Goal: Information Seeking & Learning: Learn about a topic

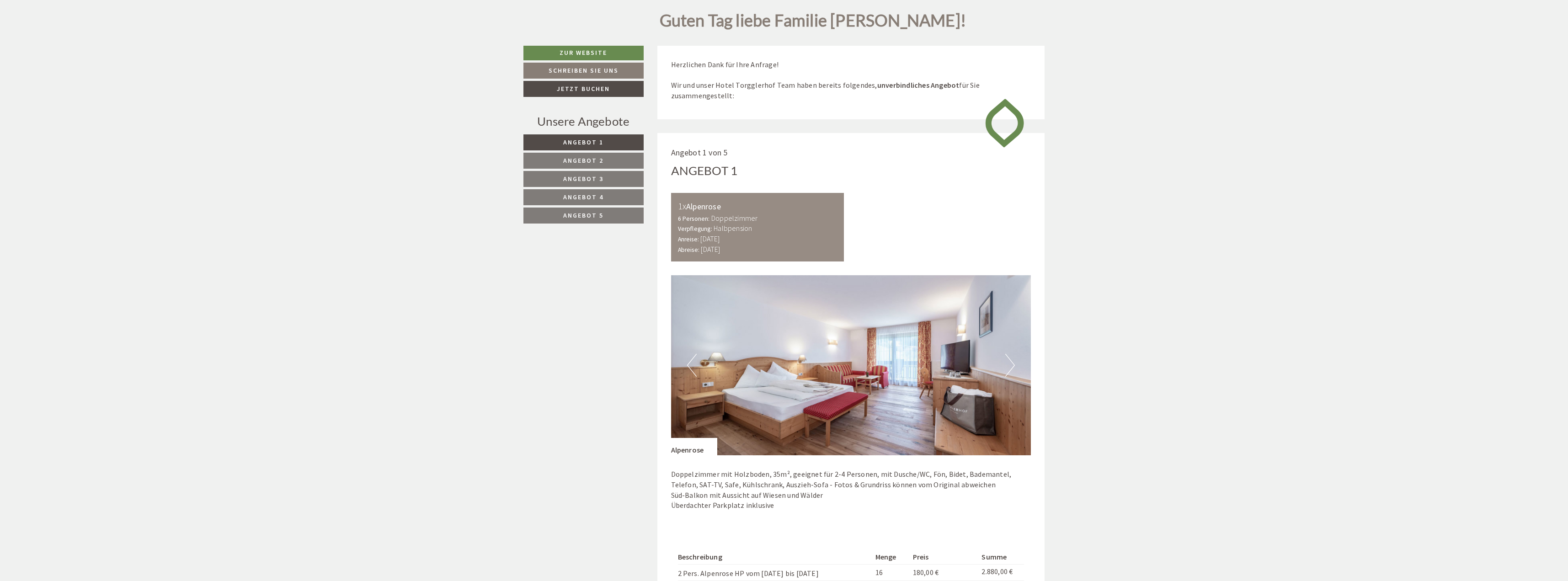
scroll to position [732, 0]
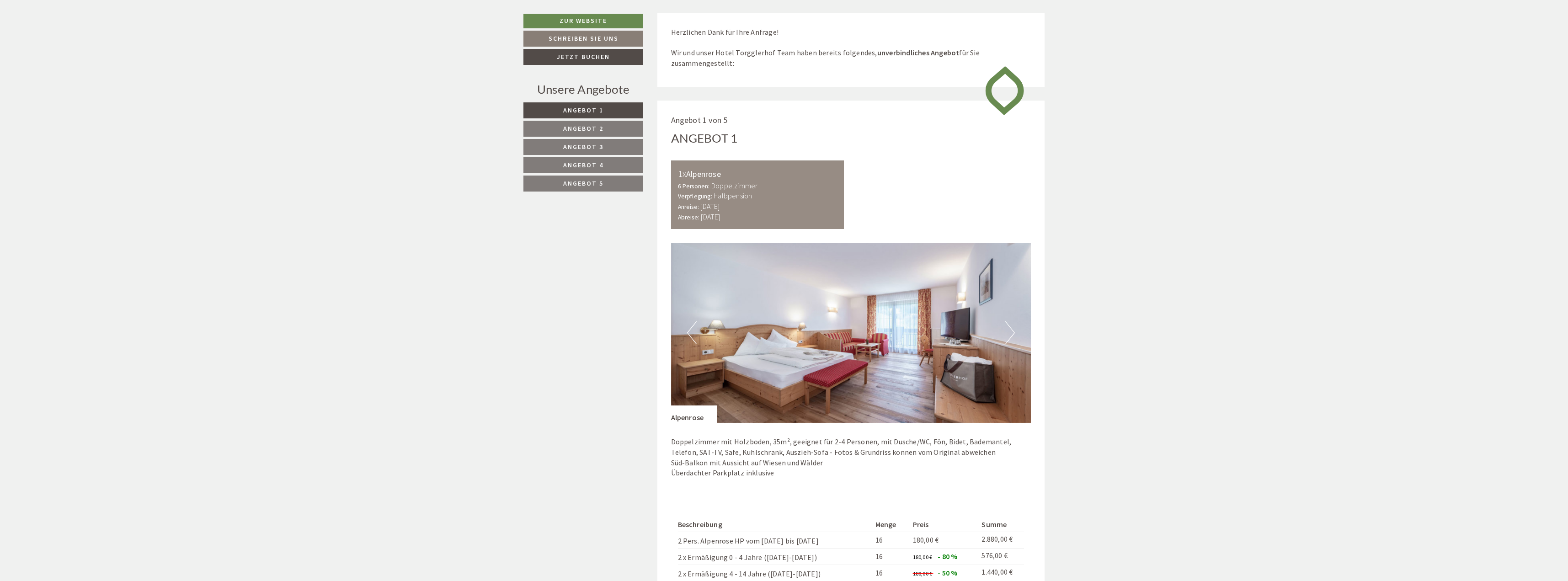
click at [1012, 333] on button "Next" at bounding box center [1010, 333] width 10 height 22
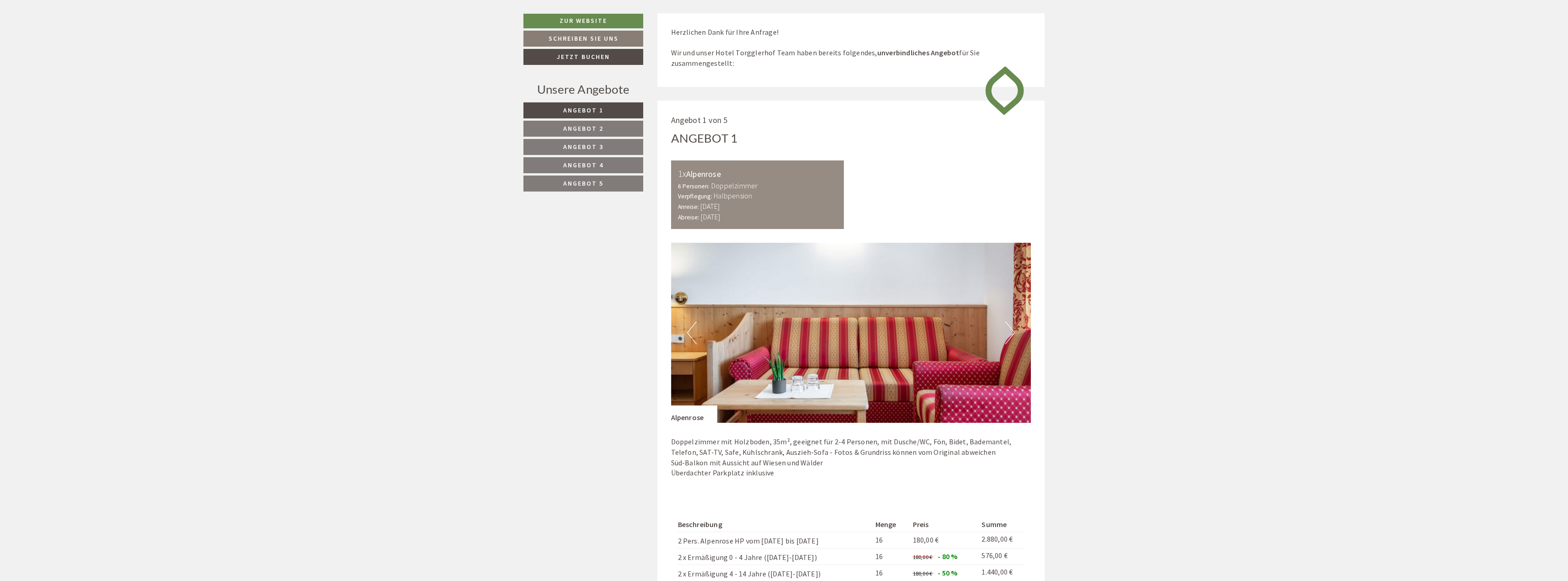
click at [1012, 333] on button "Next" at bounding box center [1010, 333] width 10 height 22
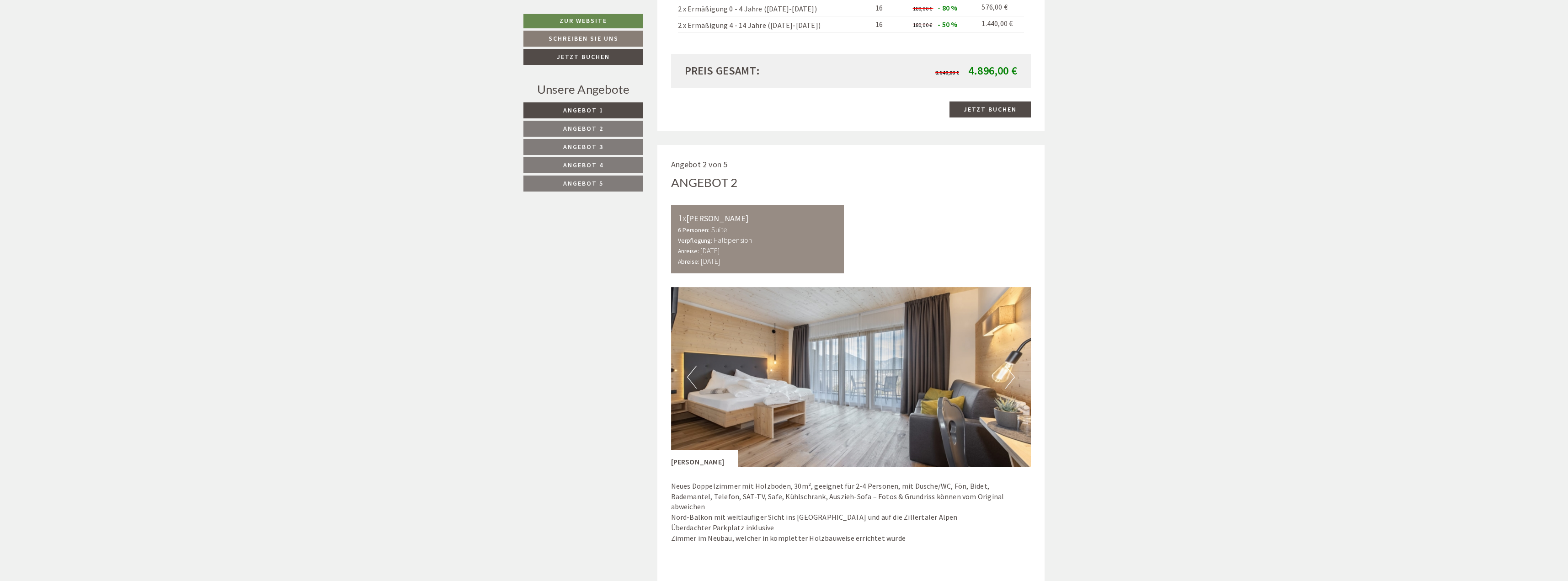
scroll to position [1326, 0]
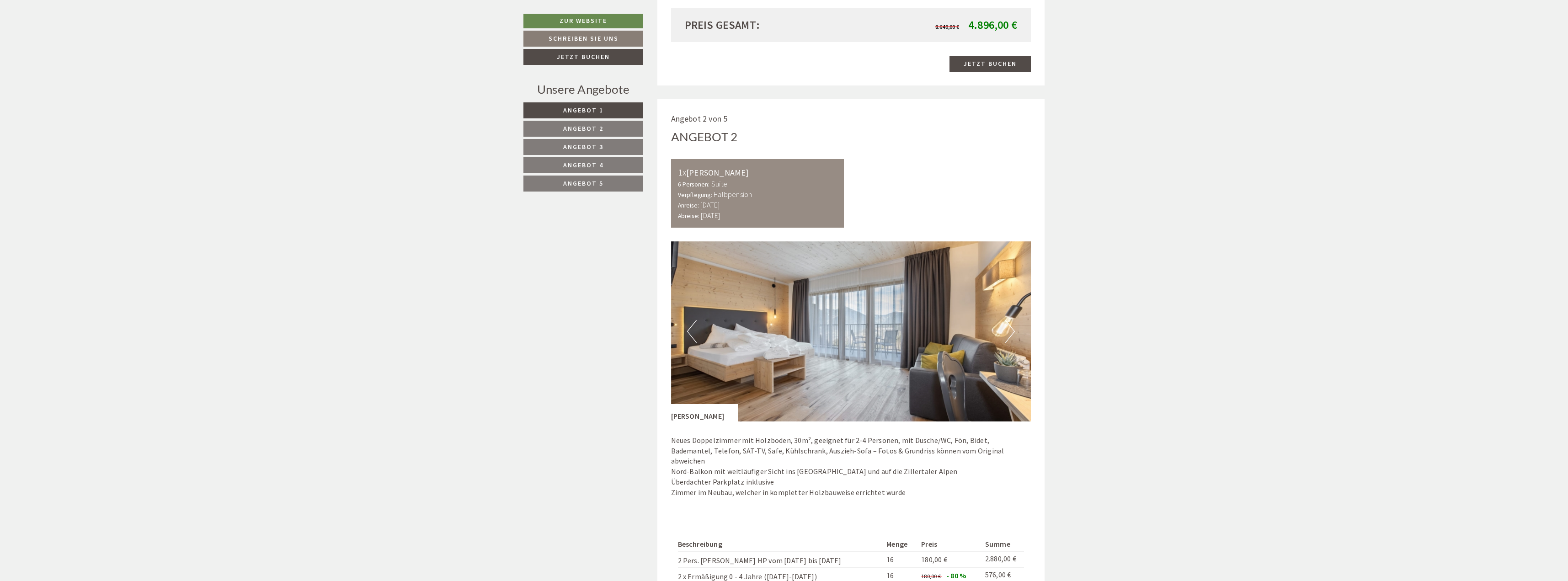
click at [1014, 332] on button "Next" at bounding box center [1010, 331] width 10 height 22
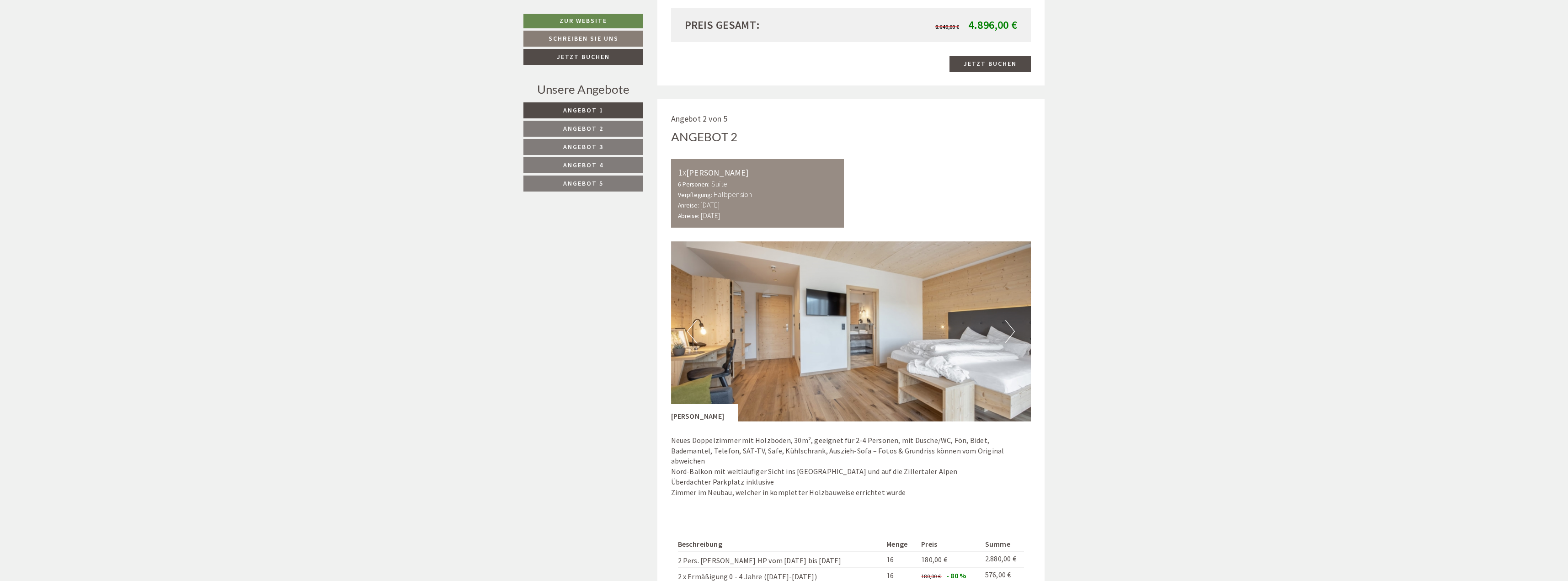
click at [1014, 332] on button "Next" at bounding box center [1010, 331] width 10 height 22
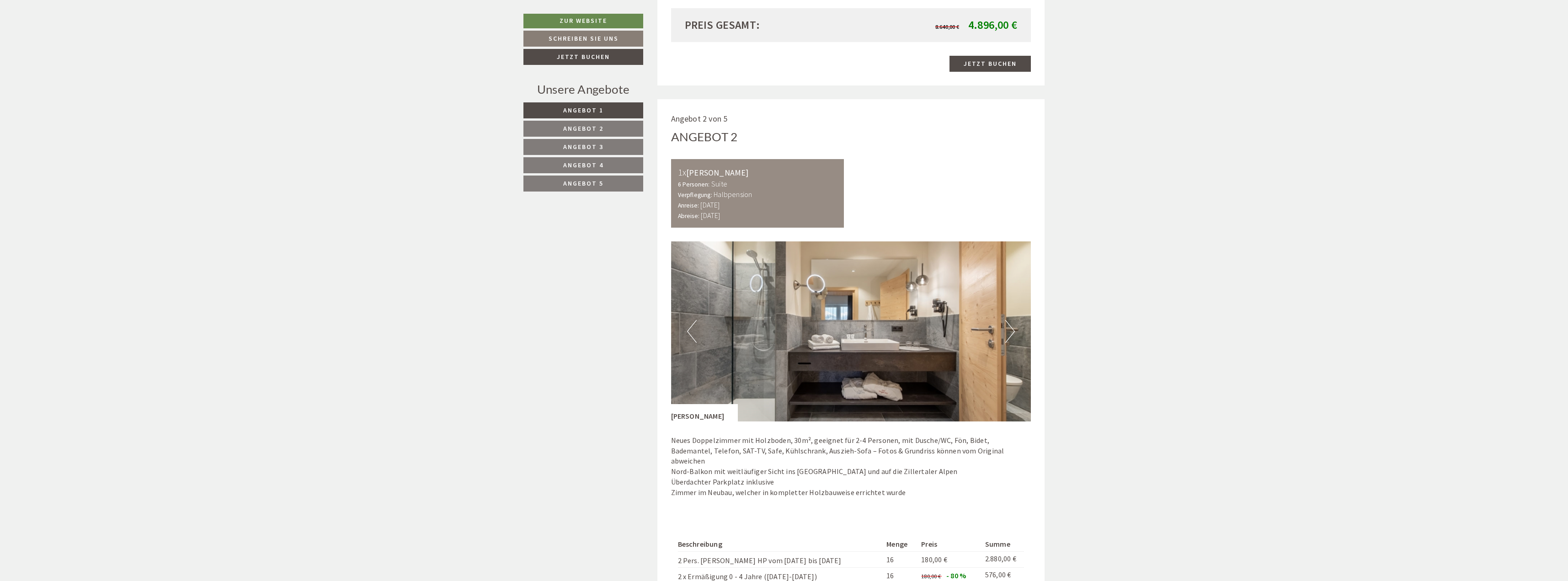
click at [1014, 332] on button "Next" at bounding box center [1010, 331] width 10 height 22
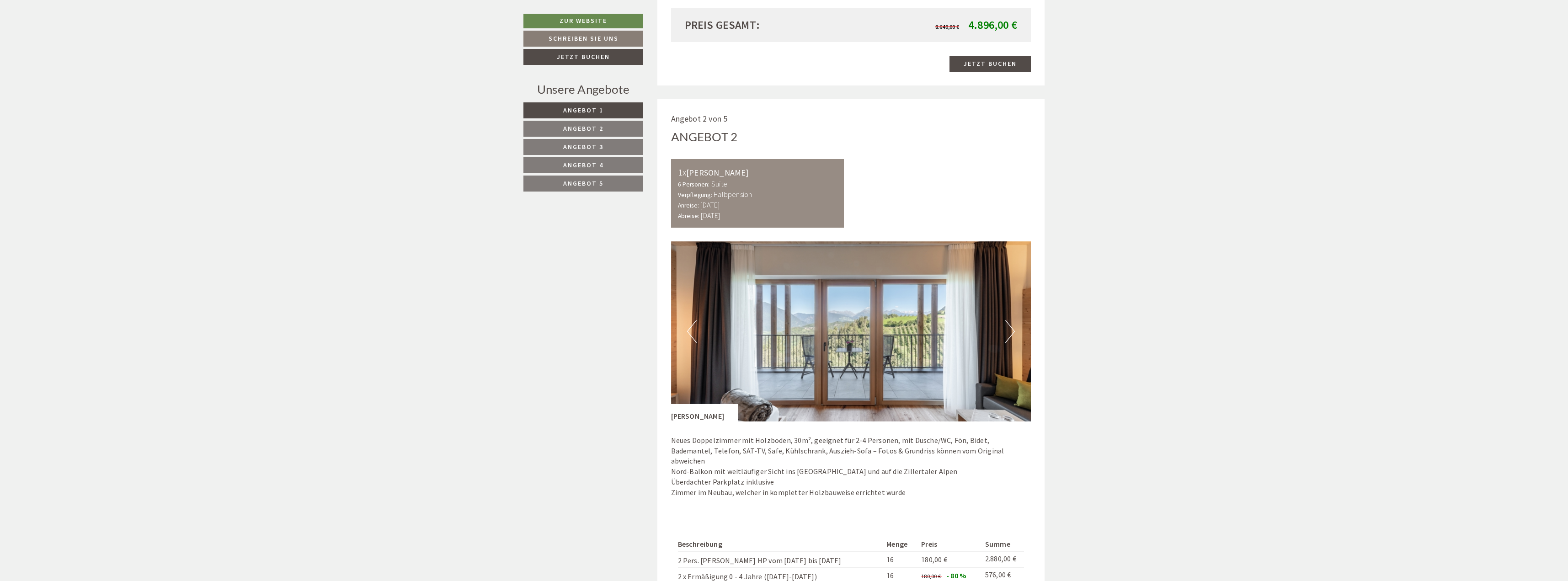
click at [1014, 332] on button "Next" at bounding box center [1010, 331] width 10 height 22
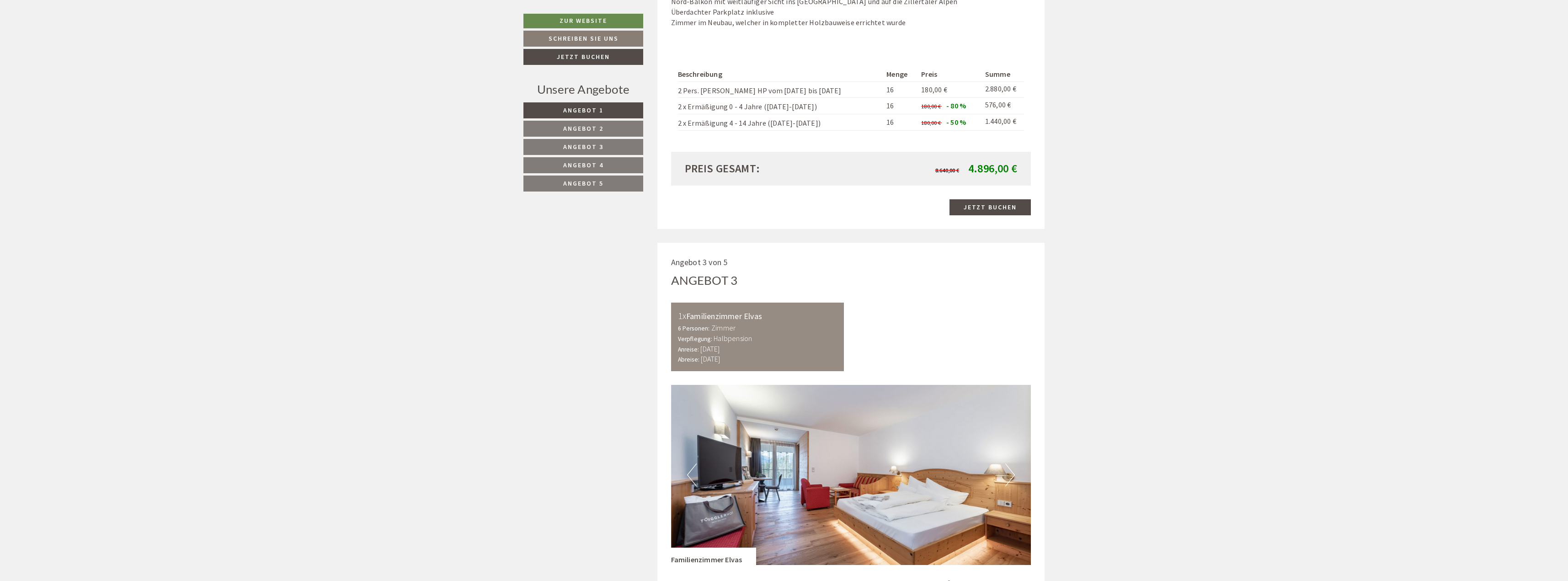
scroll to position [1783, 0]
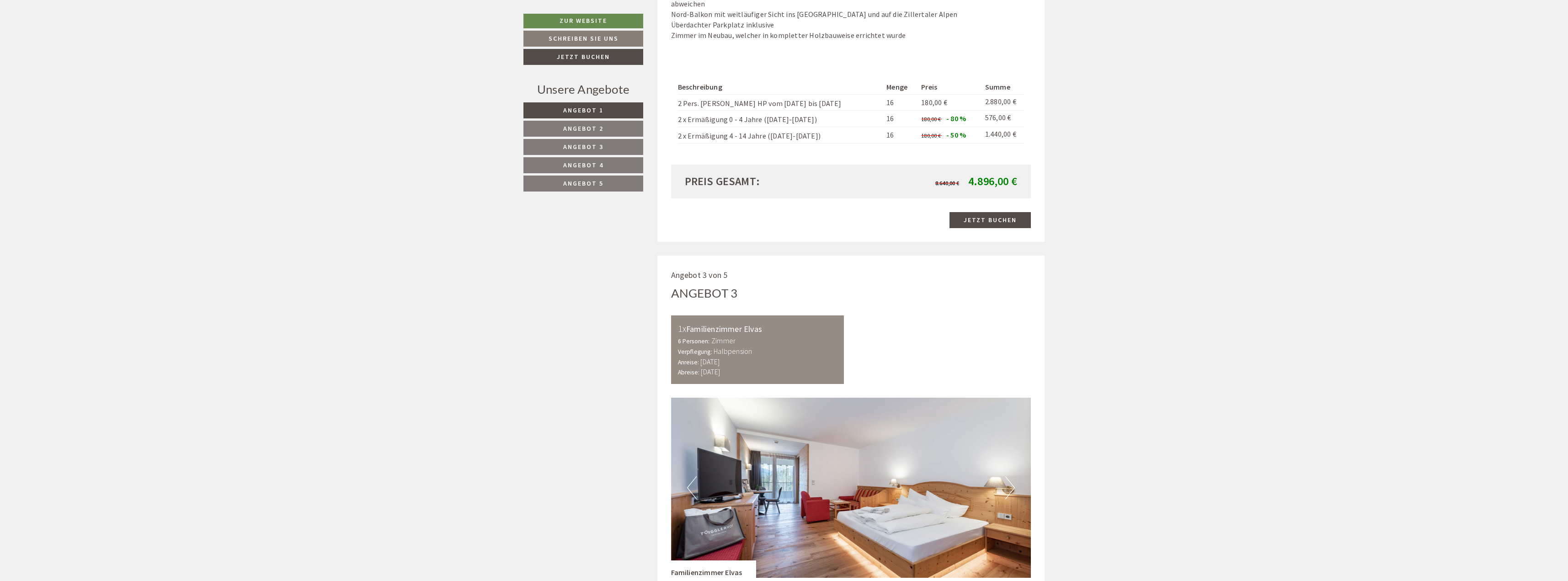
click at [592, 162] on span "Angebot 4" at bounding box center [583, 165] width 40 height 8
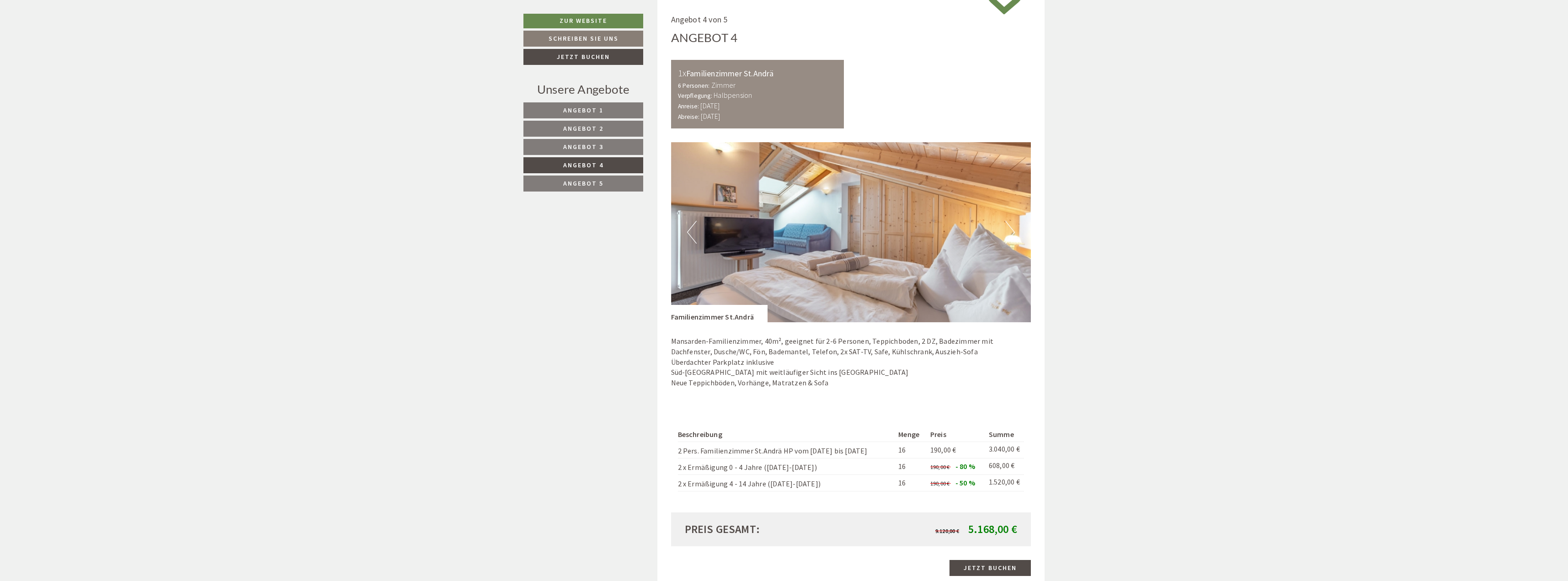
click at [588, 179] on link "Angebot 5" at bounding box center [583, 184] width 119 height 16
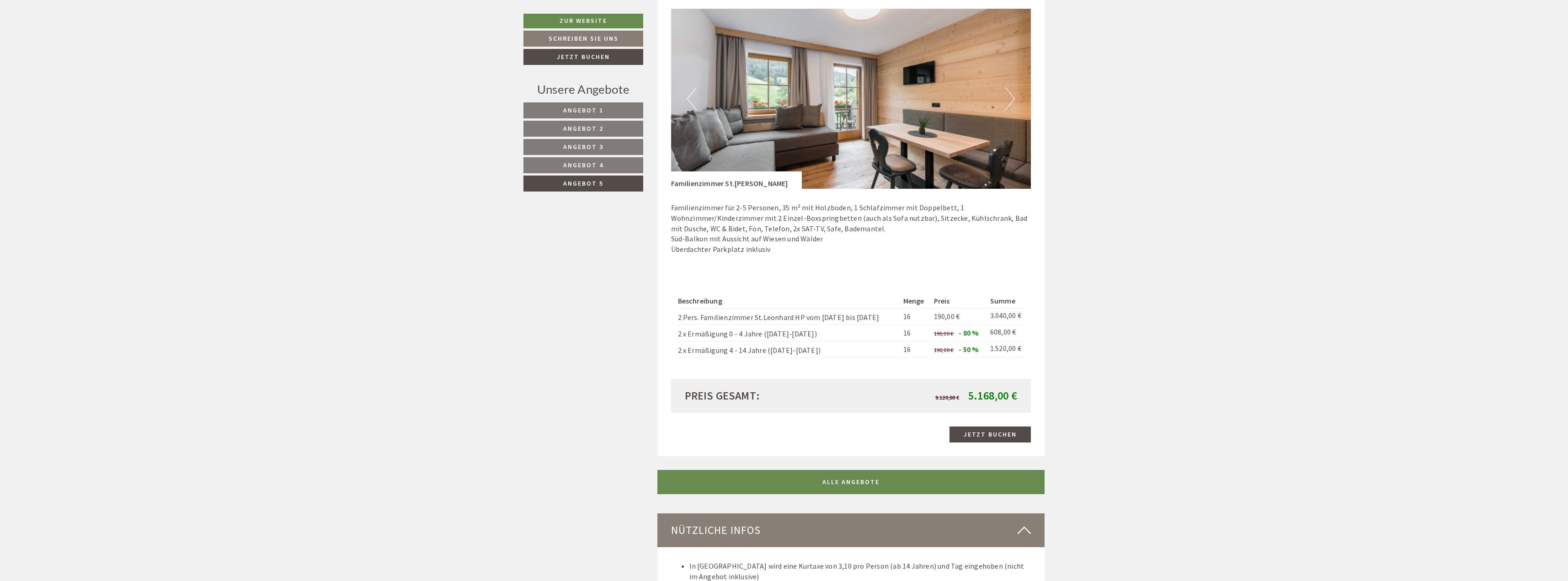
scroll to position [969, 0]
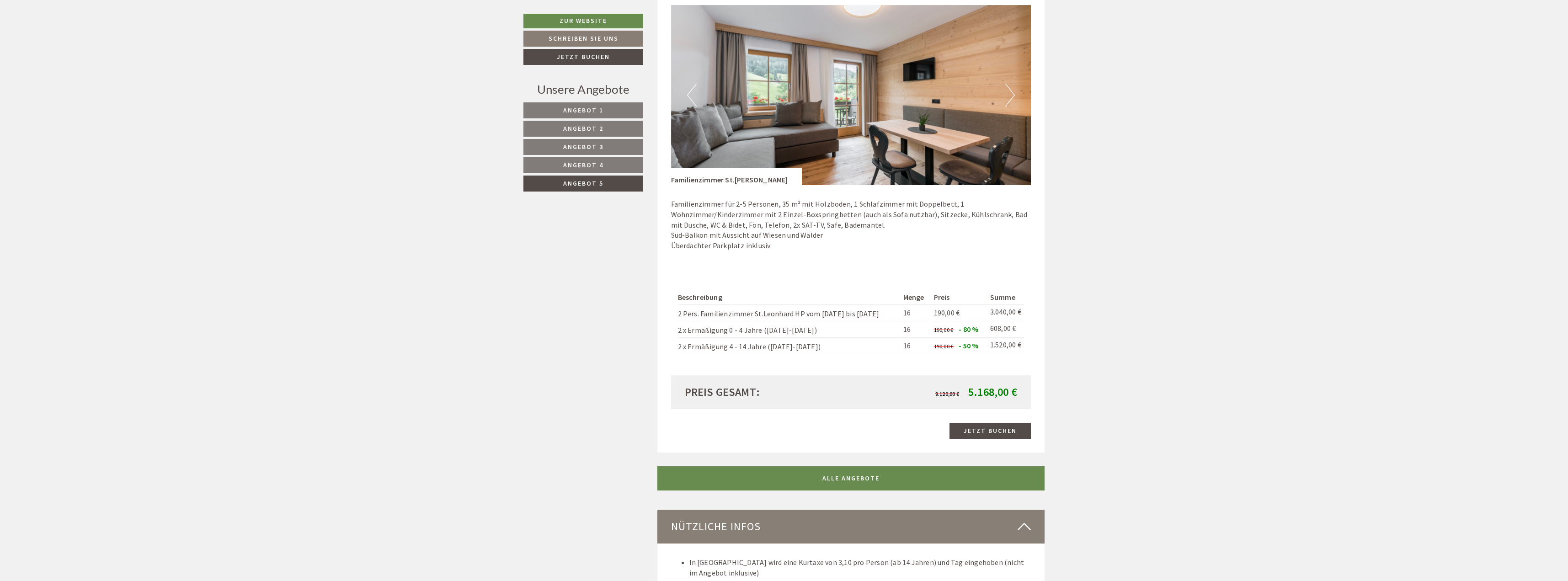
click at [1010, 99] on button "Next" at bounding box center [1010, 95] width 10 height 22
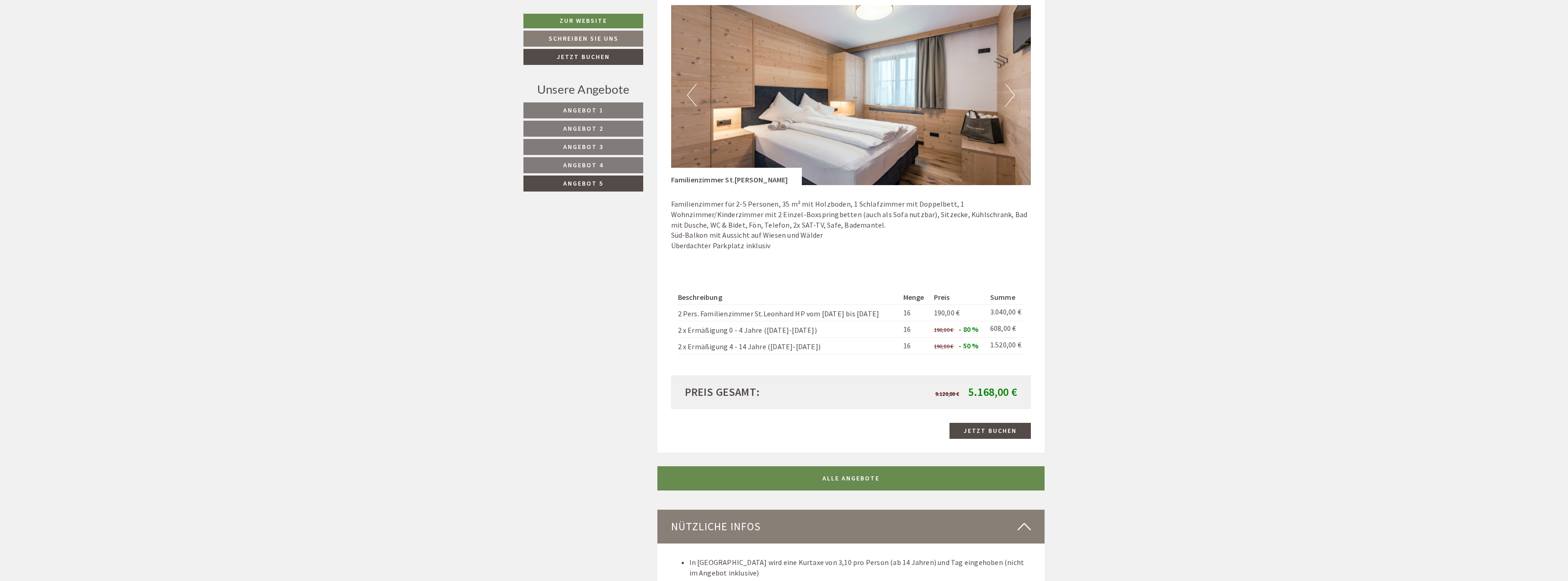
click at [1010, 99] on button "Next" at bounding box center [1010, 95] width 10 height 22
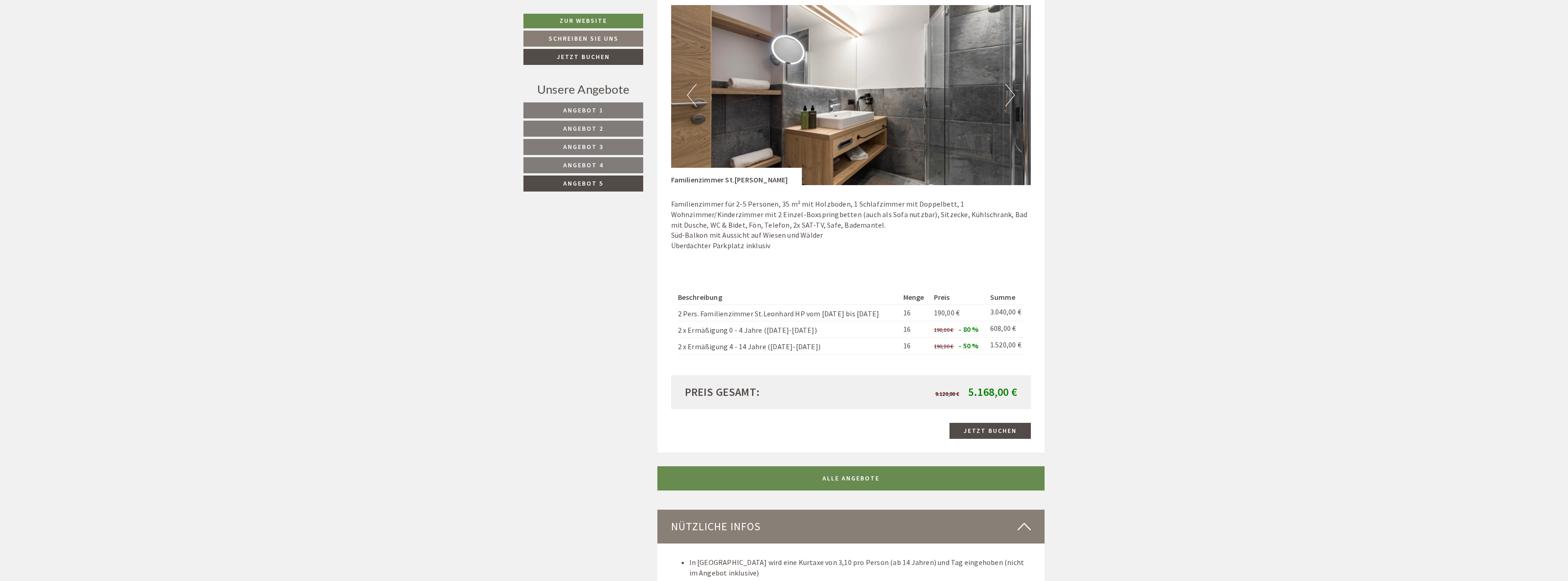
click at [1010, 99] on button "Next" at bounding box center [1010, 95] width 10 height 22
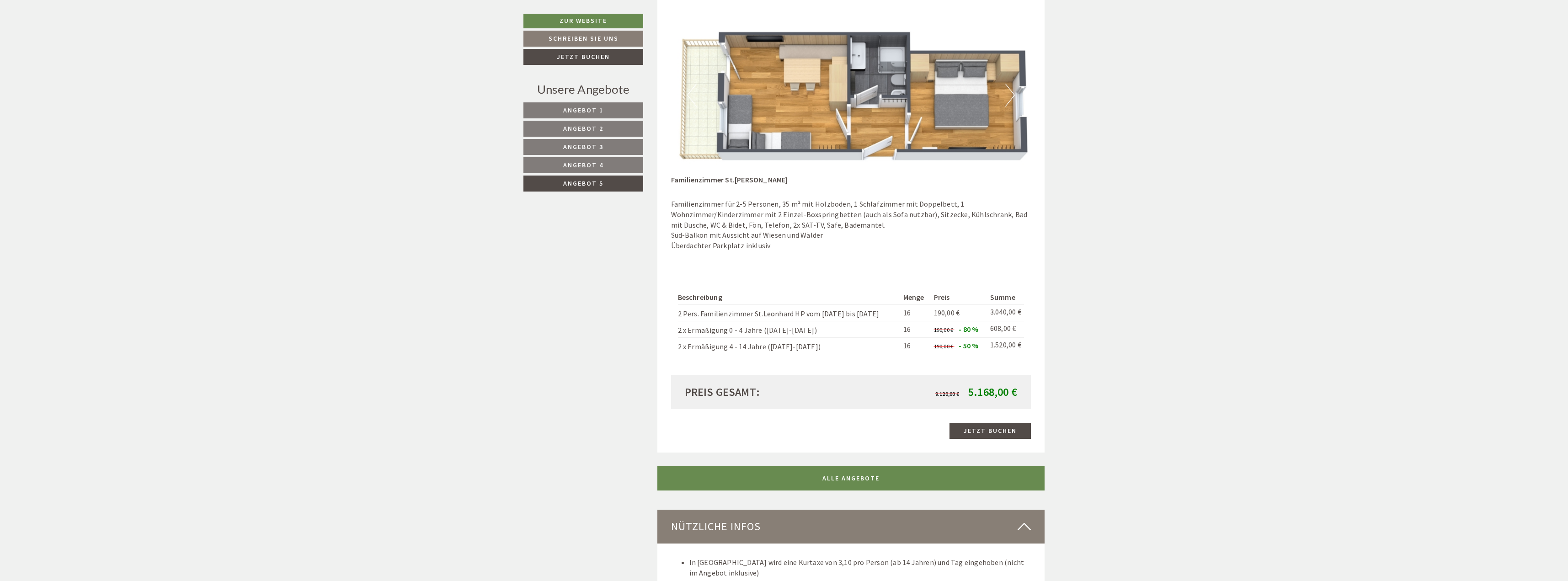
click at [1010, 99] on button "Next" at bounding box center [1010, 95] width 10 height 22
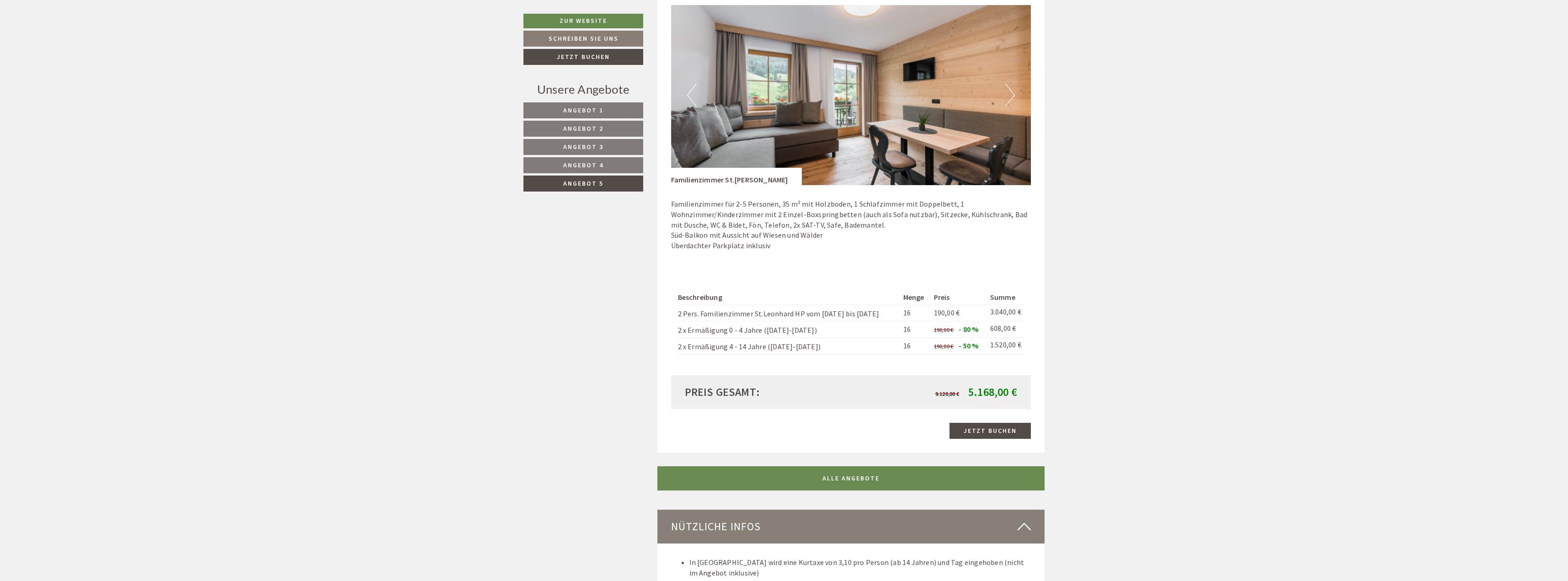
click at [1010, 99] on button "Next" at bounding box center [1010, 95] width 10 height 22
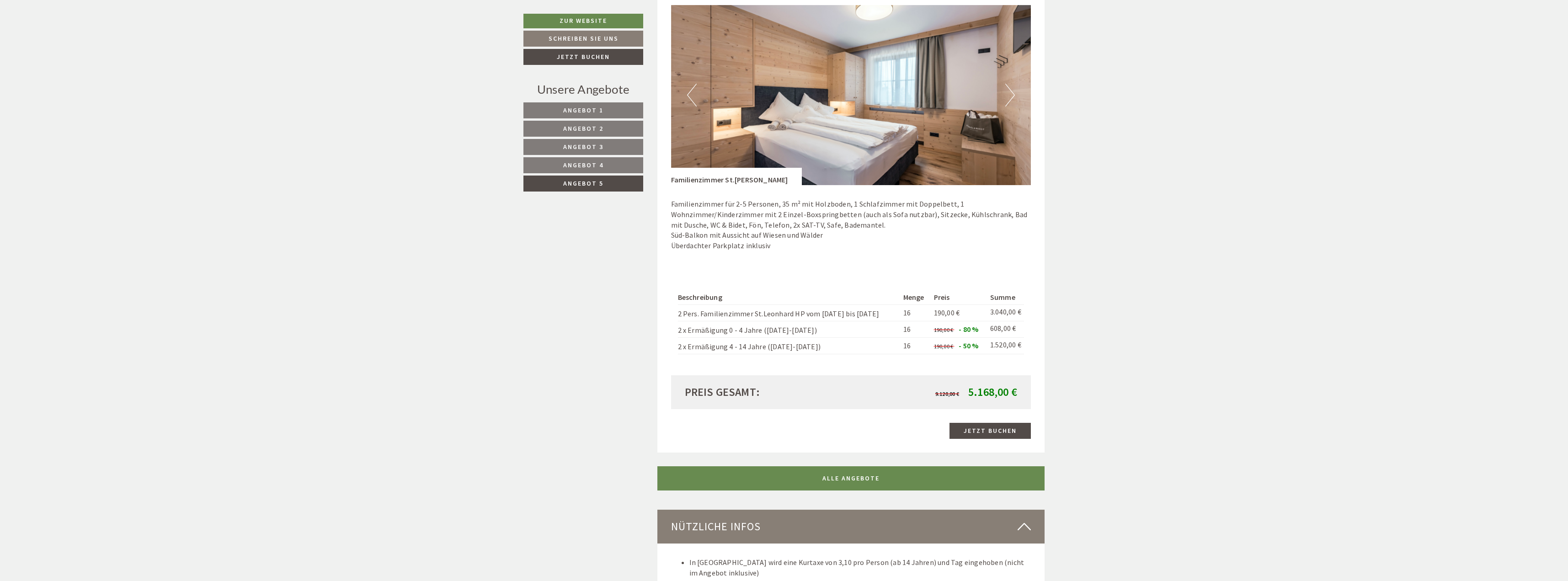
click at [1010, 99] on button "Next" at bounding box center [1010, 95] width 10 height 22
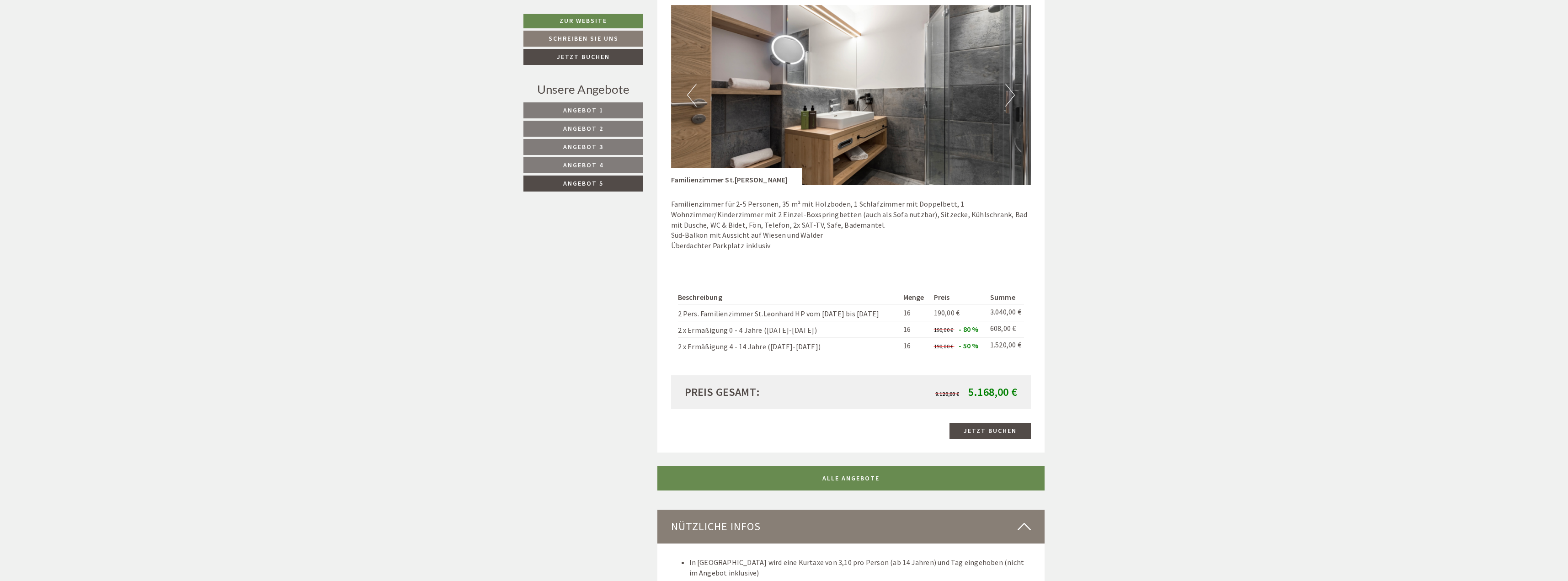
click at [1010, 99] on button "Next" at bounding box center [1010, 95] width 10 height 22
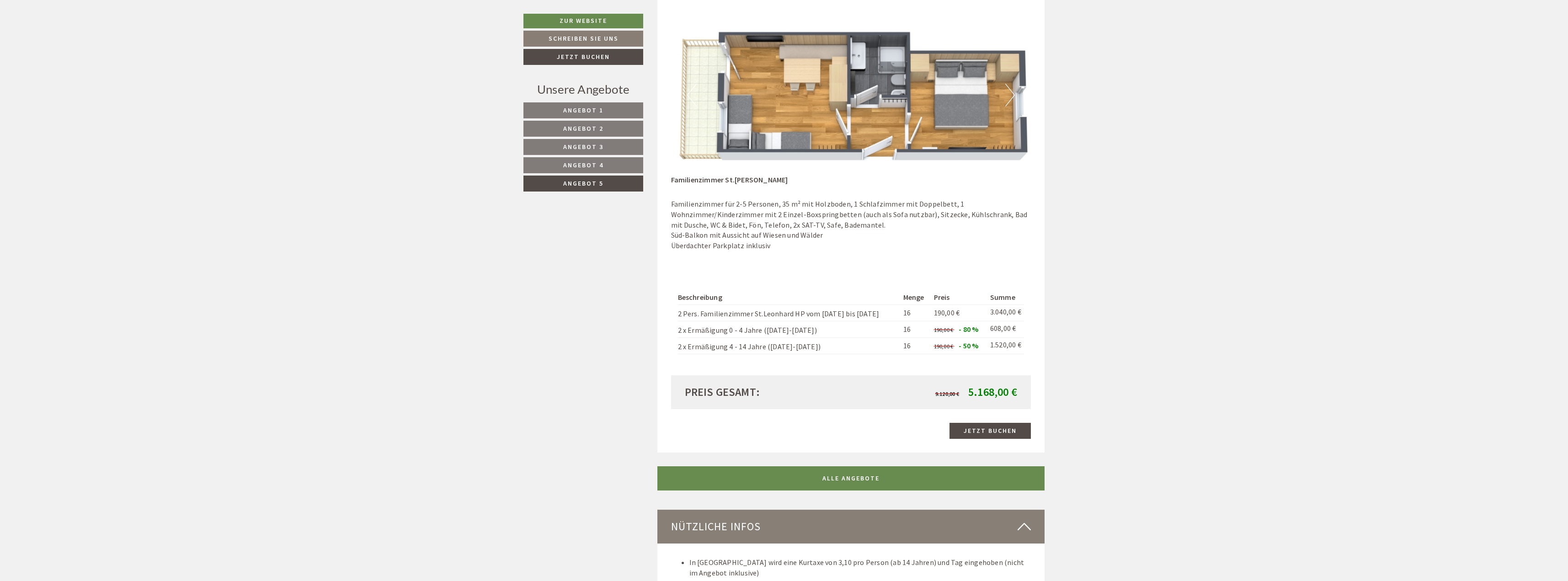
click at [1010, 99] on button "Next" at bounding box center [1010, 95] width 10 height 22
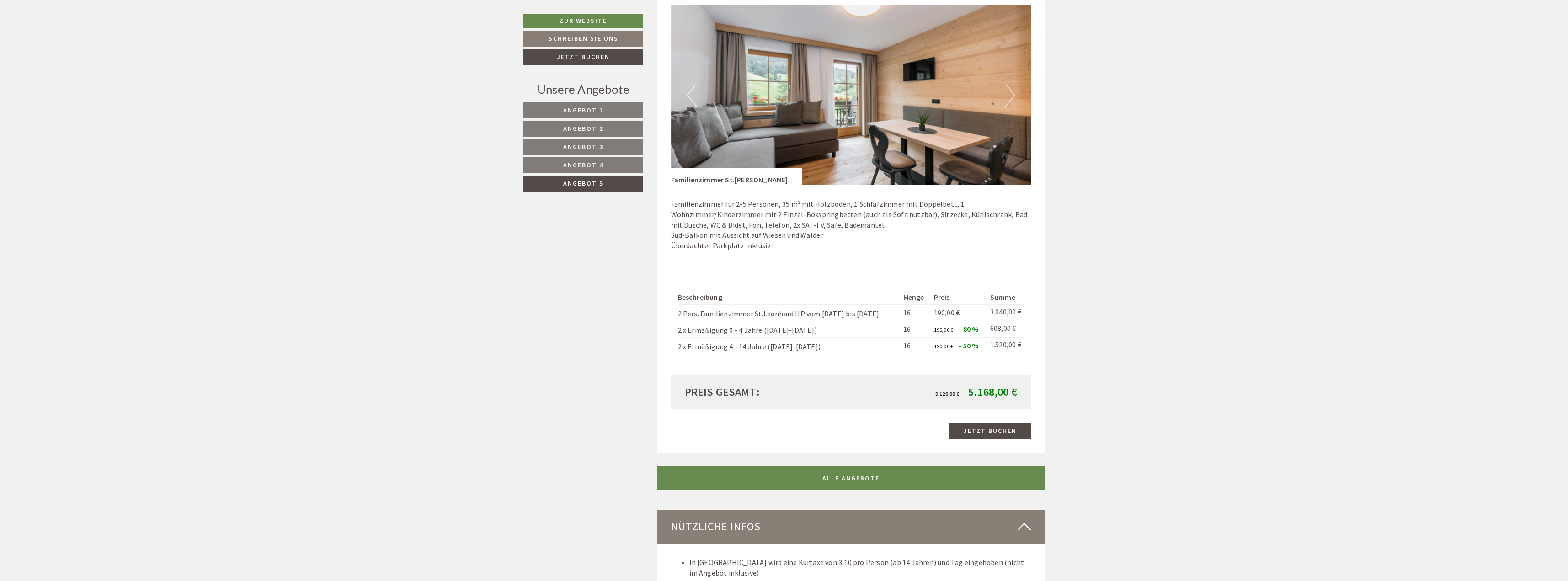
click at [1010, 99] on button "Next" at bounding box center [1010, 95] width 10 height 22
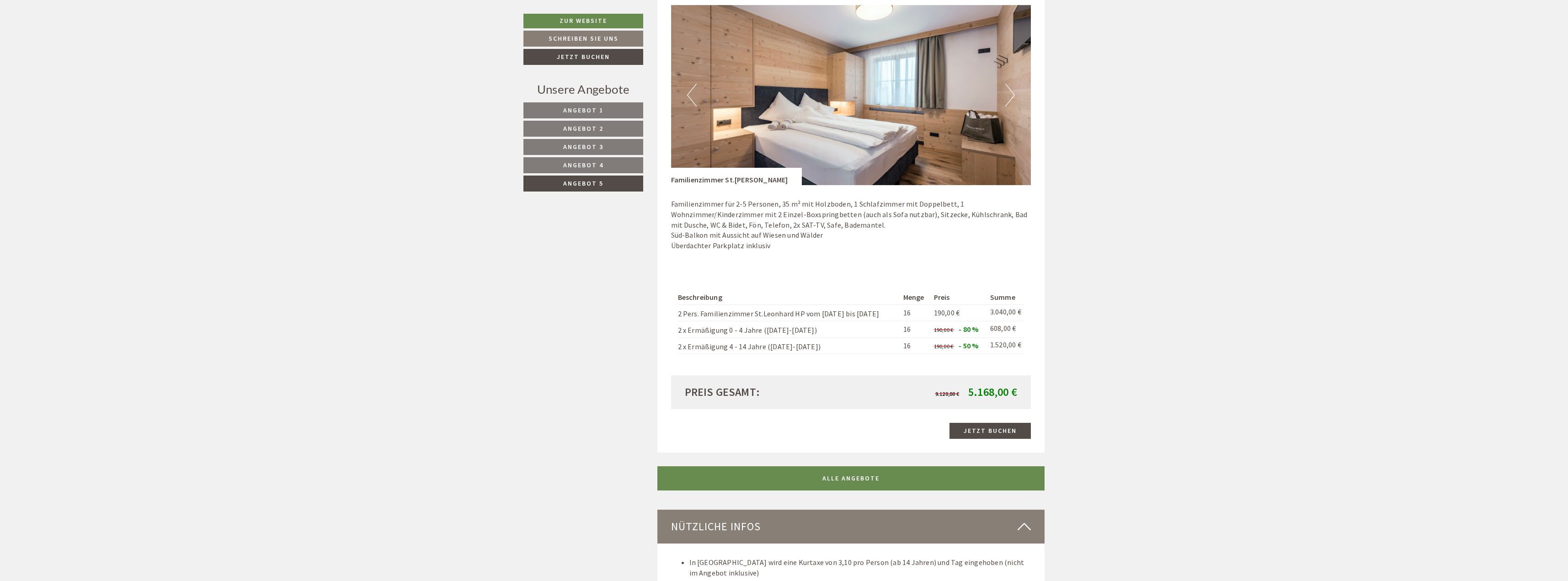
click at [1010, 99] on button "Next" at bounding box center [1010, 95] width 10 height 22
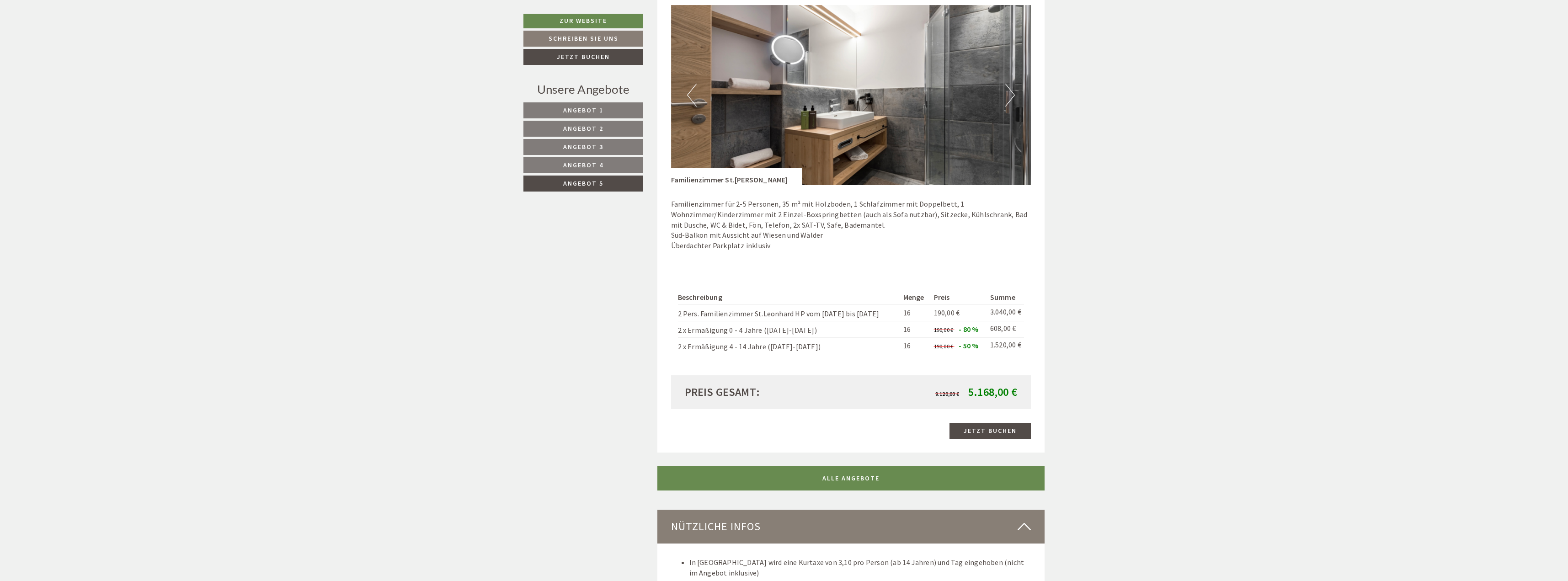
click at [1010, 99] on button "Next" at bounding box center [1010, 95] width 10 height 22
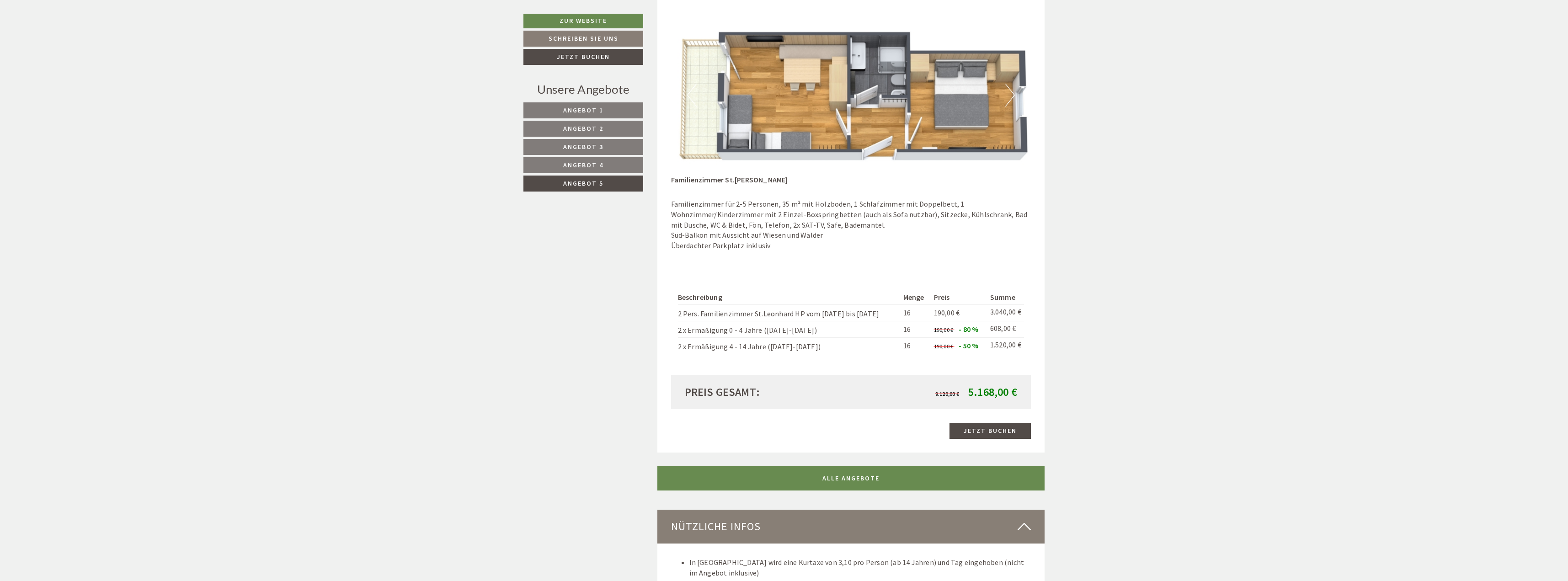
click at [1010, 99] on button "Next" at bounding box center [1010, 95] width 10 height 22
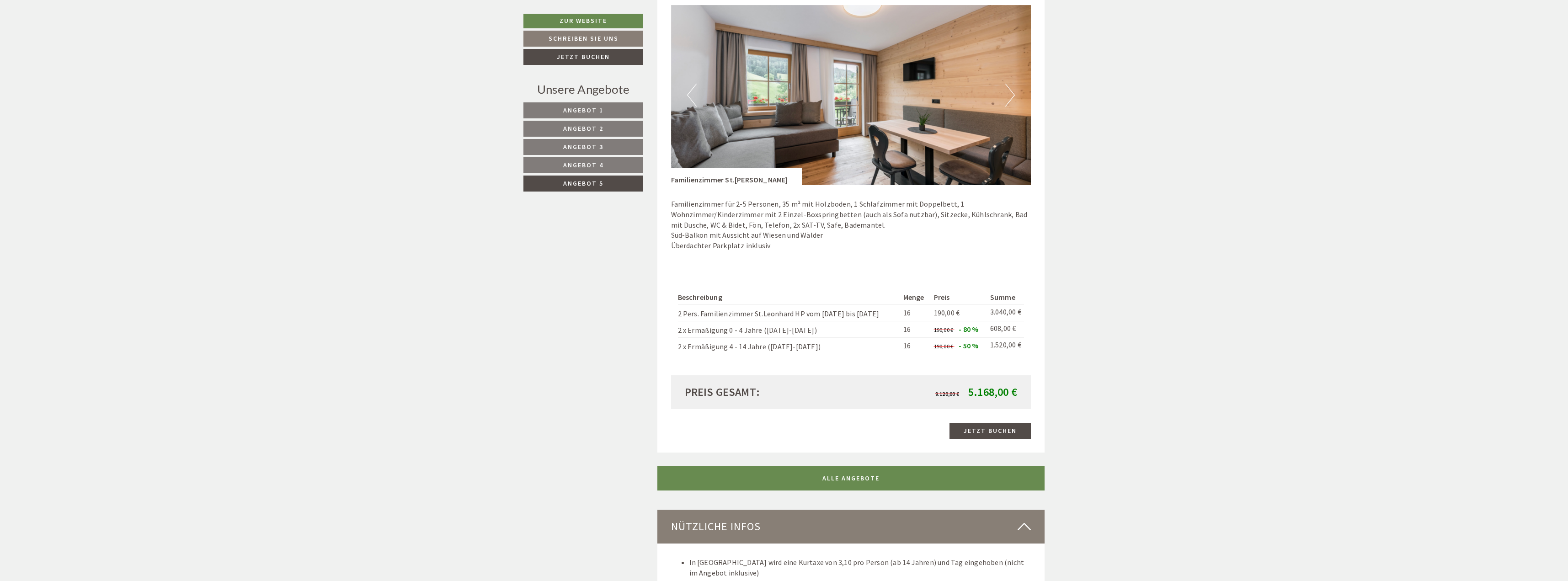
click at [1010, 99] on button "Next" at bounding box center [1010, 95] width 10 height 22
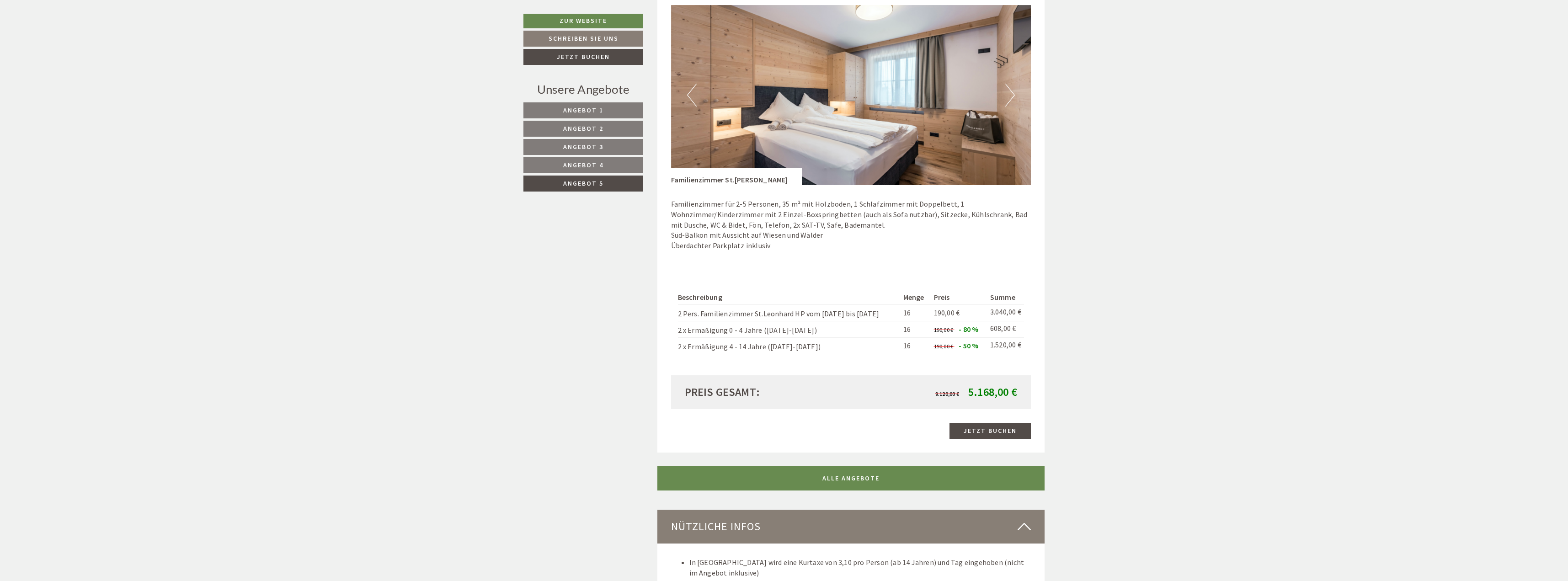
click at [1010, 99] on button "Next" at bounding box center [1010, 95] width 10 height 22
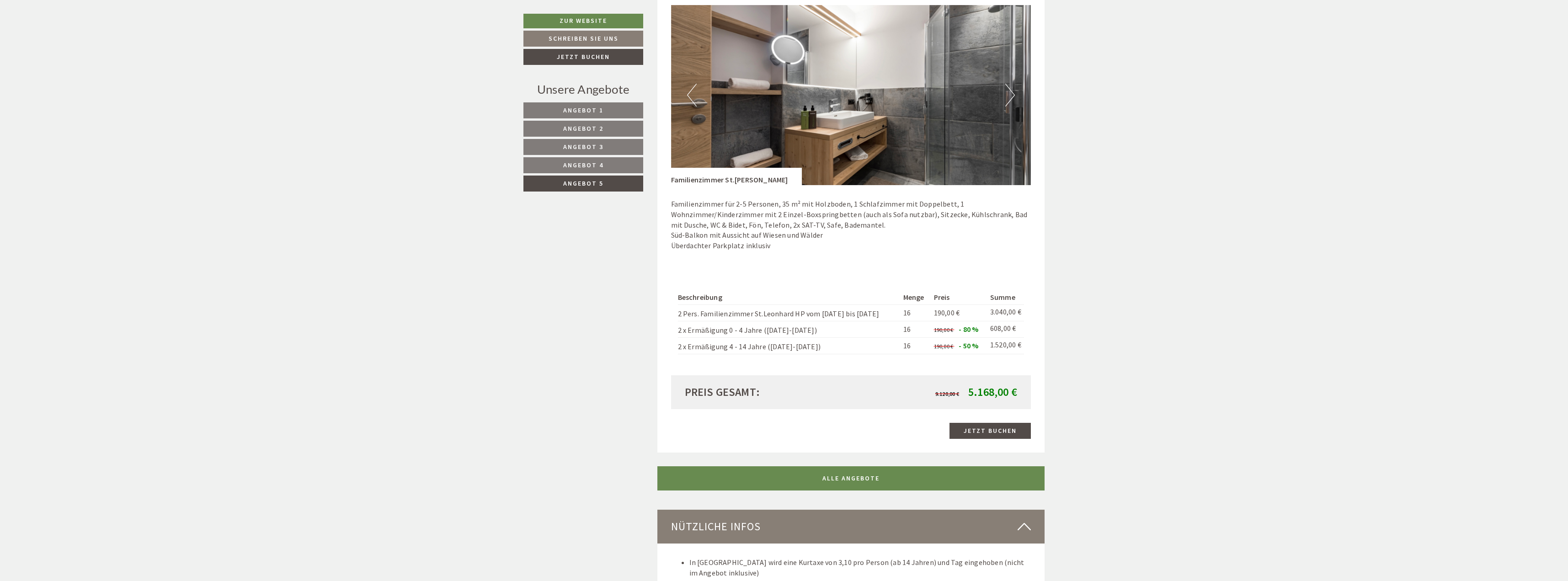
click at [1010, 99] on button "Next" at bounding box center [1010, 95] width 10 height 22
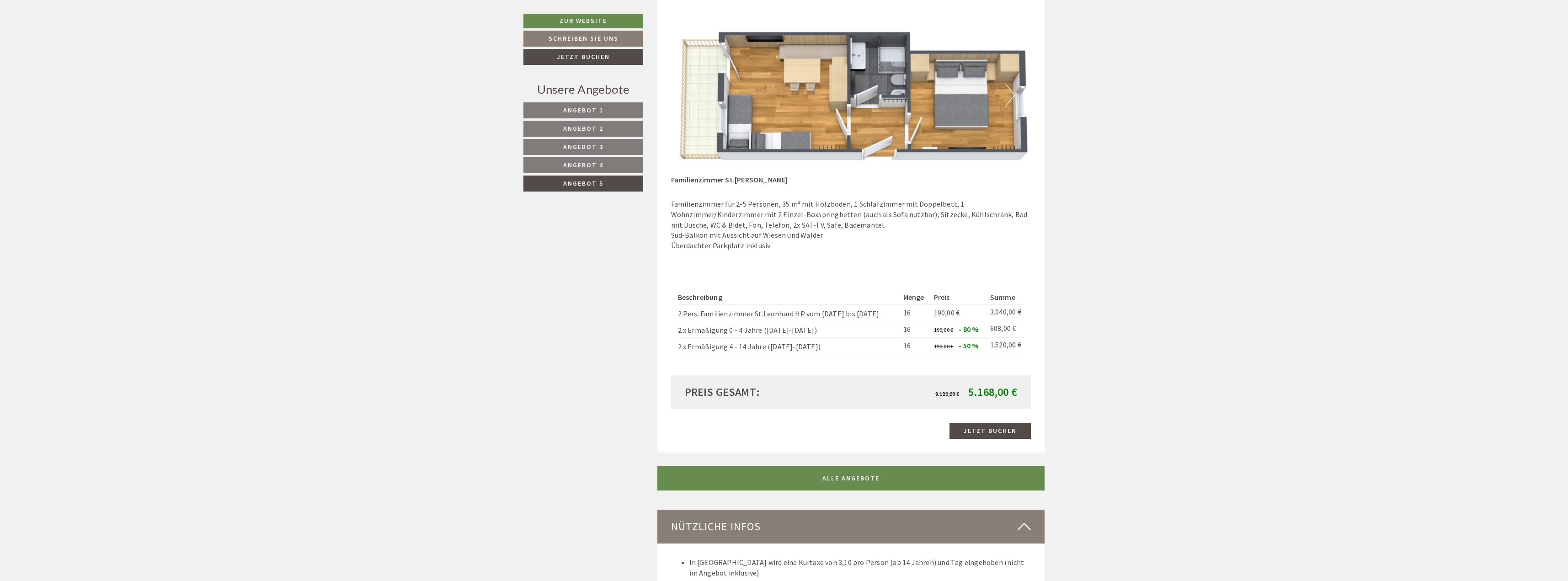
click at [549, 162] on link "Angebot 4" at bounding box center [583, 165] width 119 height 16
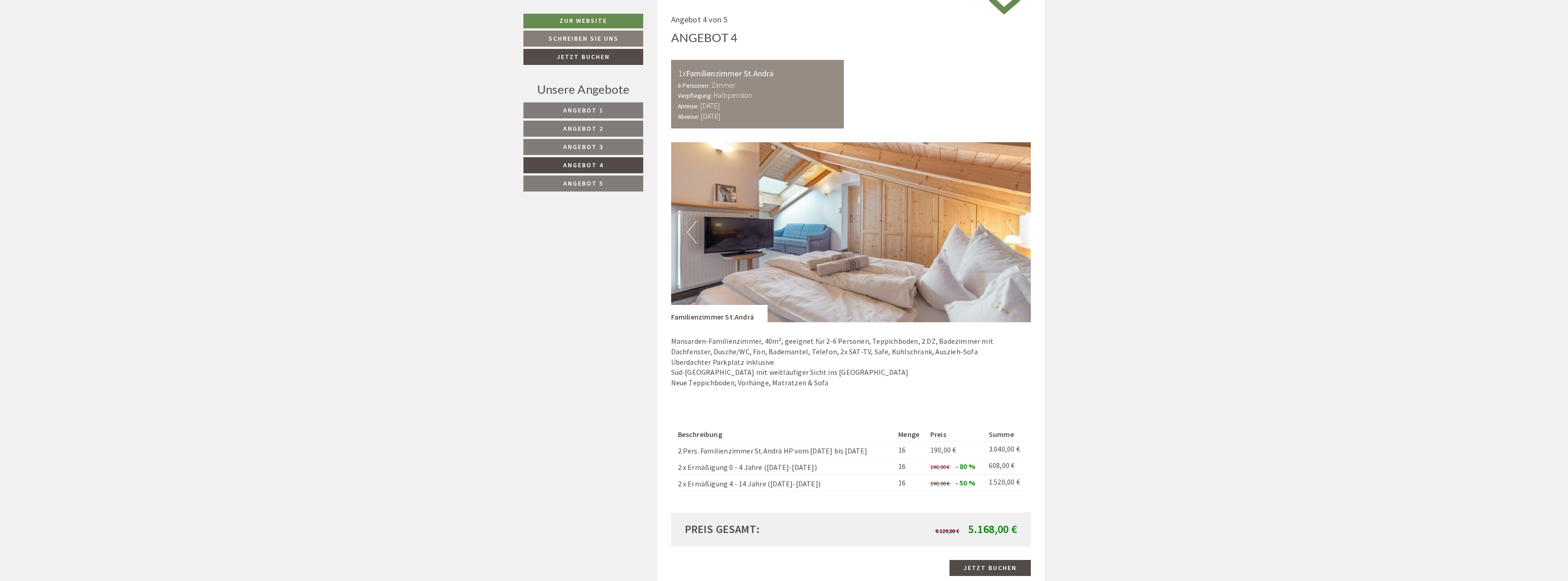
click at [1013, 225] on button "Next" at bounding box center [1010, 232] width 10 height 22
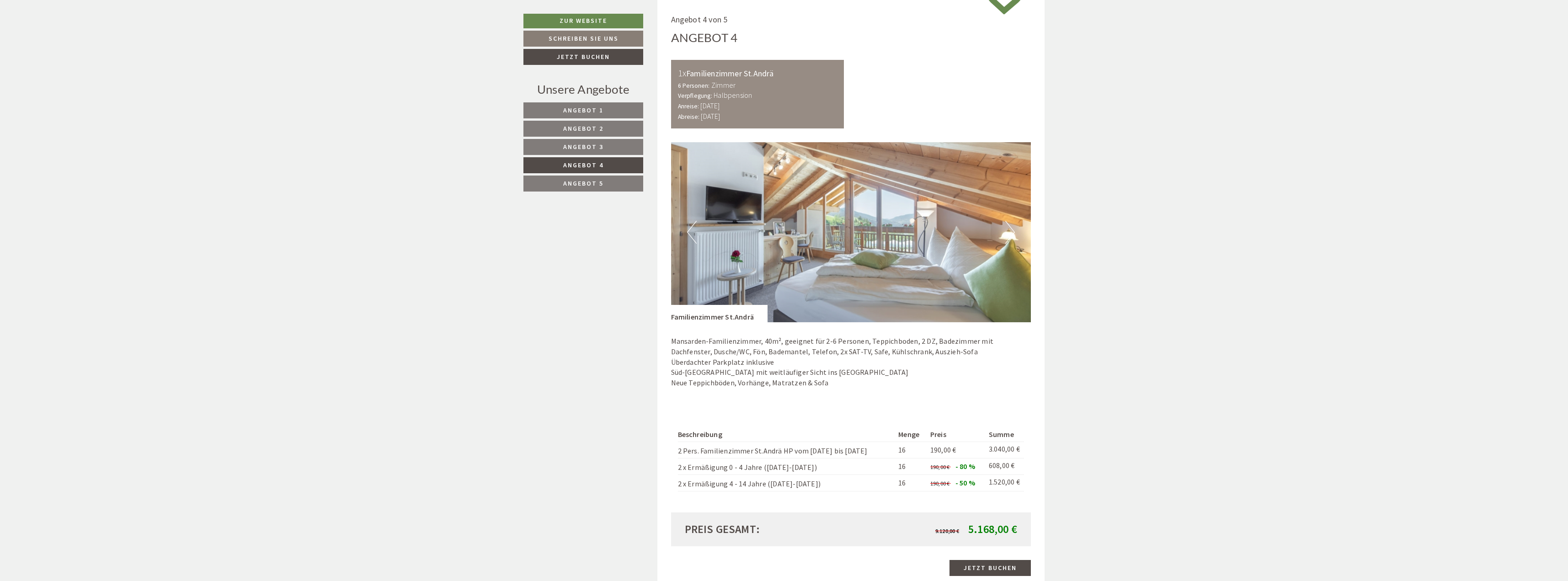
click at [1013, 225] on button "Next" at bounding box center [1010, 232] width 10 height 22
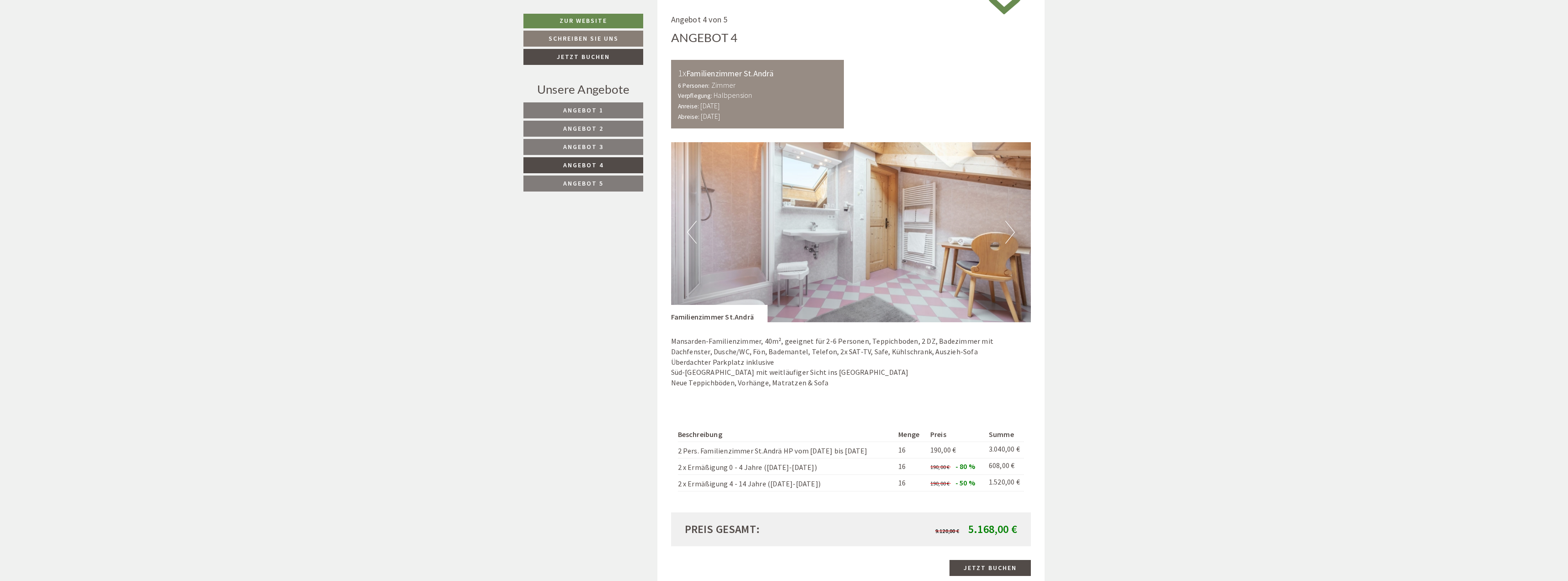
click at [1013, 225] on button "Next" at bounding box center [1010, 232] width 10 height 22
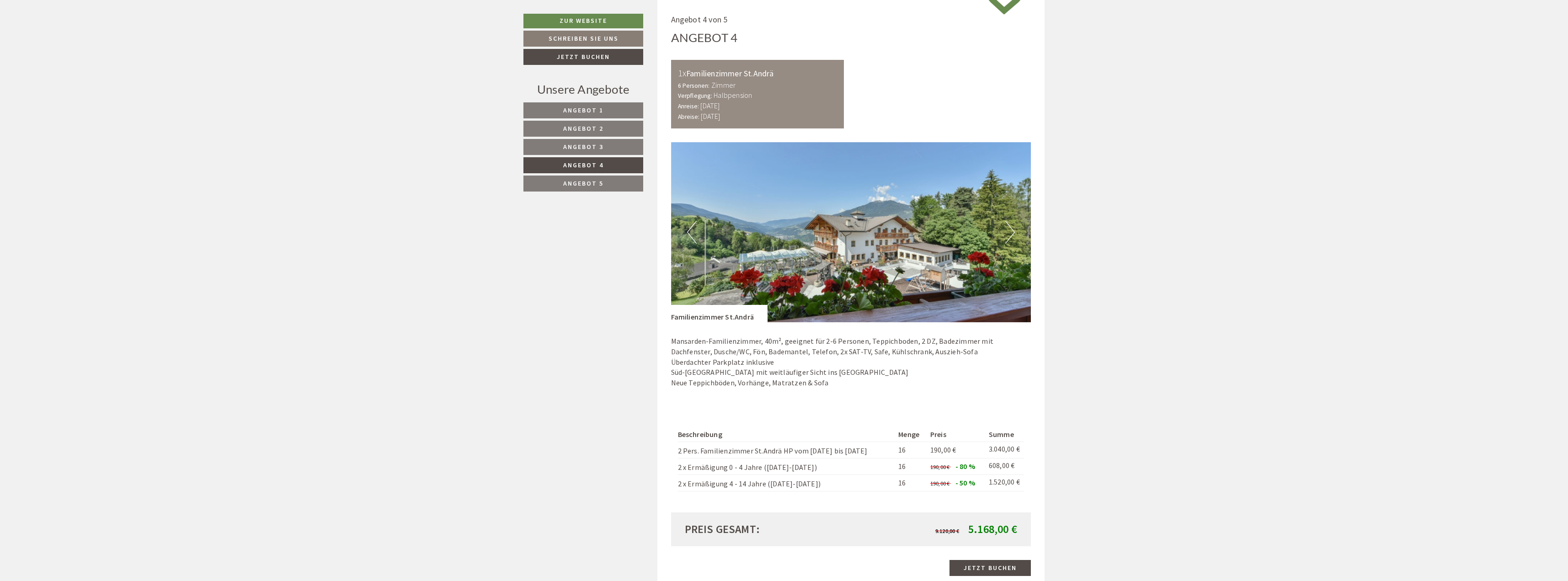
click at [1013, 225] on button "Next" at bounding box center [1010, 232] width 10 height 22
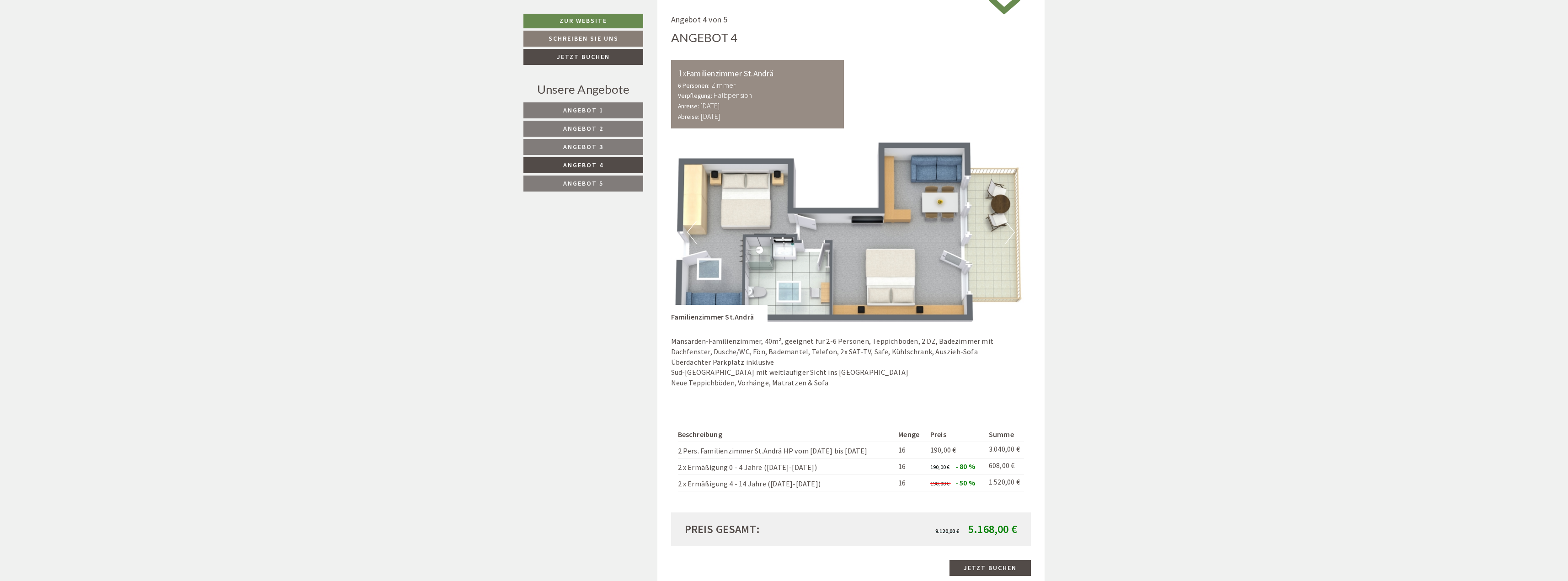
click at [1013, 225] on button "Next" at bounding box center [1010, 232] width 10 height 22
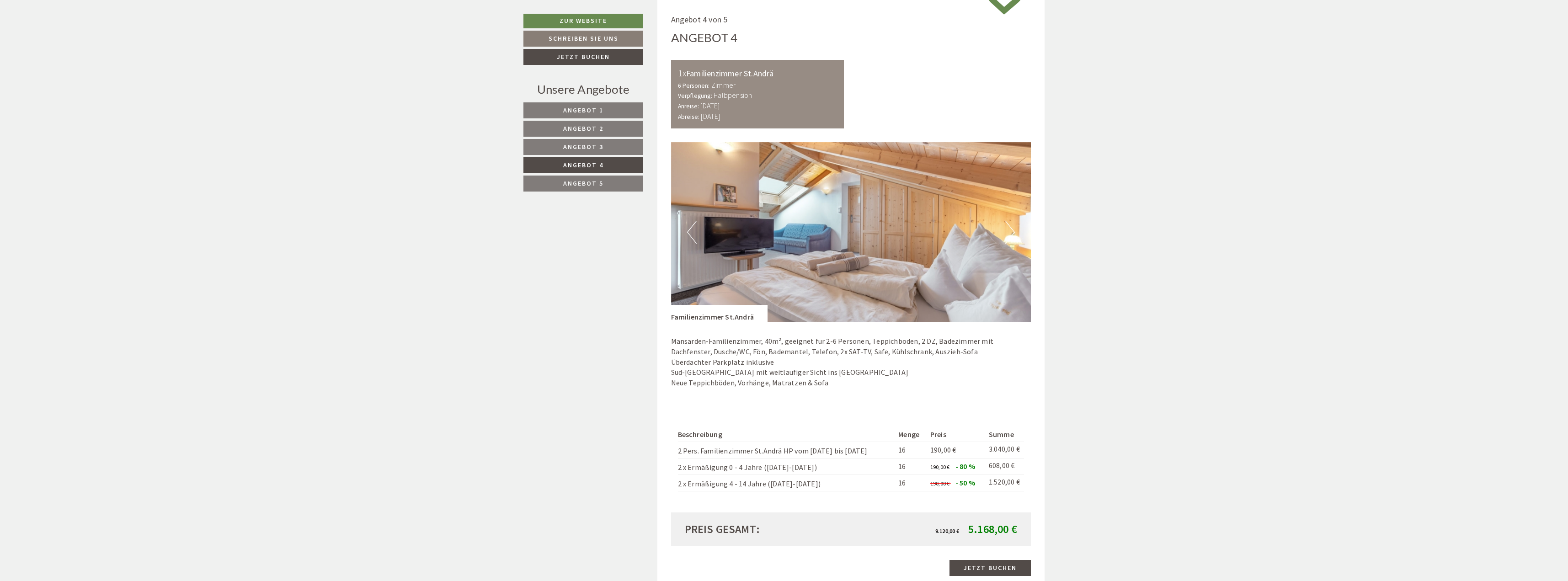
click at [1013, 225] on button "Next" at bounding box center [1010, 232] width 10 height 22
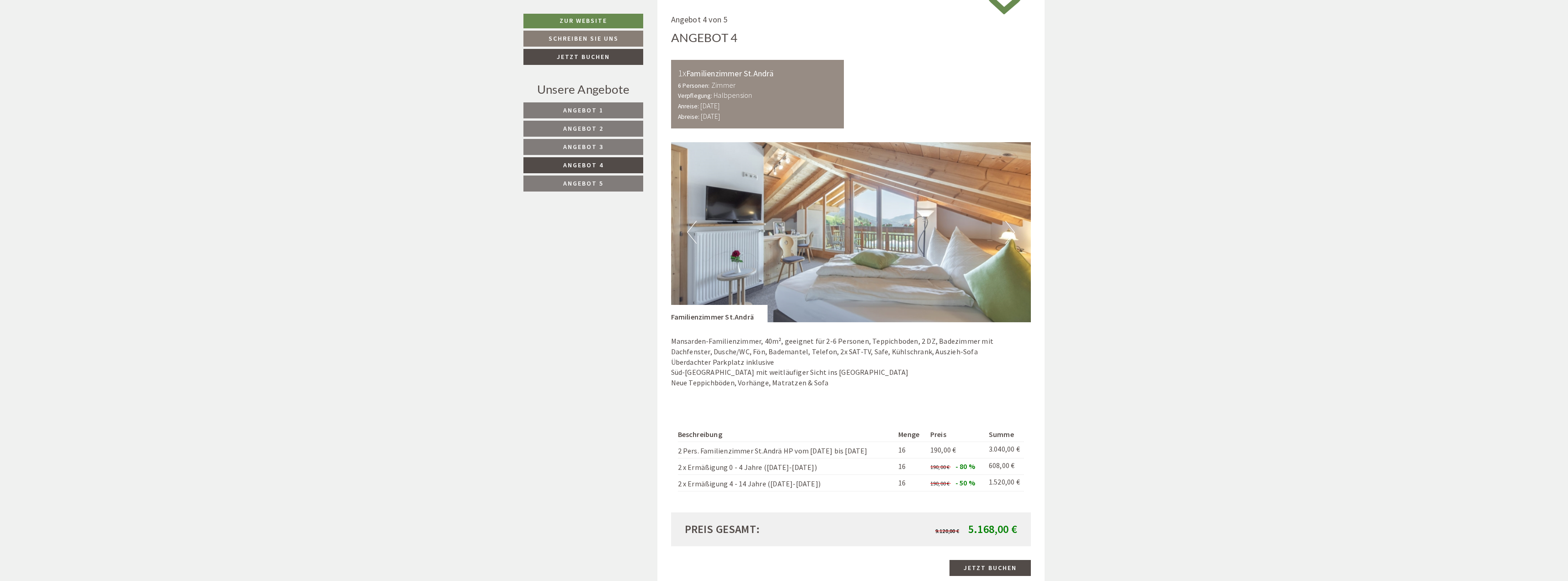
click at [1013, 225] on button "Next" at bounding box center [1010, 232] width 10 height 22
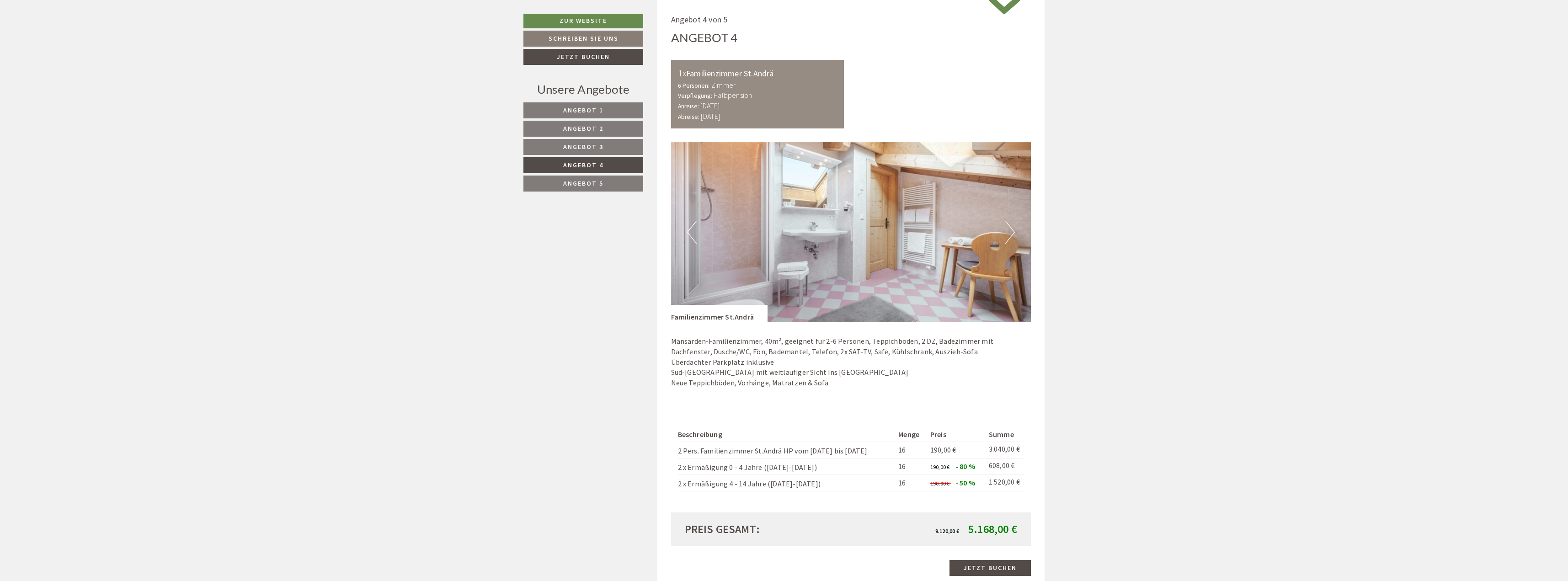
click at [1013, 225] on button "Next" at bounding box center [1010, 232] width 10 height 22
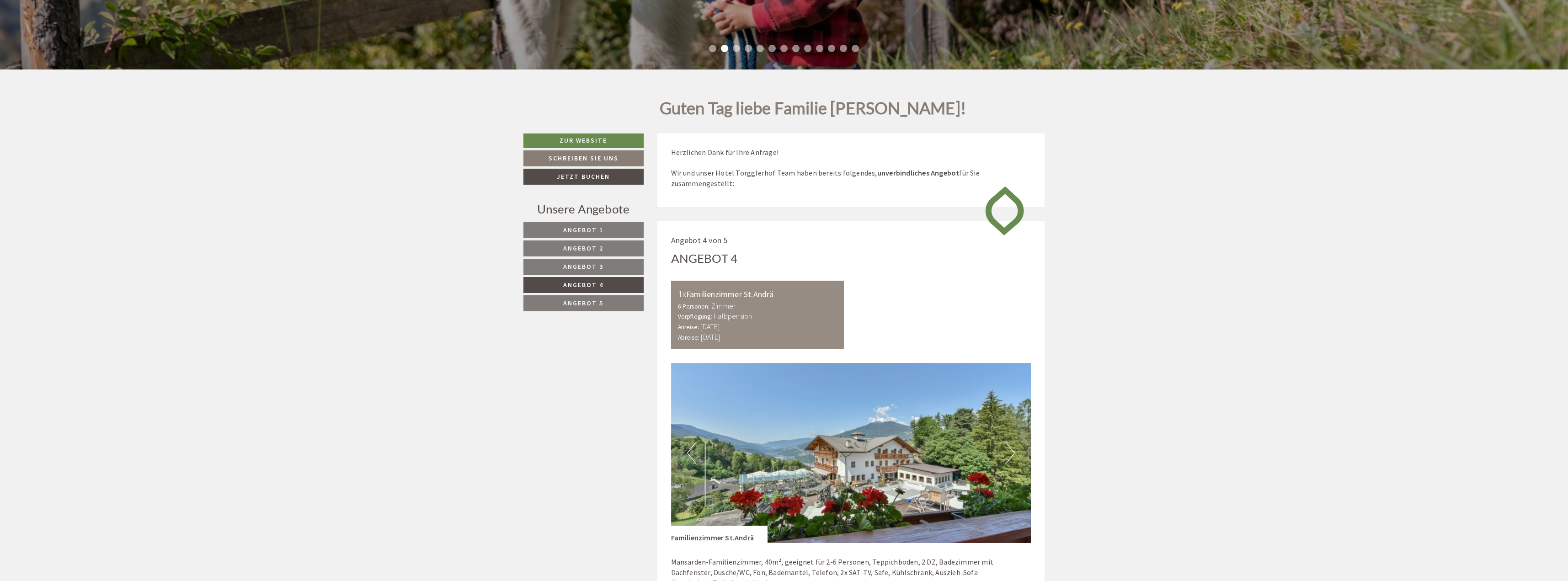
scroll to position [740, 0]
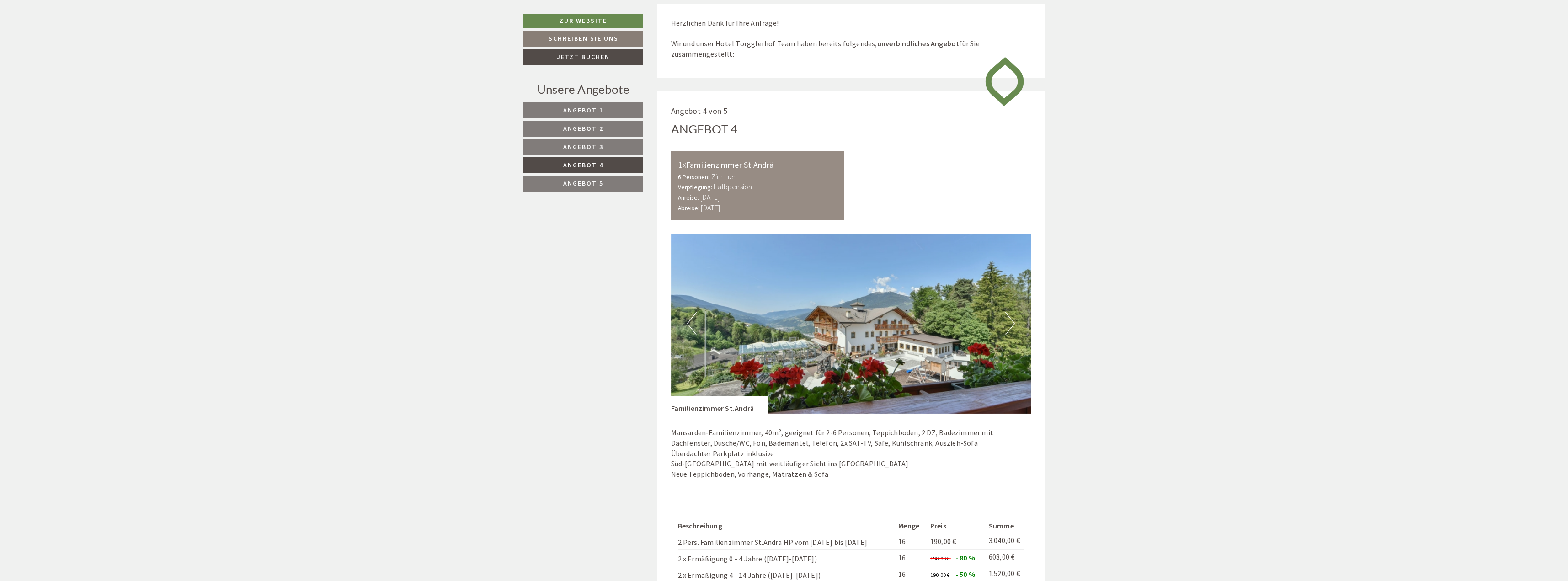
click at [588, 151] on span "Angebot 3" at bounding box center [583, 147] width 40 height 8
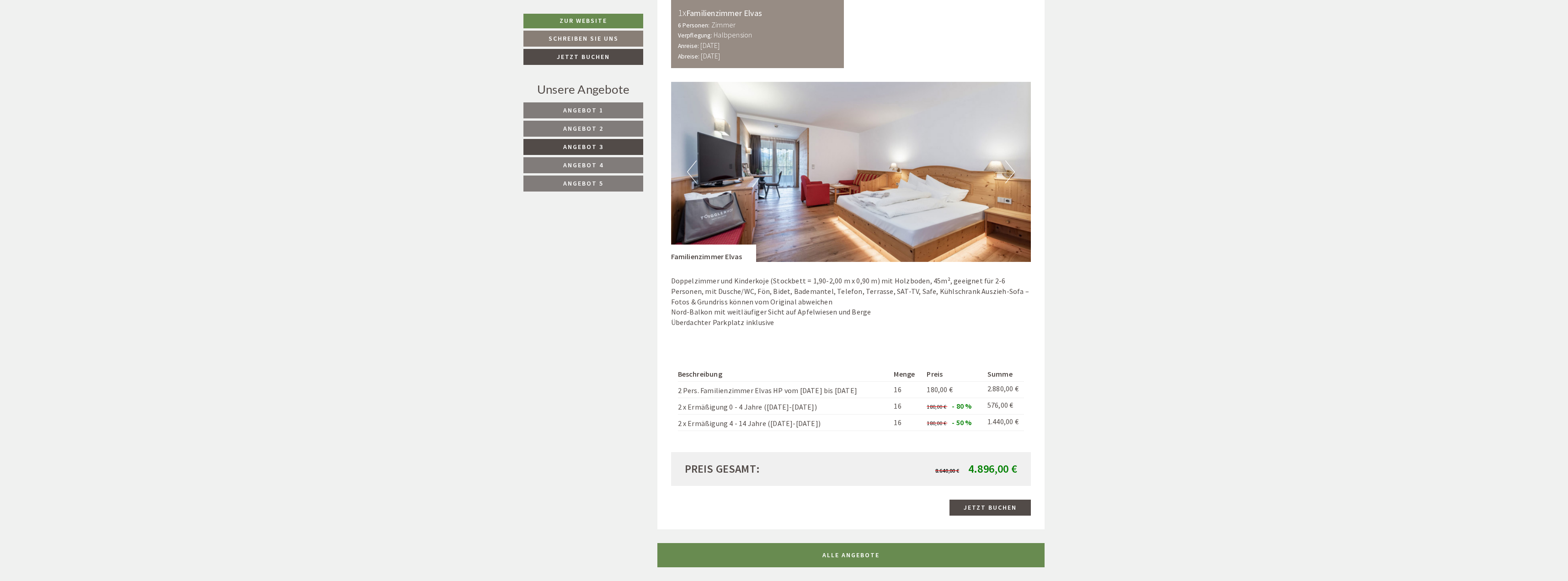
scroll to position [878, 0]
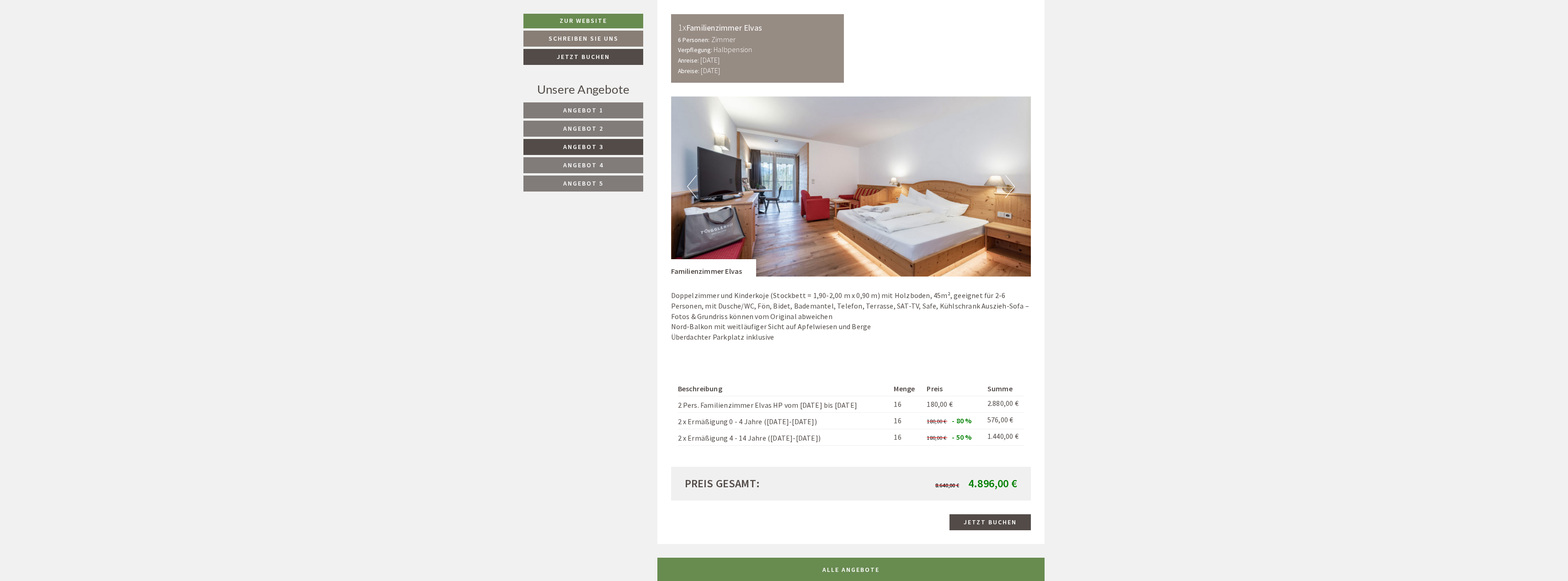
click at [1012, 188] on button "Next" at bounding box center [1010, 186] width 10 height 22
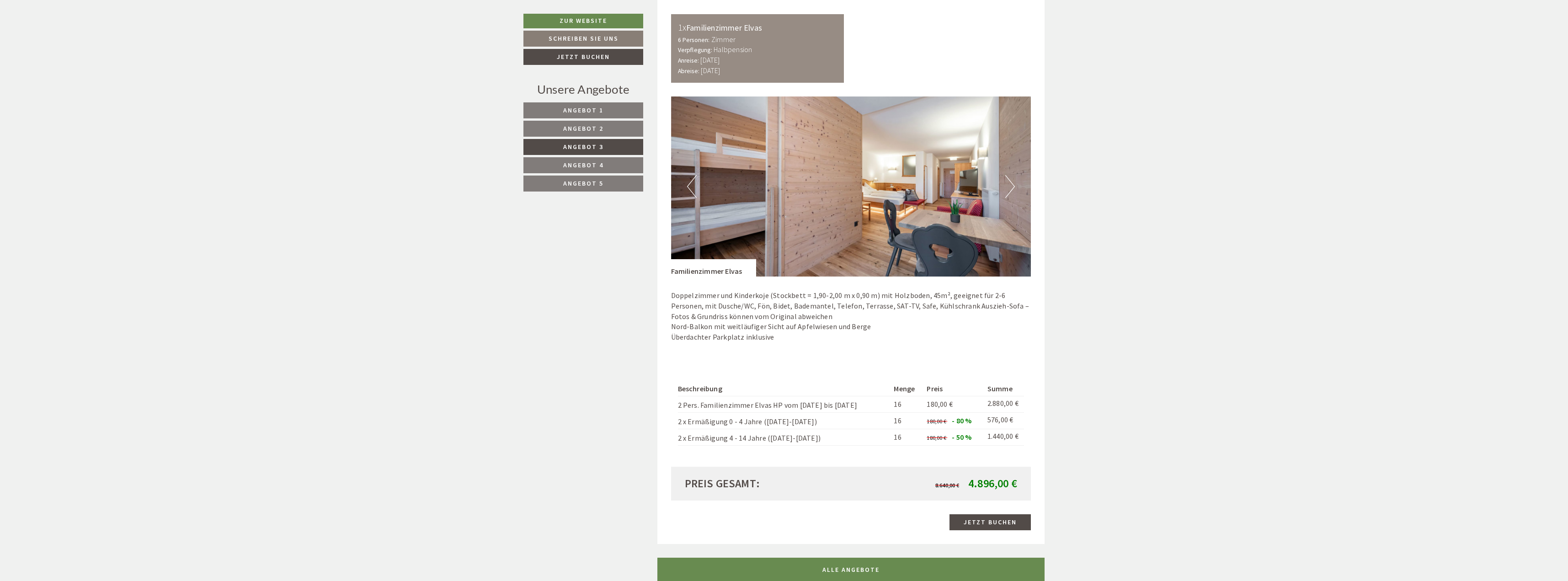
click at [1012, 188] on button "Next" at bounding box center [1010, 186] width 10 height 22
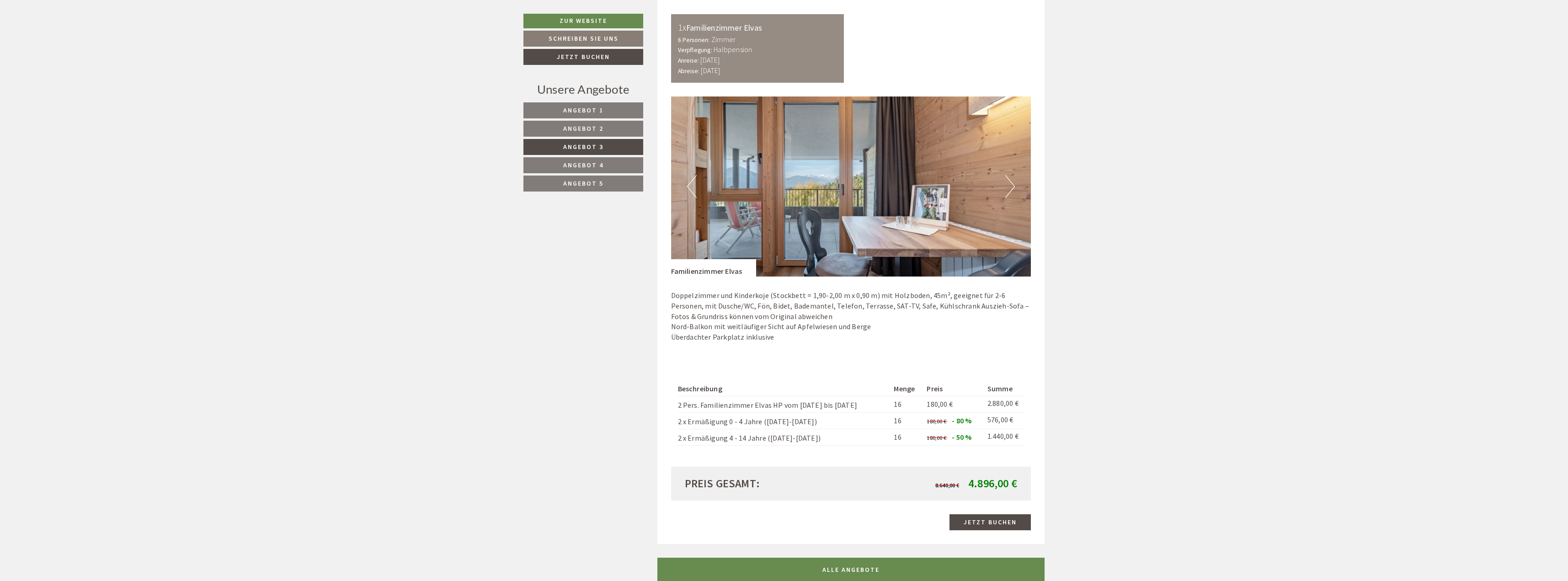
click at [1012, 188] on button "Next" at bounding box center [1010, 186] width 10 height 22
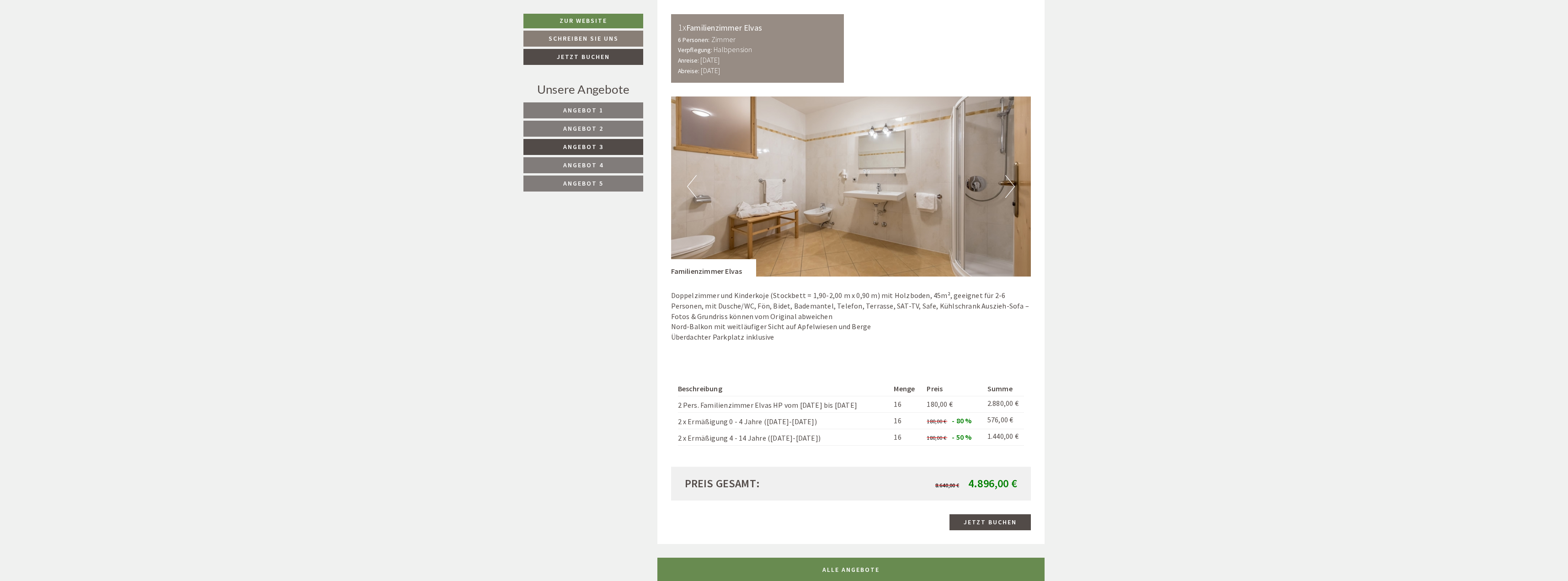
click at [1012, 188] on button "Next" at bounding box center [1010, 186] width 10 height 22
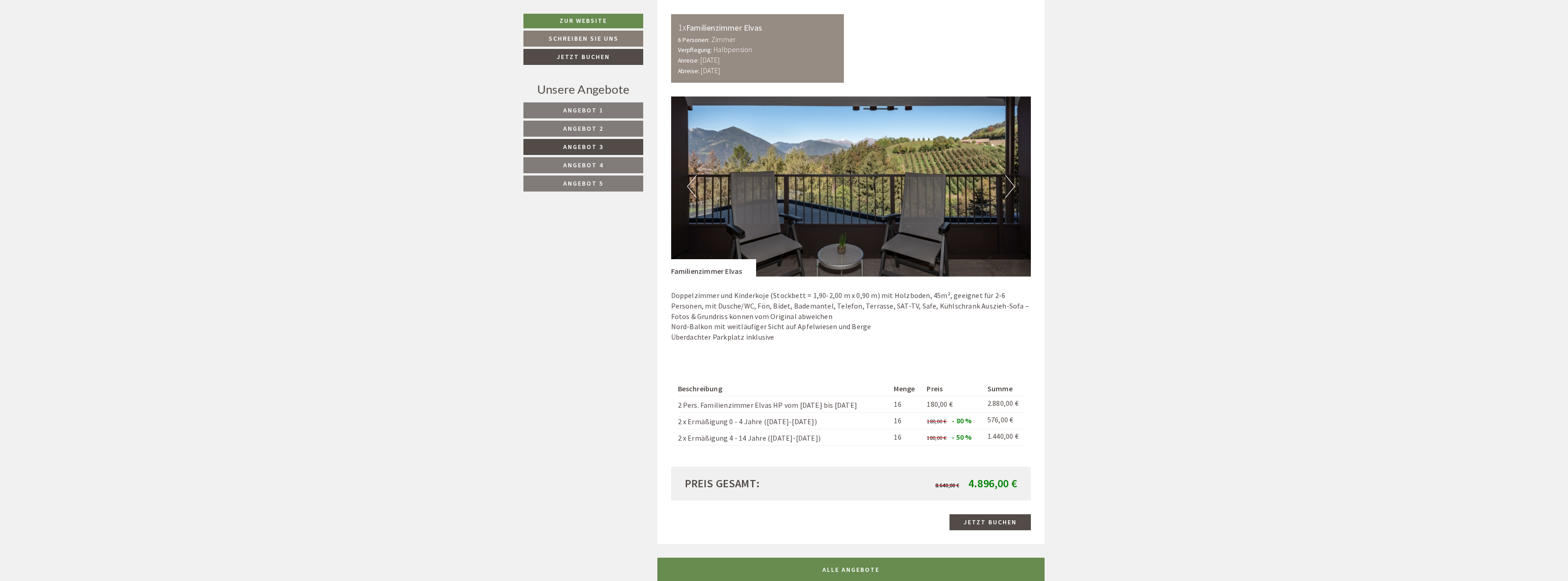
click at [1012, 188] on button "Next" at bounding box center [1010, 186] width 10 height 22
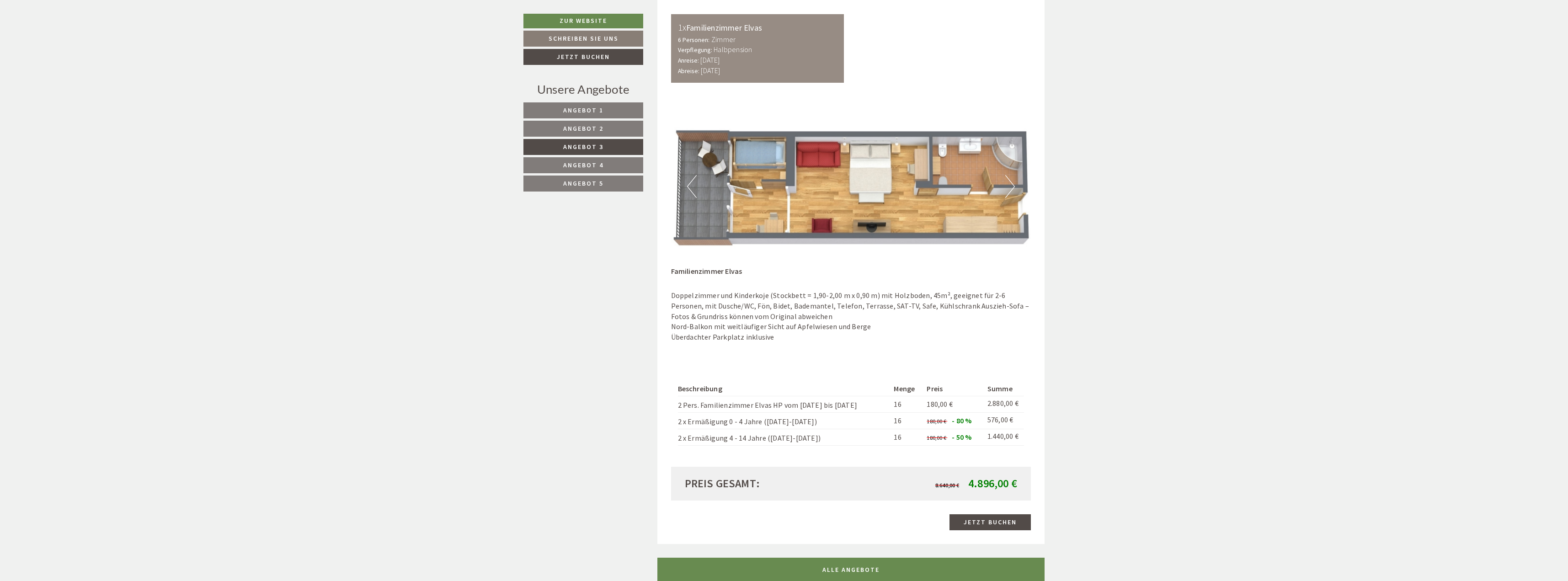
click at [1012, 188] on button "Next" at bounding box center [1010, 186] width 10 height 22
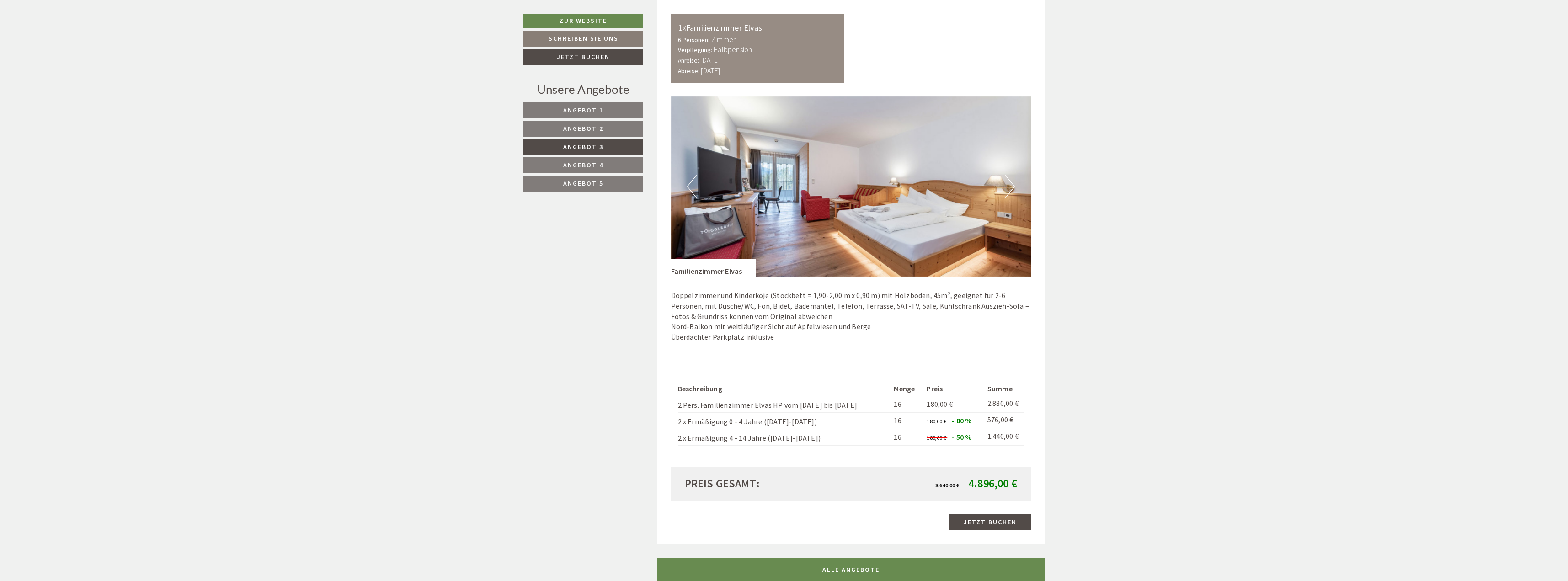
click at [1012, 188] on button "Next" at bounding box center [1010, 186] width 10 height 22
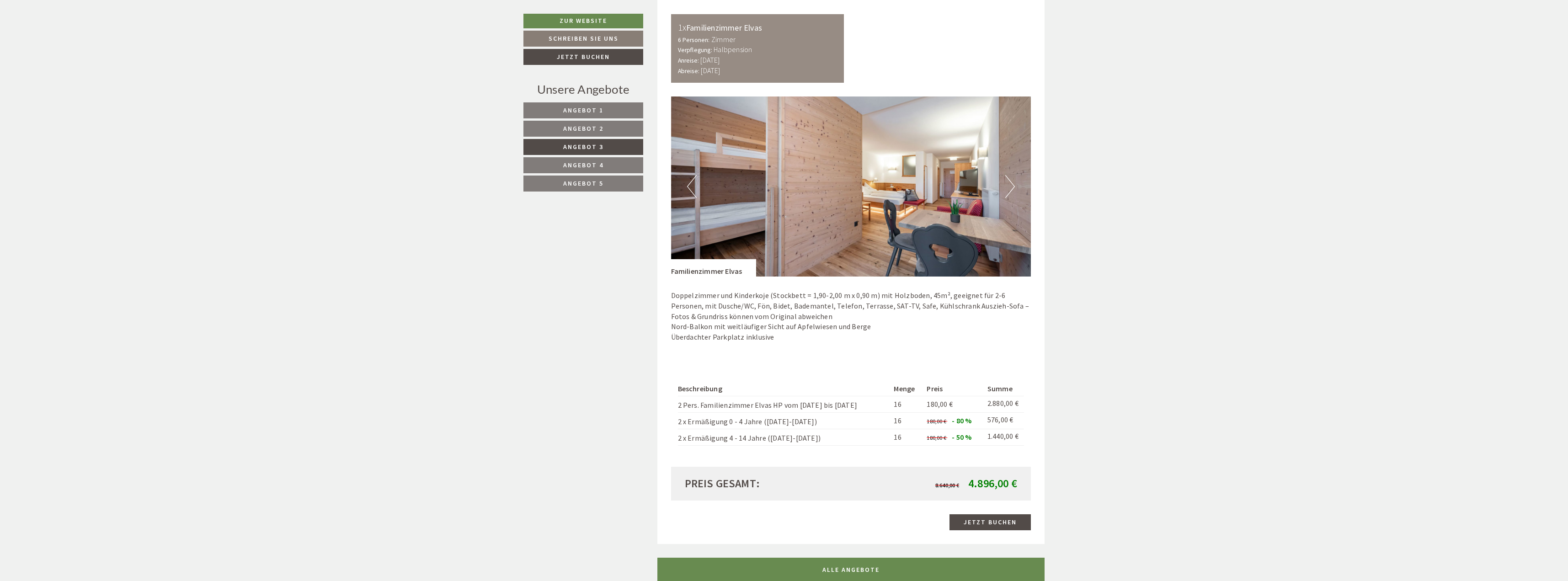
click at [1012, 188] on button "Next" at bounding box center [1010, 186] width 10 height 22
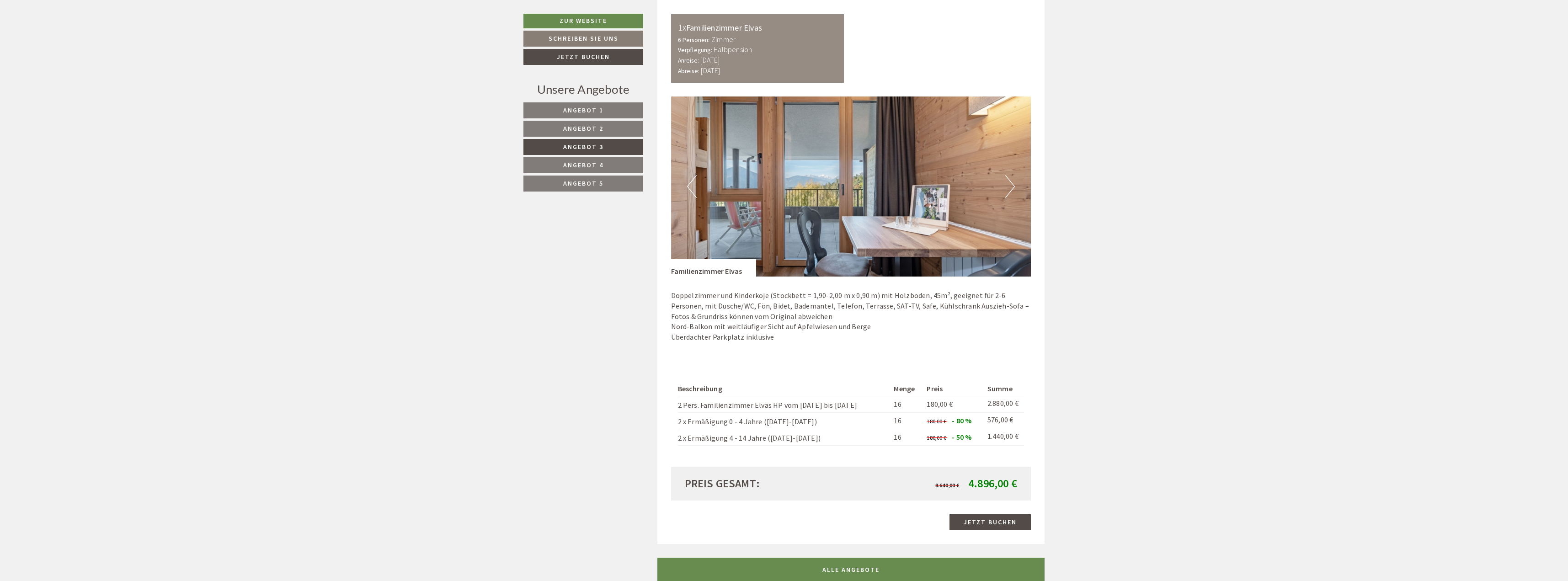
click at [1012, 188] on button "Next" at bounding box center [1010, 186] width 10 height 22
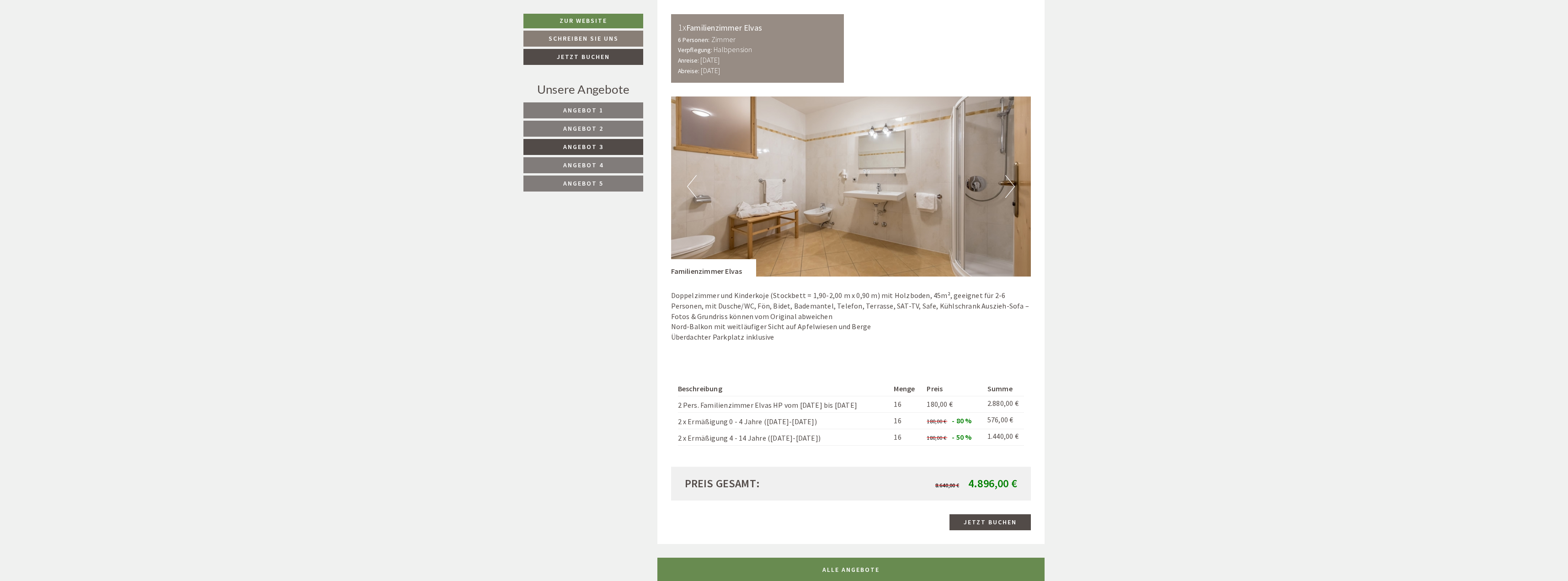
click at [1012, 188] on button "Next" at bounding box center [1010, 186] width 10 height 22
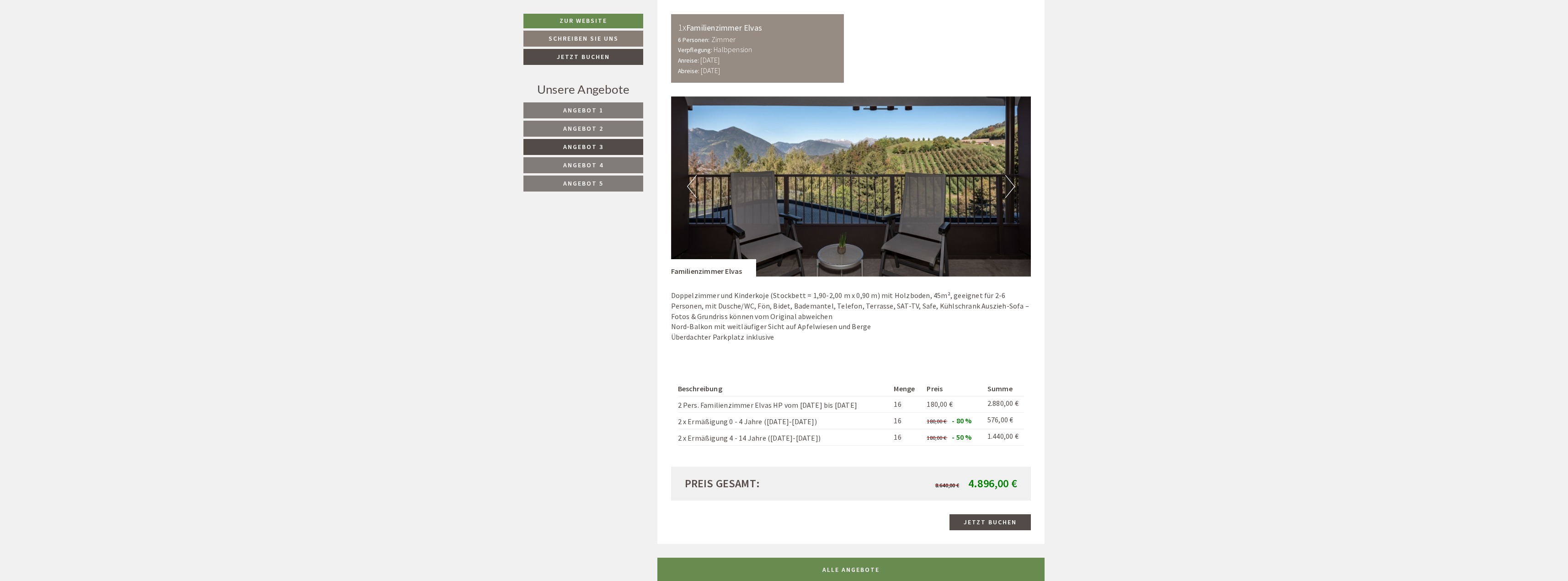
click at [1012, 188] on button "Next" at bounding box center [1010, 186] width 10 height 22
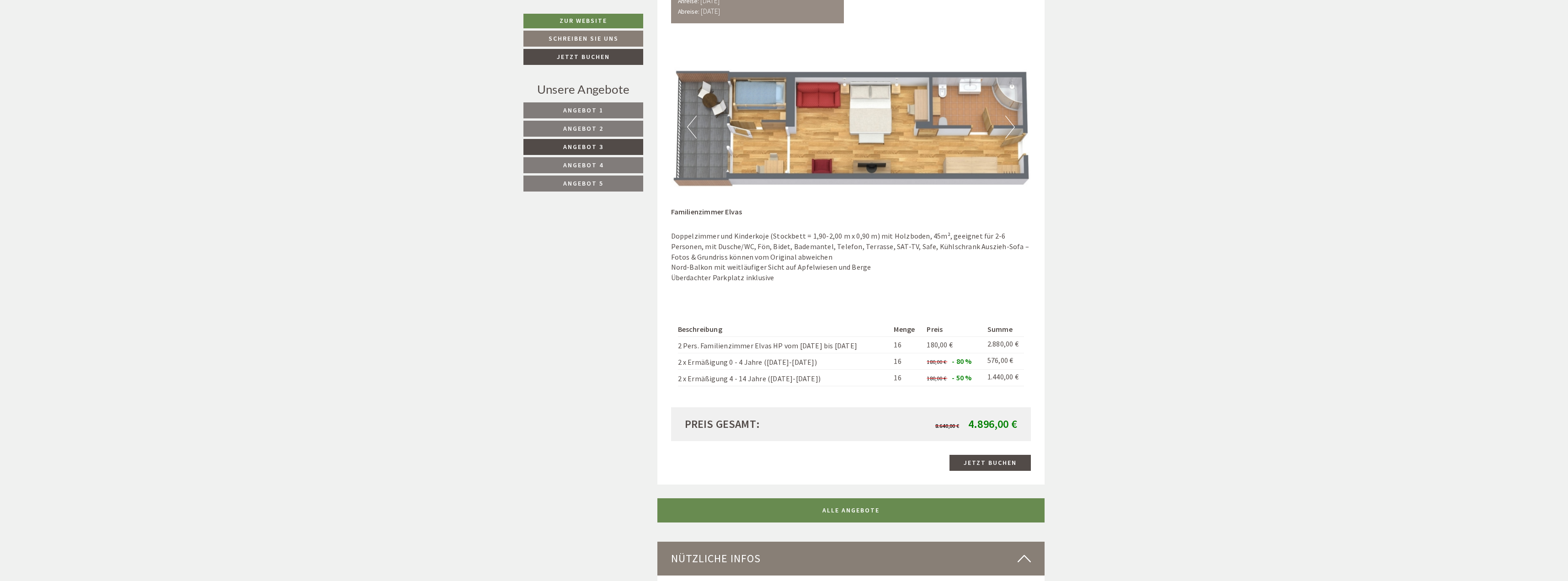
scroll to position [923, 0]
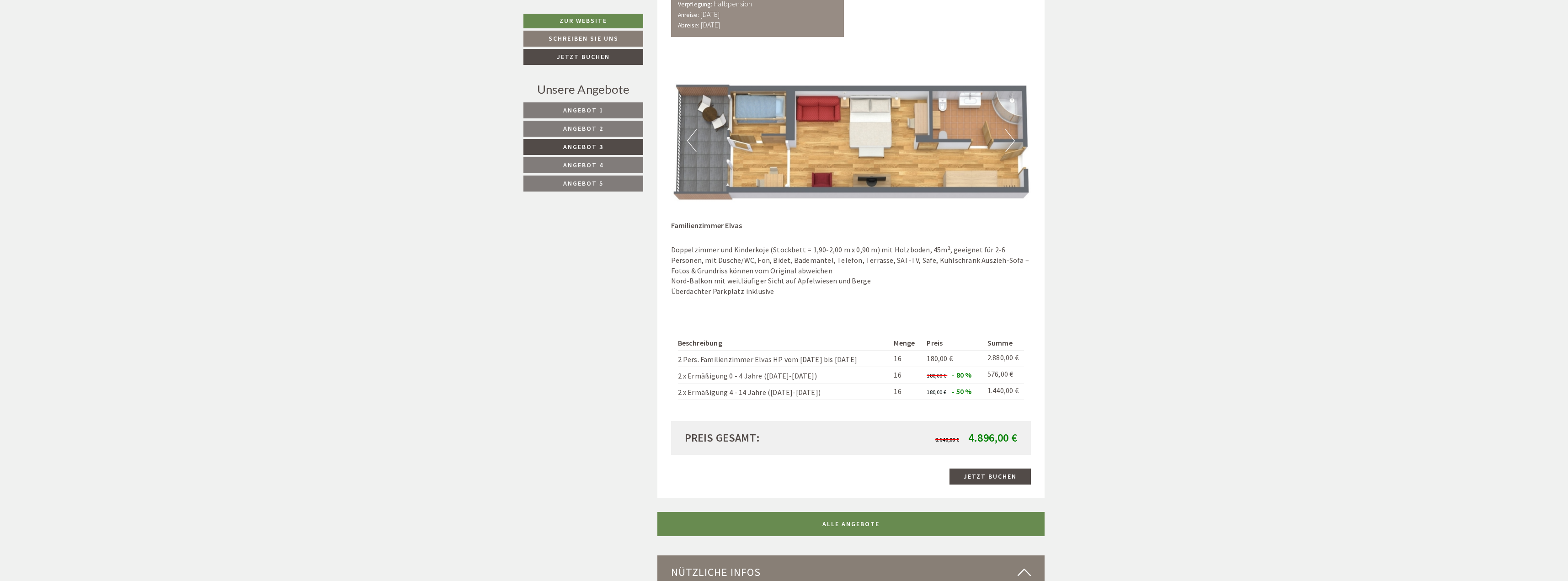
click at [555, 124] on link "Angebot 2" at bounding box center [583, 128] width 119 height 16
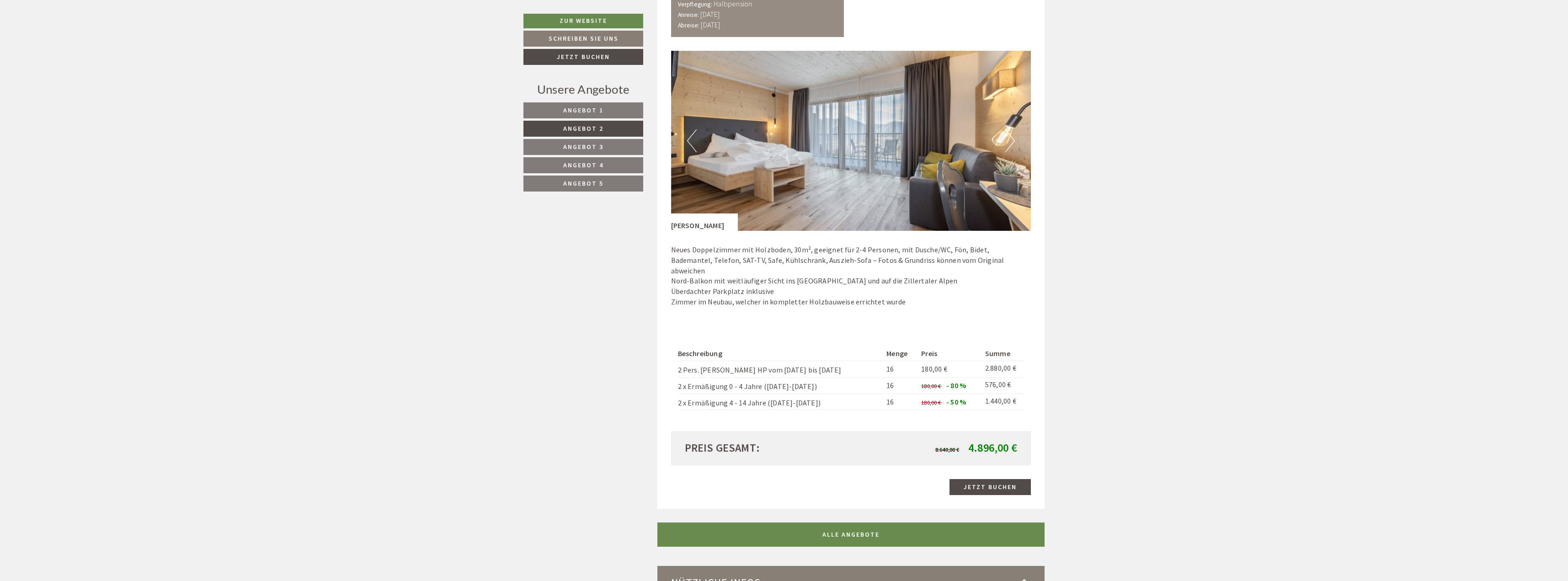
click at [1007, 143] on button "Next" at bounding box center [1010, 140] width 10 height 22
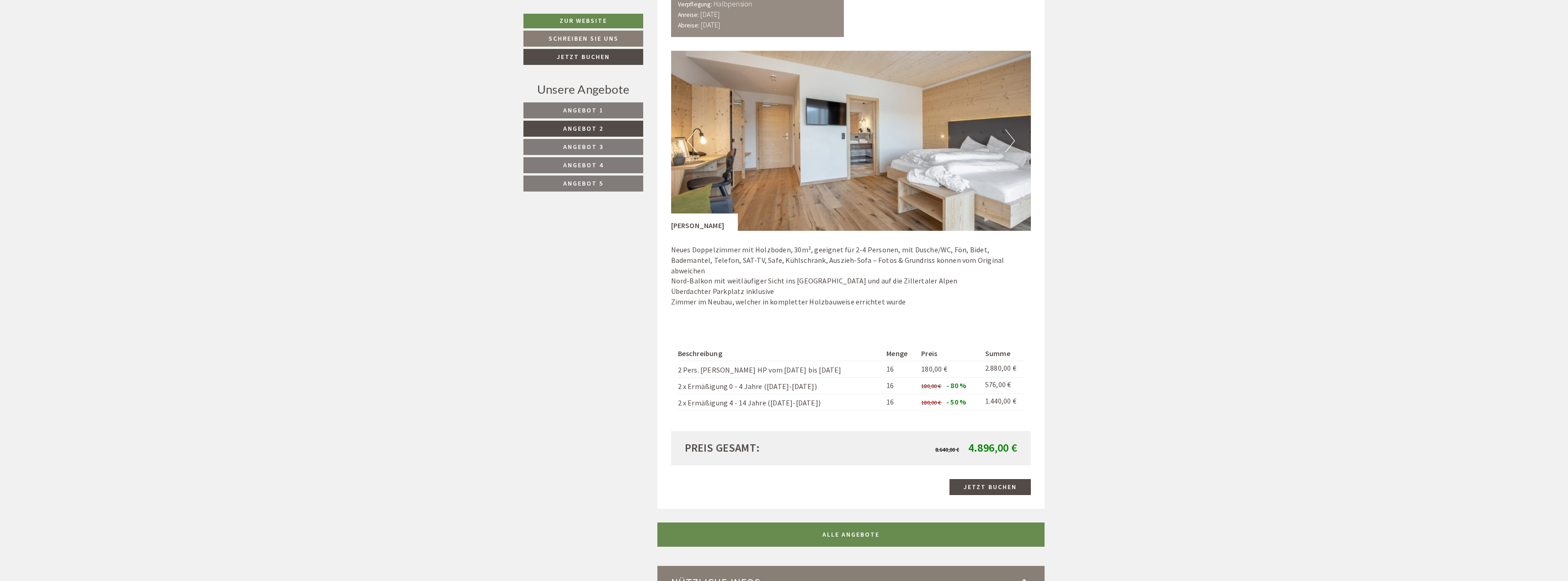
click at [1007, 143] on button "Next" at bounding box center [1010, 140] width 10 height 22
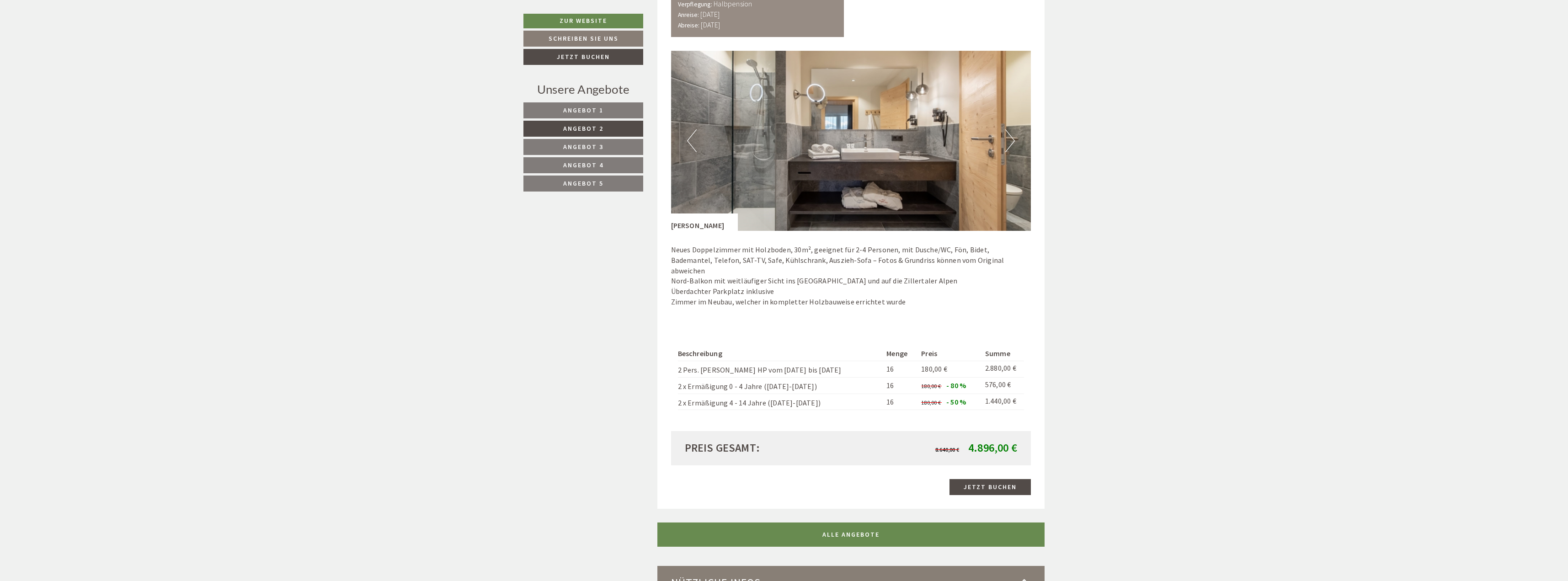
click at [1007, 143] on button "Next" at bounding box center [1010, 140] width 10 height 22
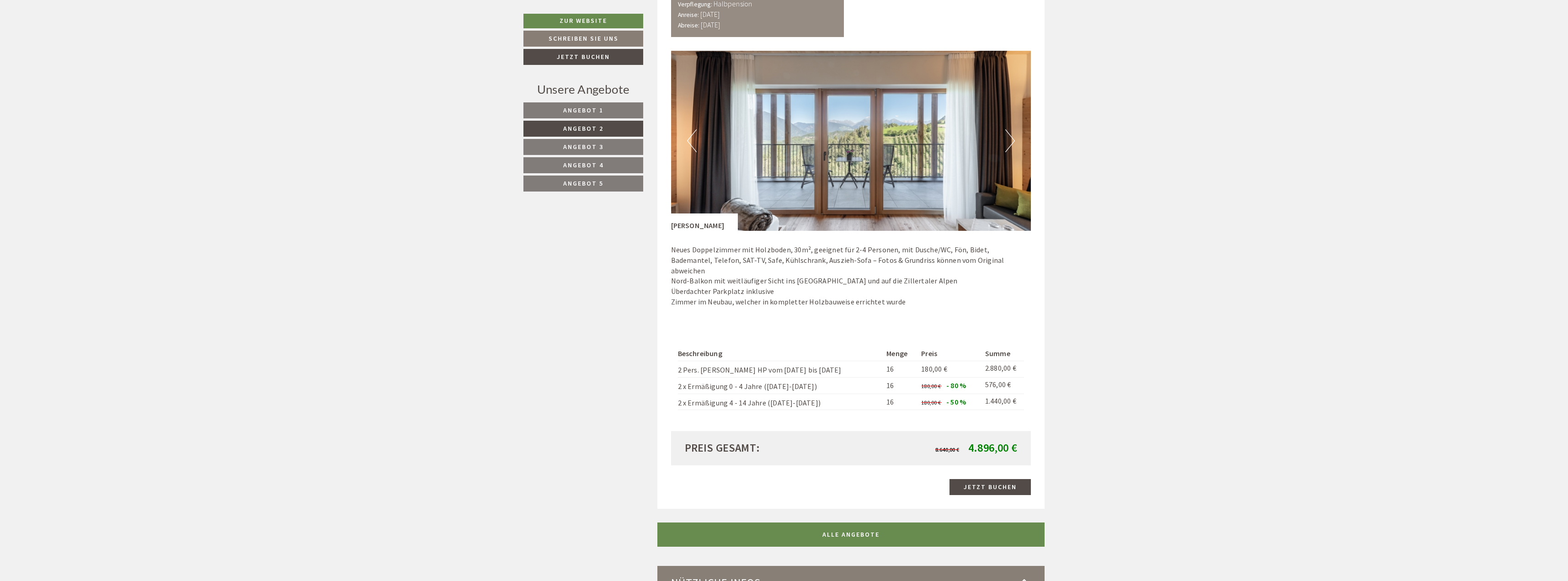
click at [1007, 143] on button "Next" at bounding box center [1010, 140] width 10 height 22
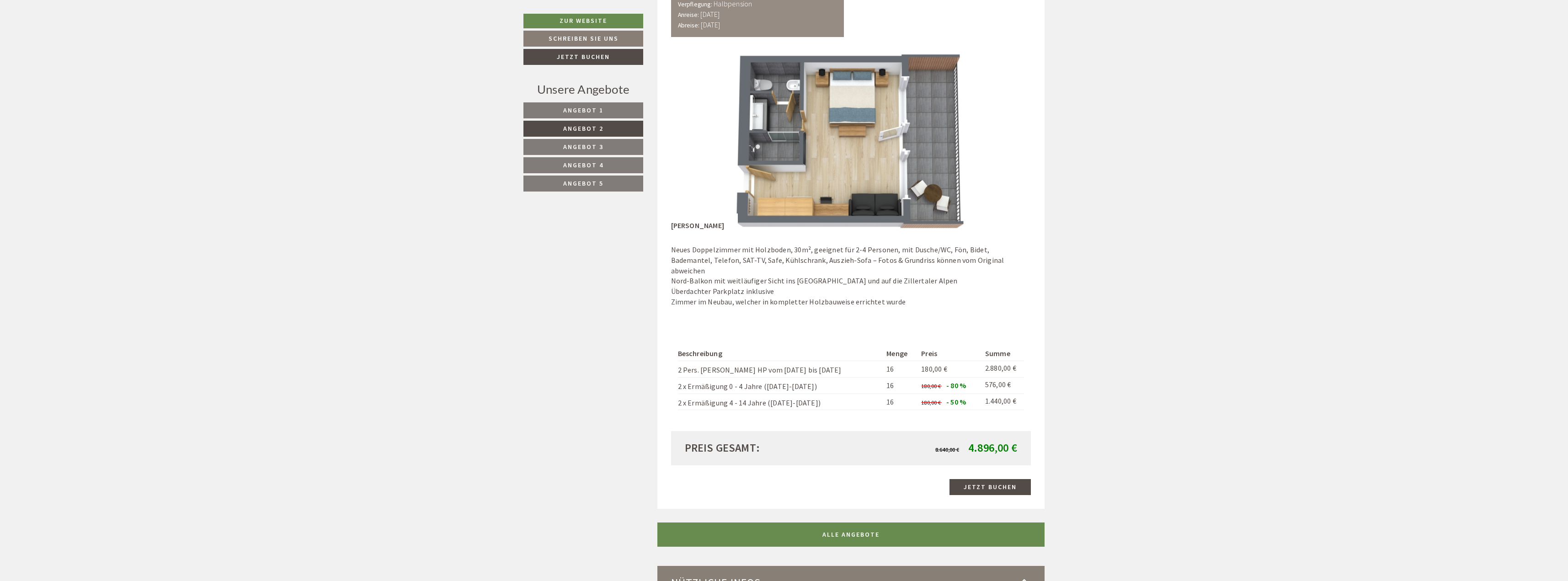
click at [1007, 143] on button "Next" at bounding box center [1010, 140] width 10 height 22
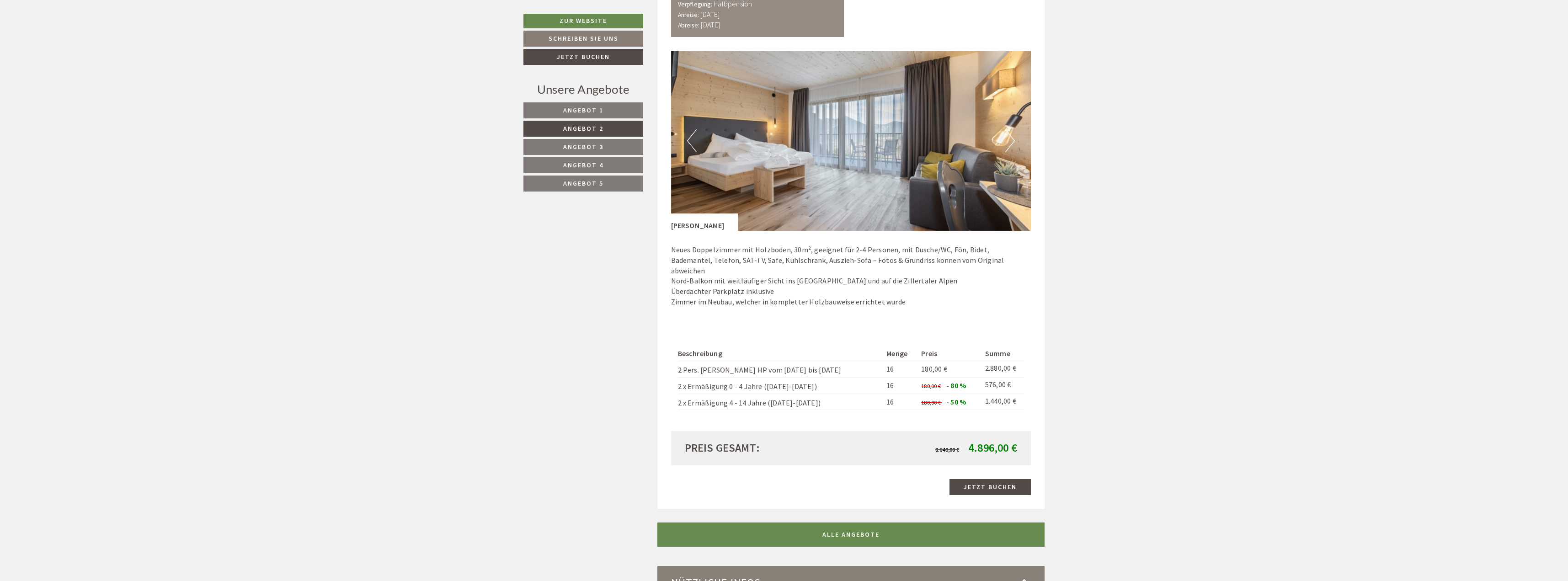
click at [589, 150] on span "Angebot 3" at bounding box center [583, 147] width 40 height 8
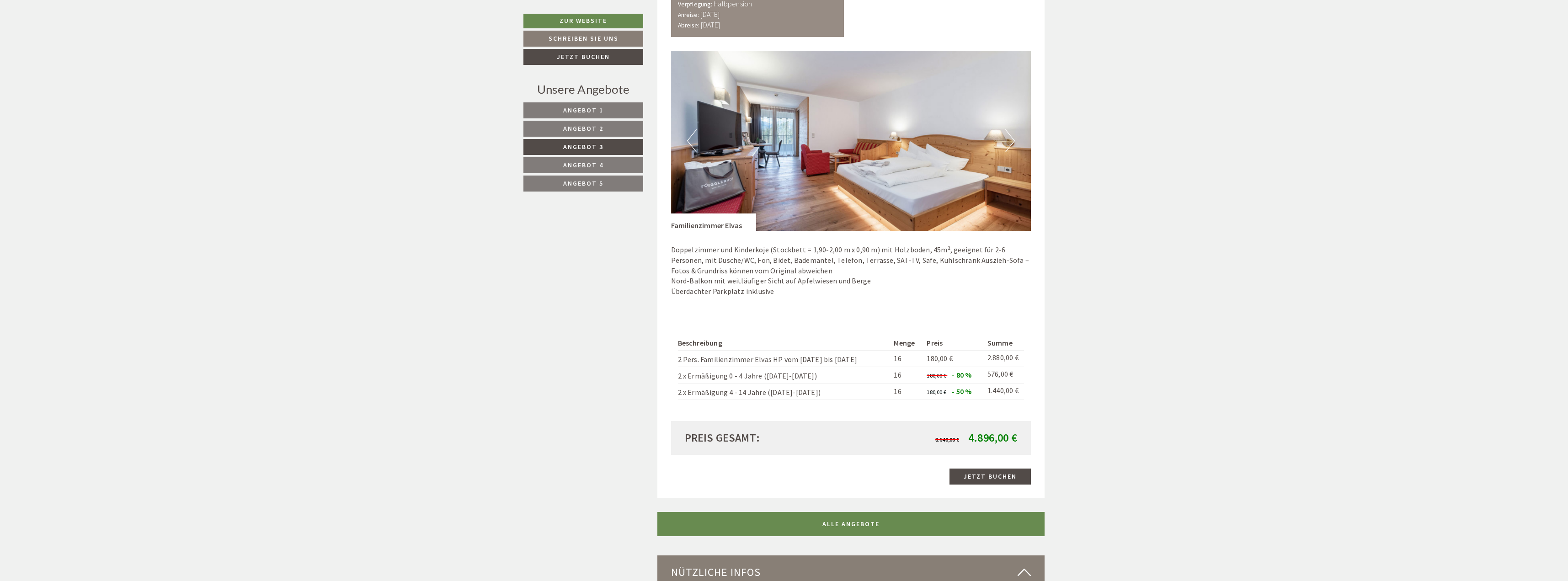
scroll to position [832, 0]
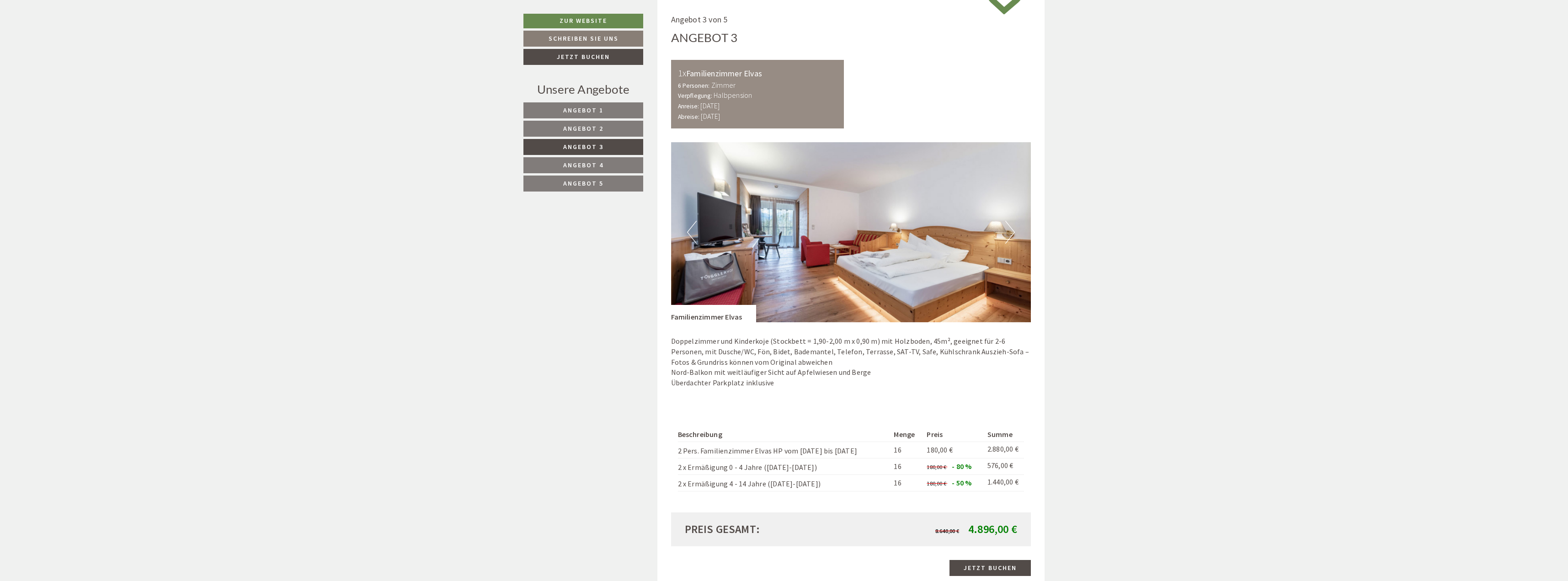
click at [1017, 238] on img at bounding box center [850, 232] width 360 height 180
click at [610, 163] on link "Angebot 4" at bounding box center [583, 165] width 119 height 16
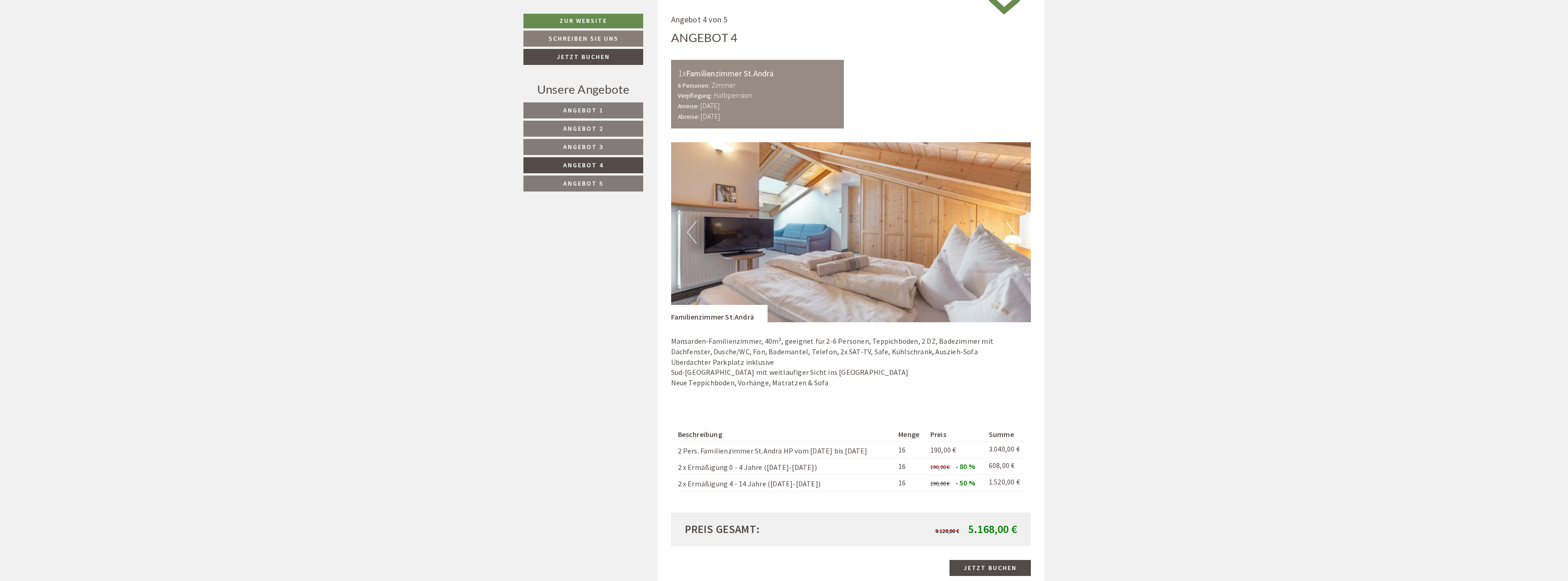
click at [1008, 230] on button "Next" at bounding box center [1010, 232] width 10 height 22
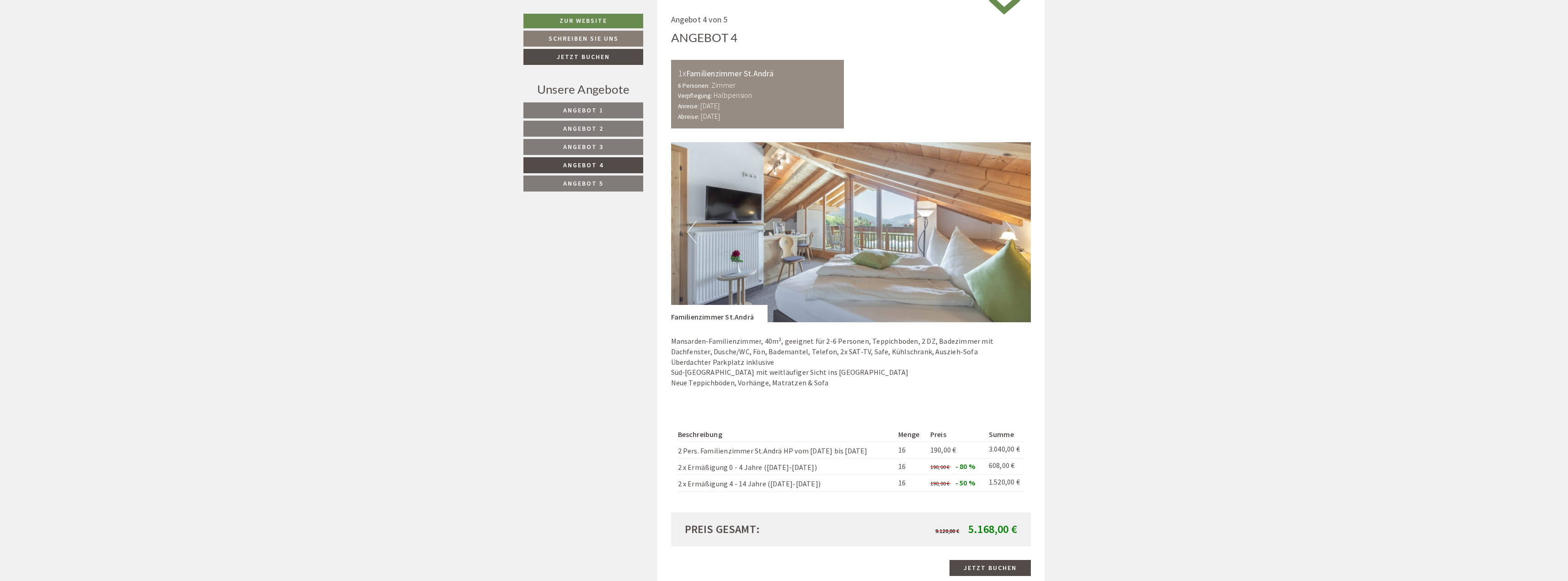
click at [1008, 230] on button "Next" at bounding box center [1010, 232] width 10 height 22
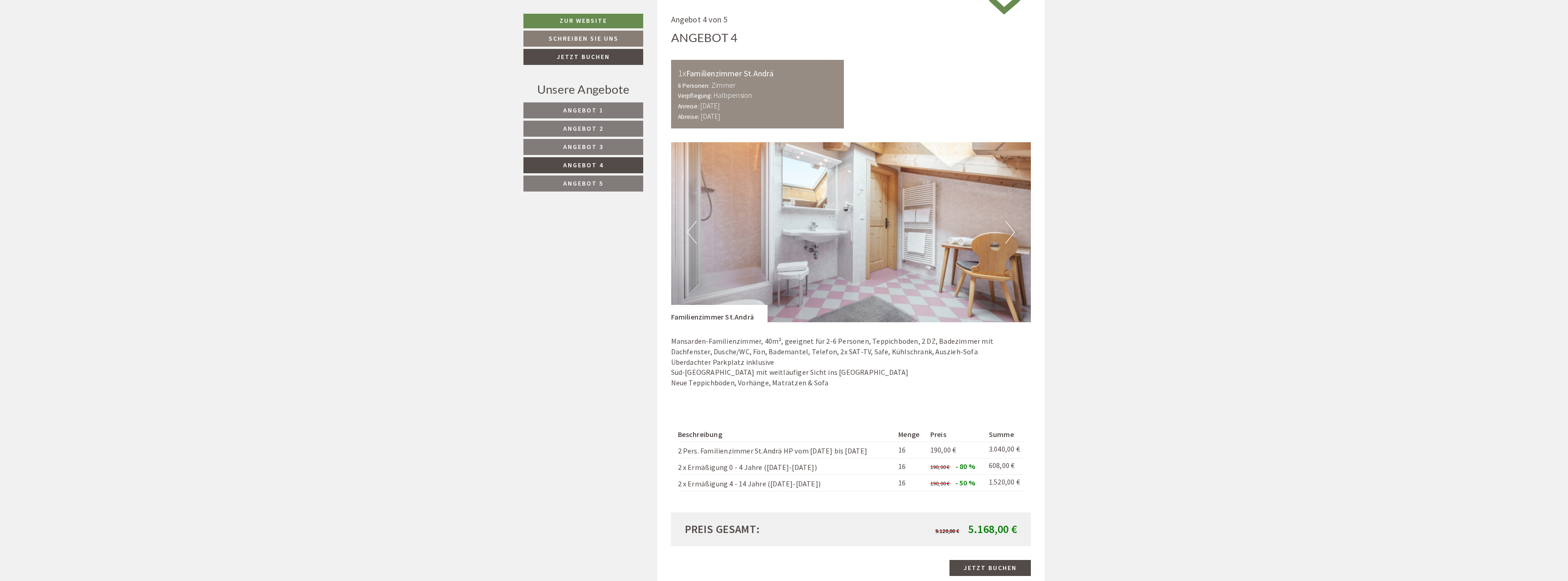
click at [1008, 230] on button "Next" at bounding box center [1010, 232] width 10 height 22
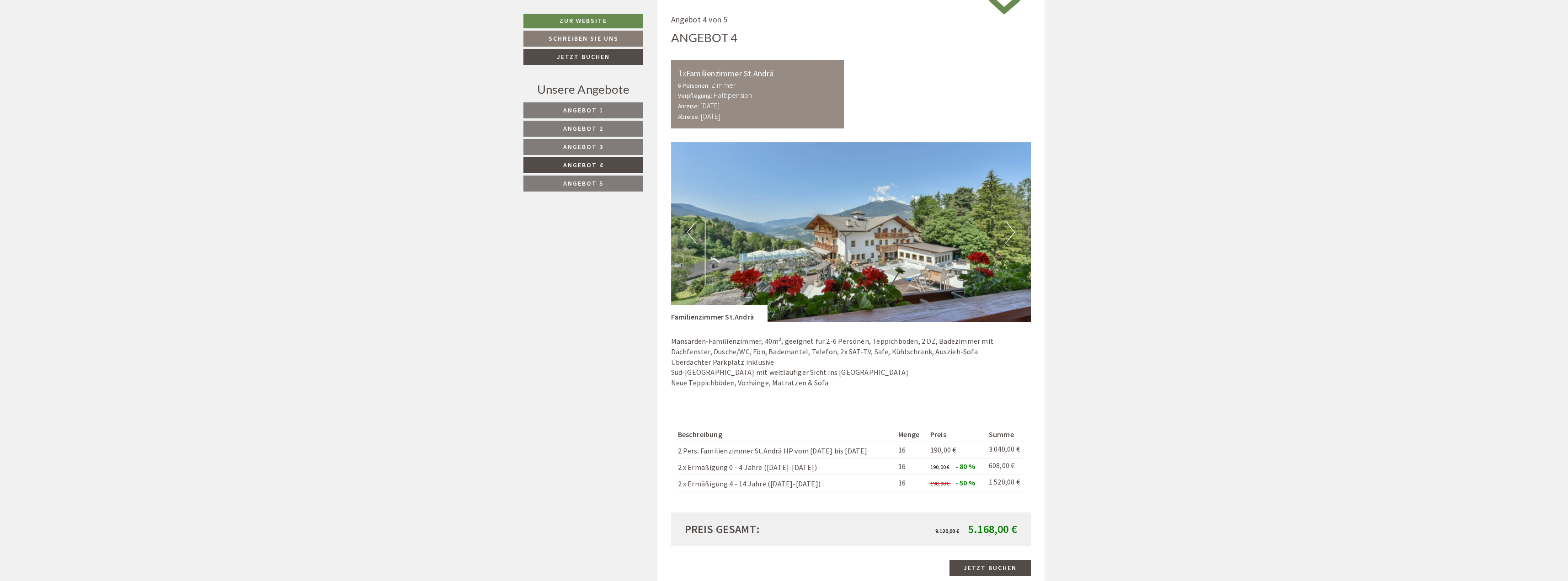
click at [596, 181] on span "Angebot 5" at bounding box center [583, 183] width 40 height 8
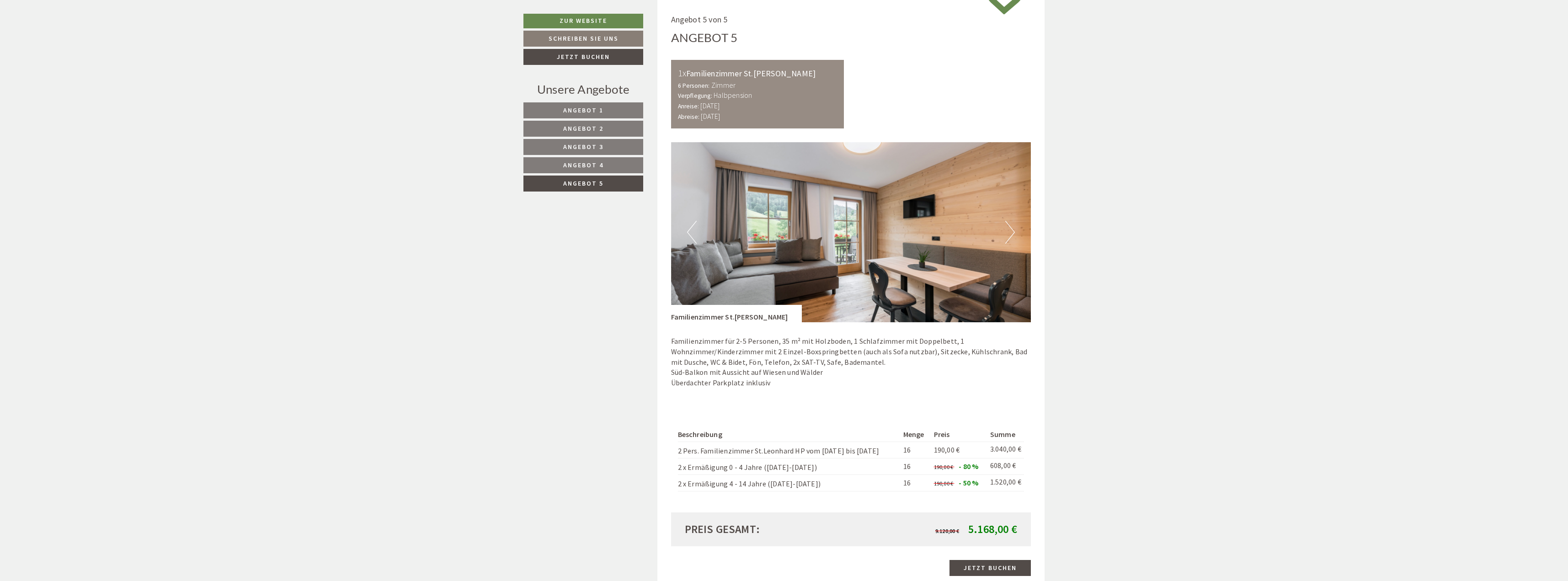
click at [1001, 234] on img at bounding box center [850, 232] width 360 height 180
click at [1009, 230] on button "Next" at bounding box center [1010, 232] width 10 height 22
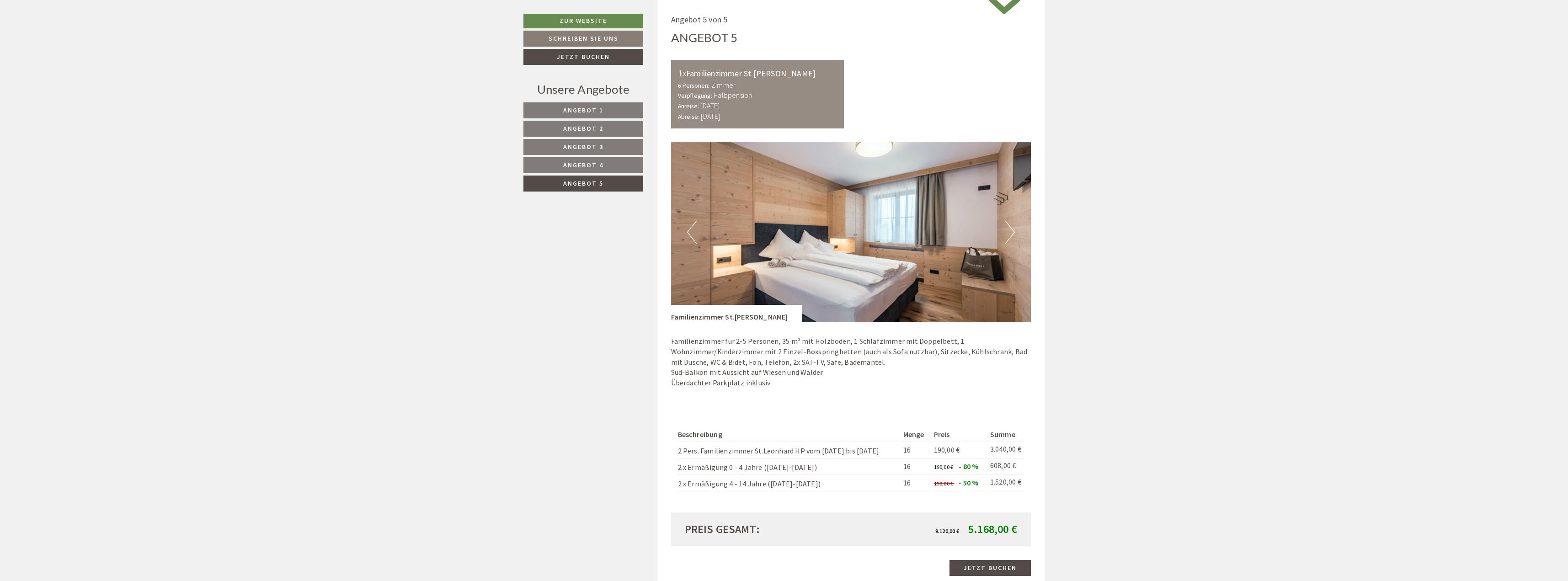
click at [1007, 230] on button "Next" at bounding box center [1010, 232] width 10 height 22
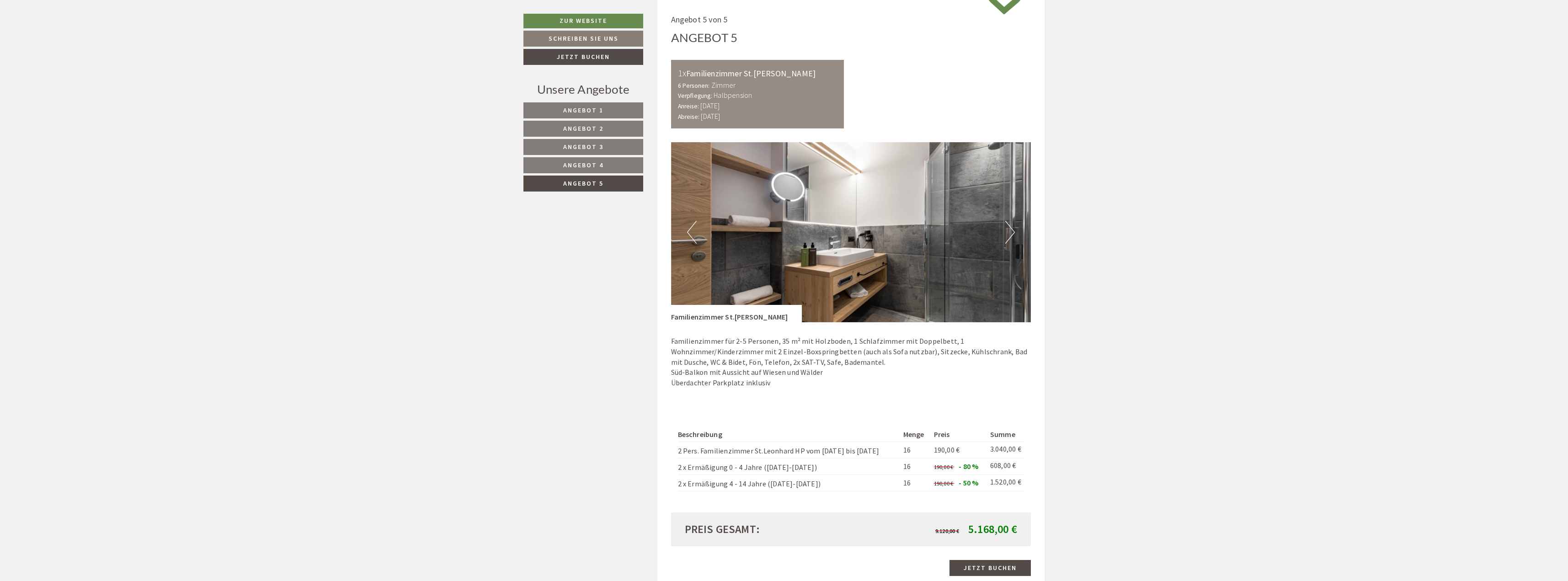
click at [1007, 230] on button "Next" at bounding box center [1010, 232] width 10 height 22
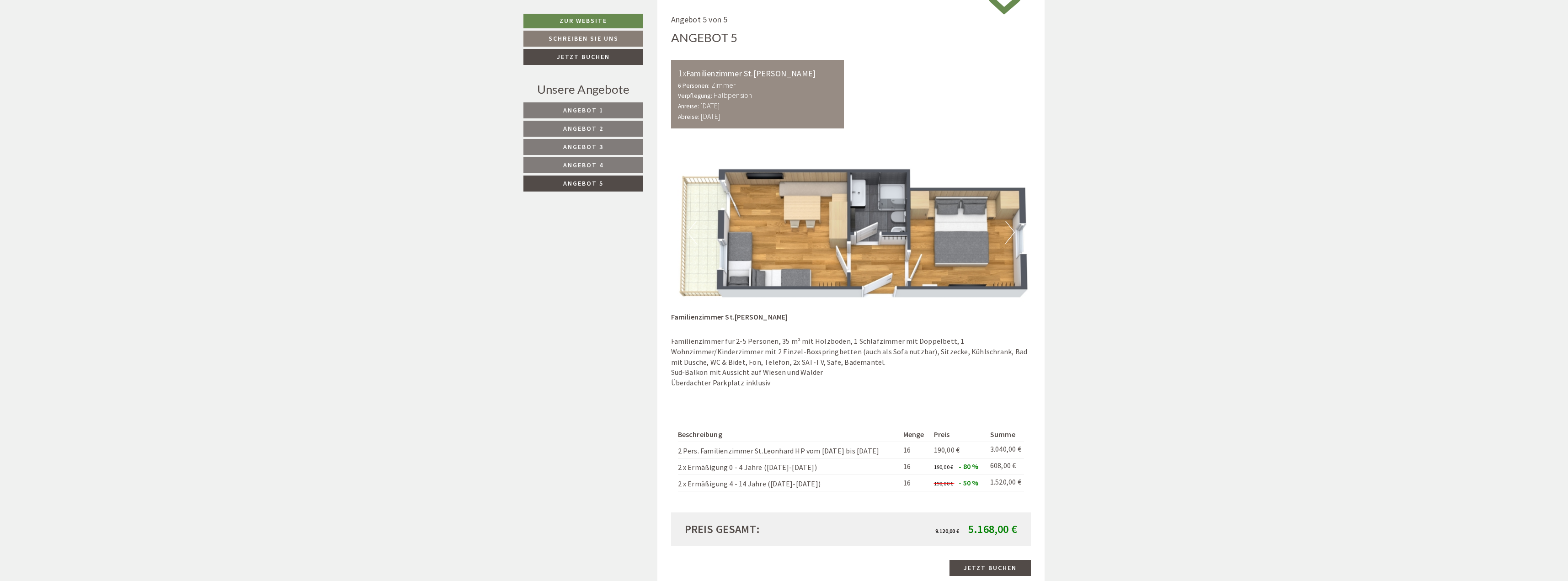
click at [1007, 230] on button "Next" at bounding box center [1010, 232] width 10 height 22
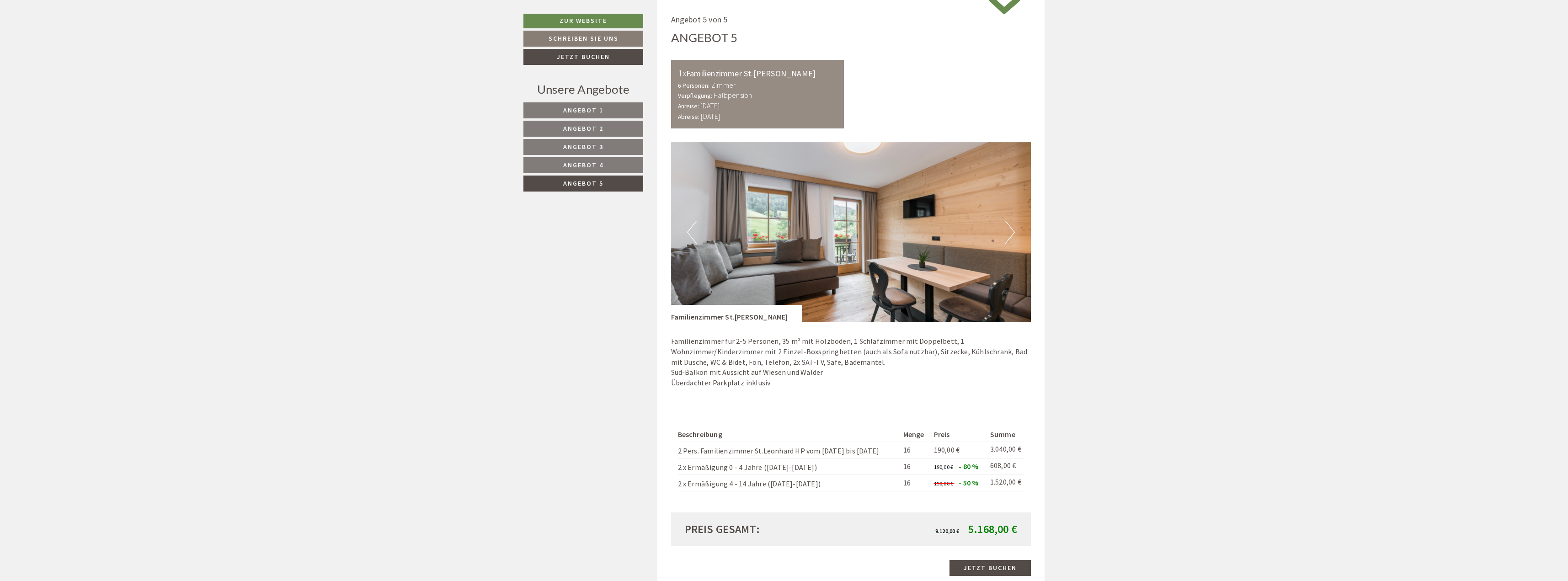
click at [1007, 230] on button "Next" at bounding box center [1010, 232] width 10 height 22
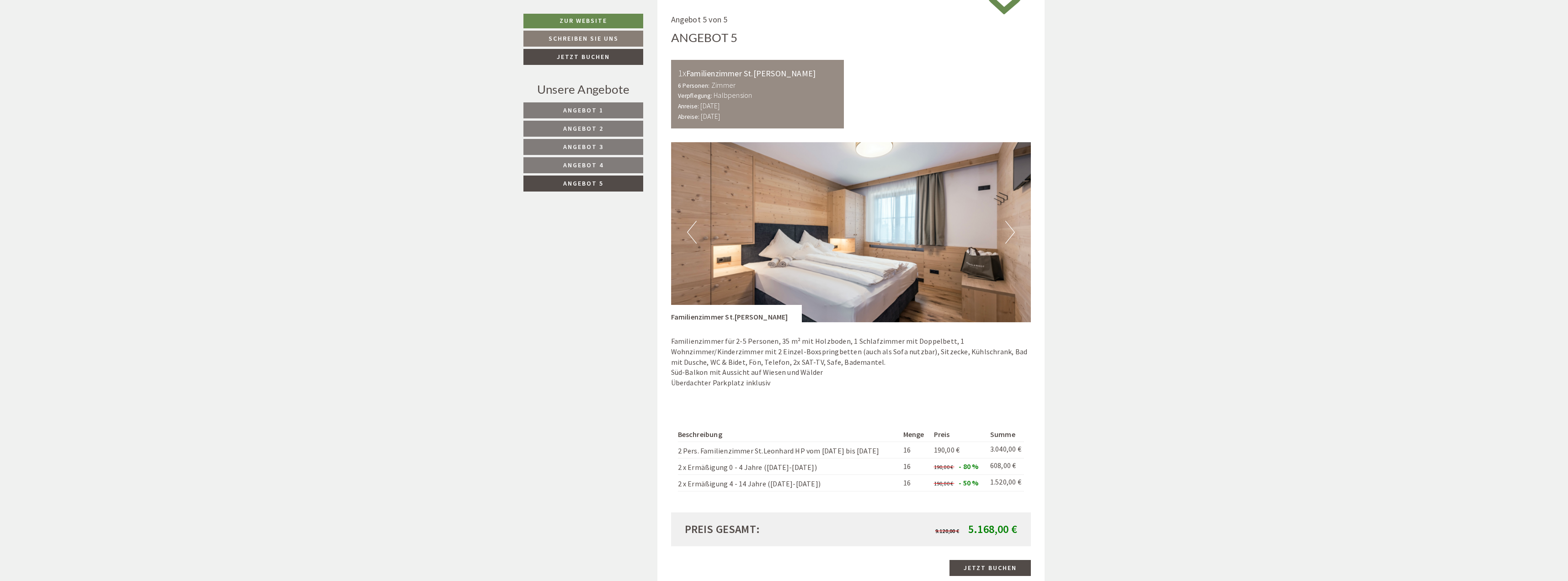
click at [1007, 230] on button "Next" at bounding box center [1010, 232] width 10 height 22
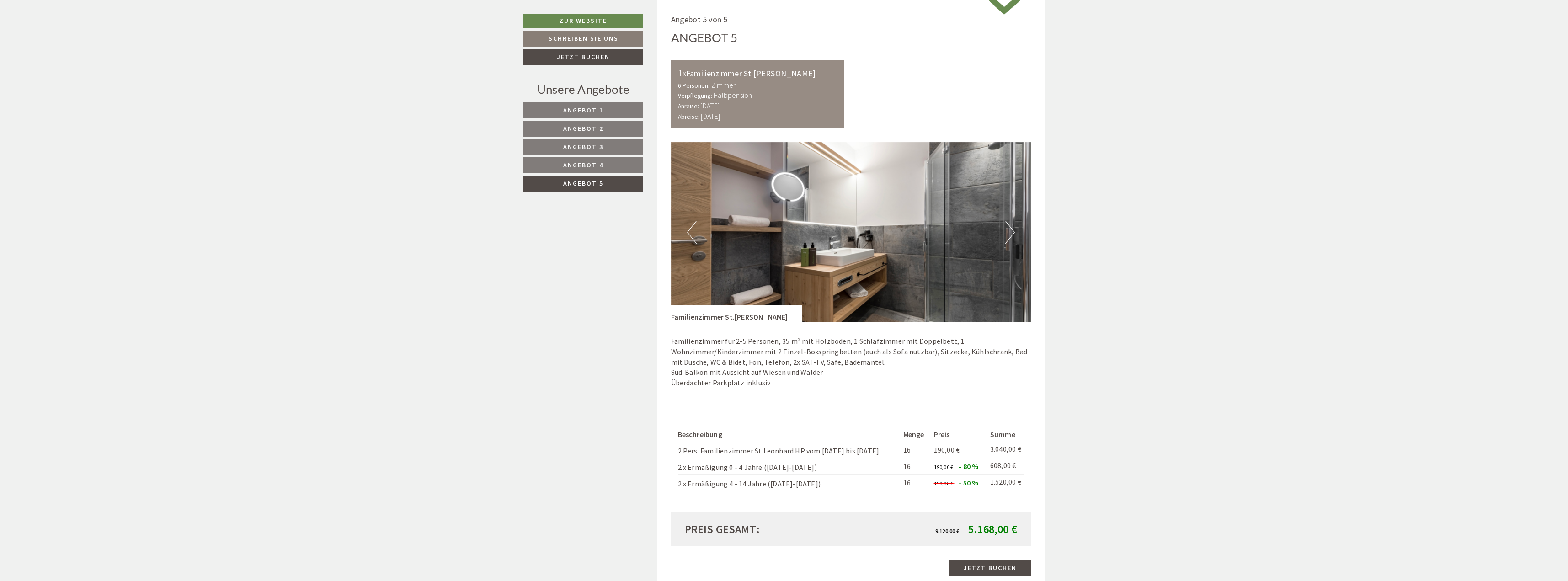
click at [1007, 230] on button "Next" at bounding box center [1010, 232] width 10 height 22
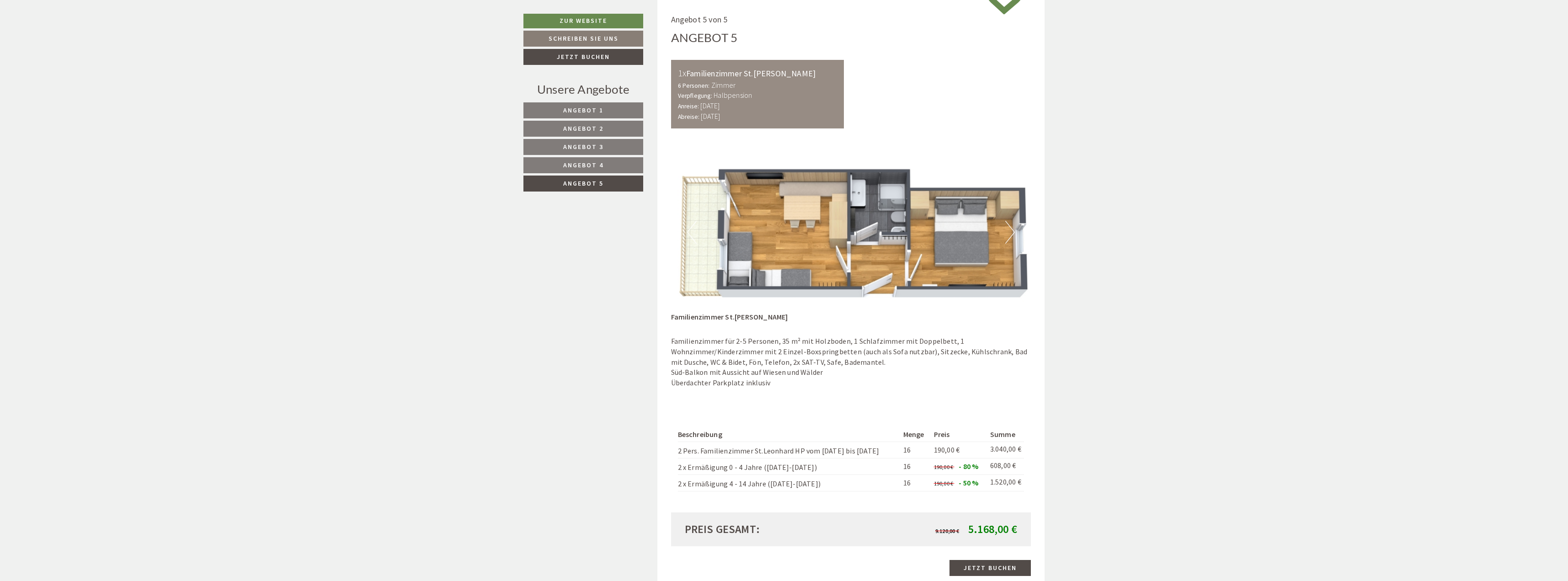
click at [1007, 230] on button "Next" at bounding box center [1010, 232] width 10 height 22
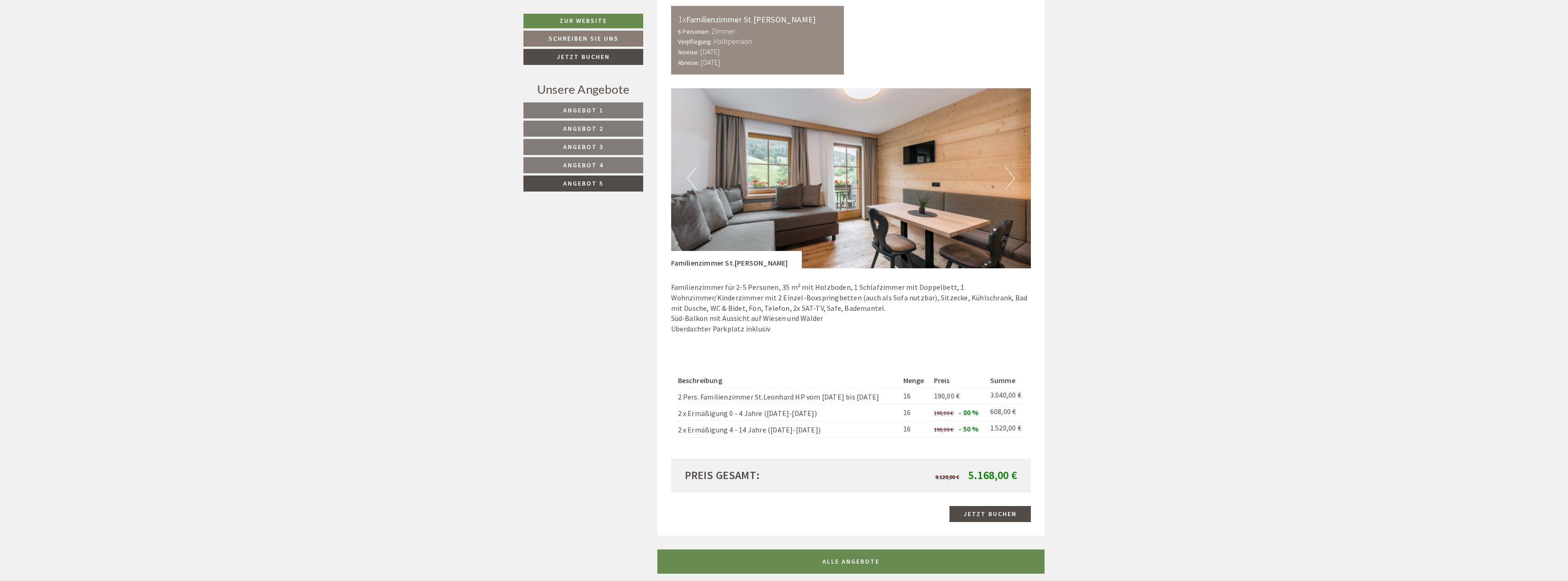
scroll to position [969, 0]
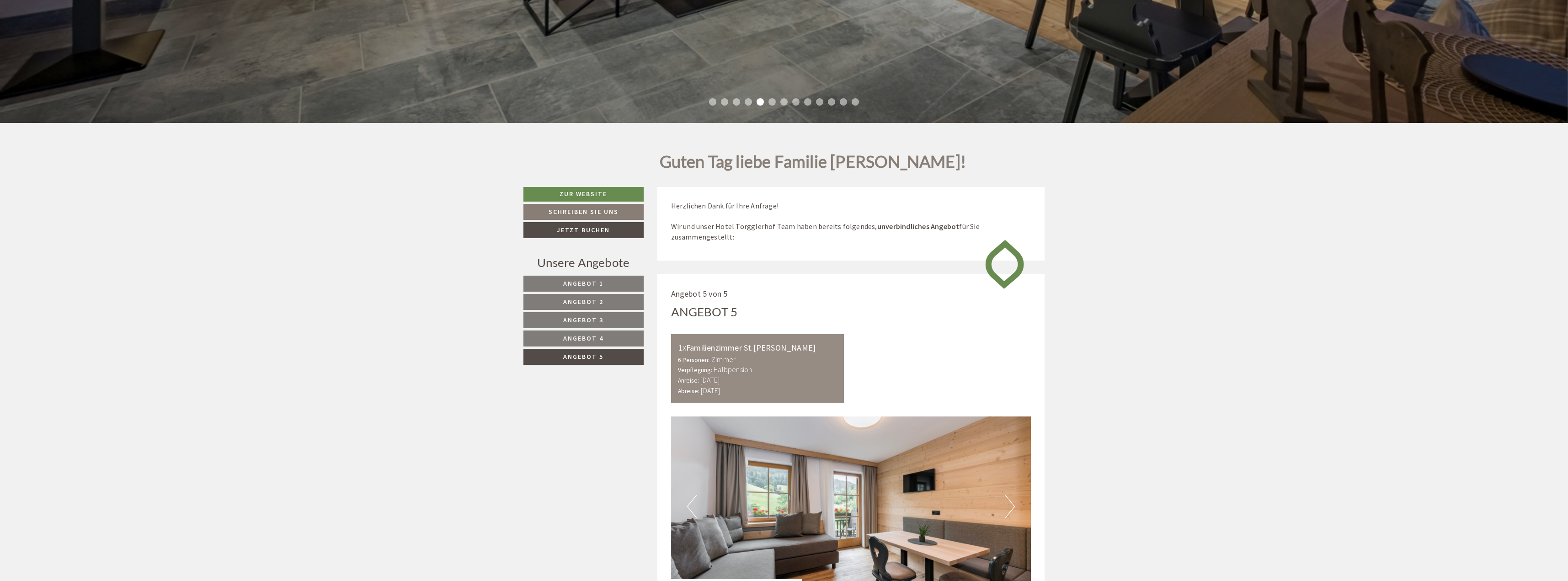
click at [601, 281] on span "Angebot 1" at bounding box center [583, 284] width 40 height 8
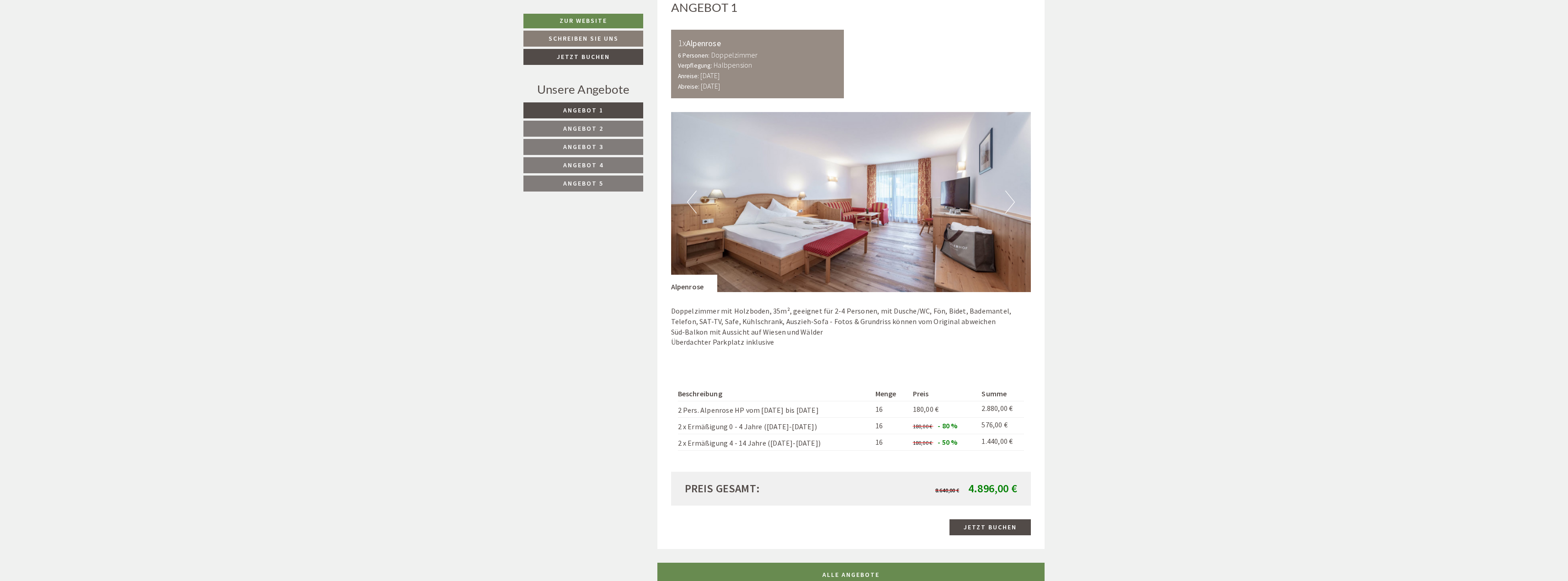
scroll to position [878, 0]
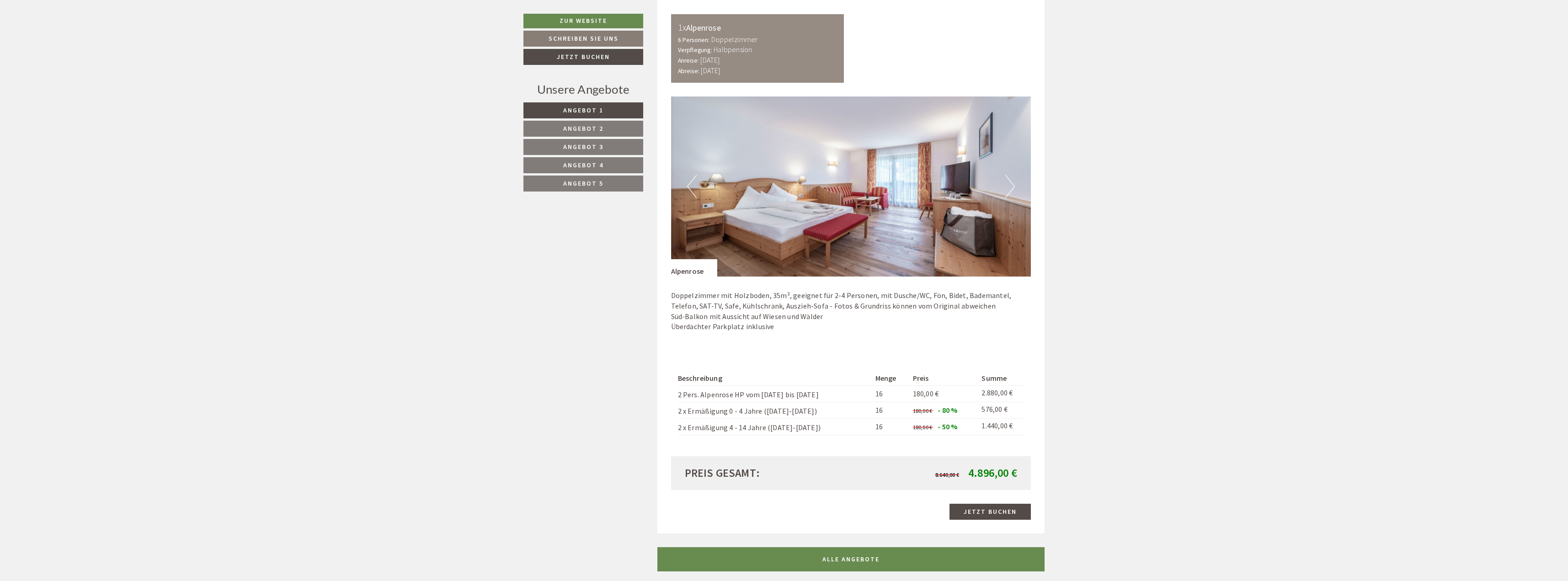
click at [578, 128] on span "Angebot 2" at bounding box center [583, 128] width 40 height 8
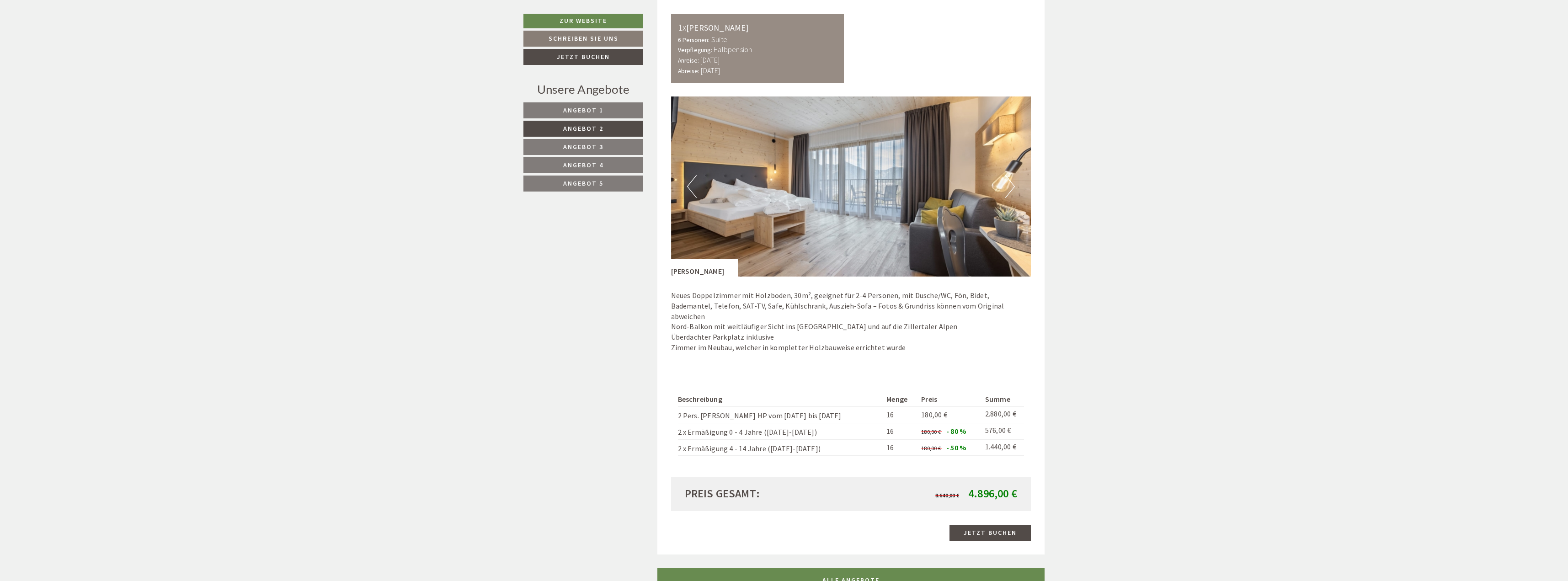
scroll to position [832, 0]
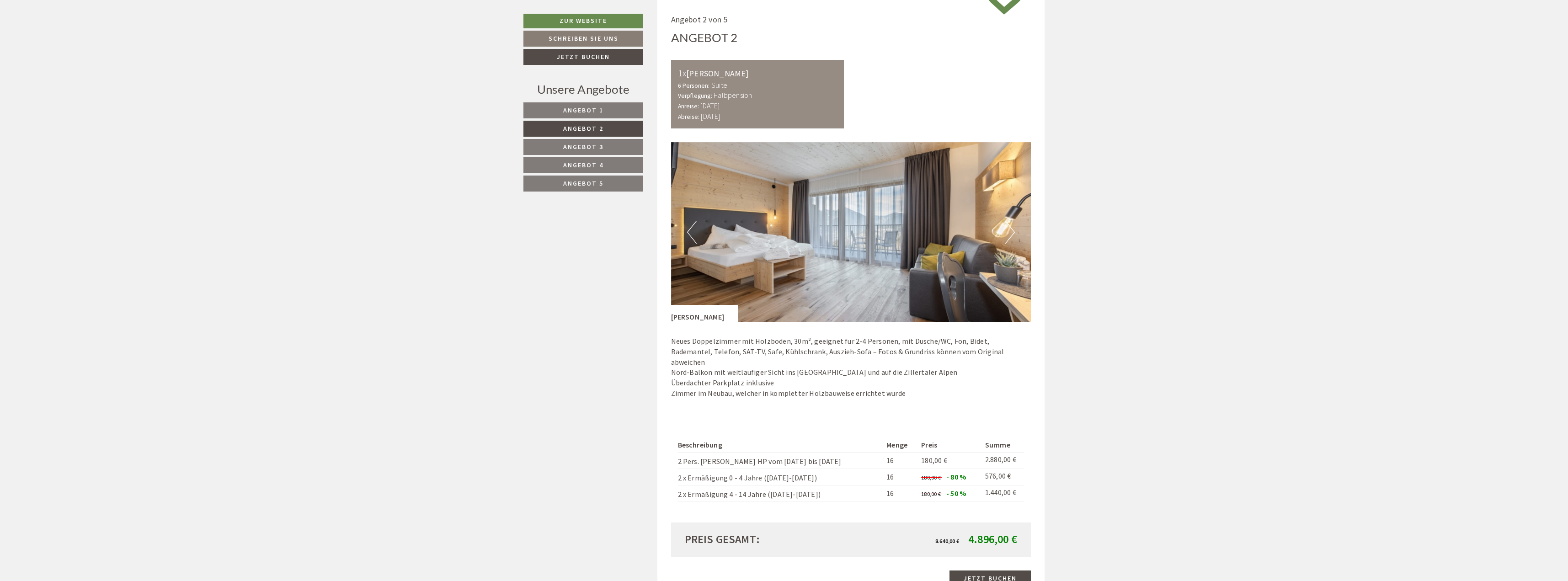
click at [588, 166] on span "Angebot 4" at bounding box center [583, 165] width 40 height 8
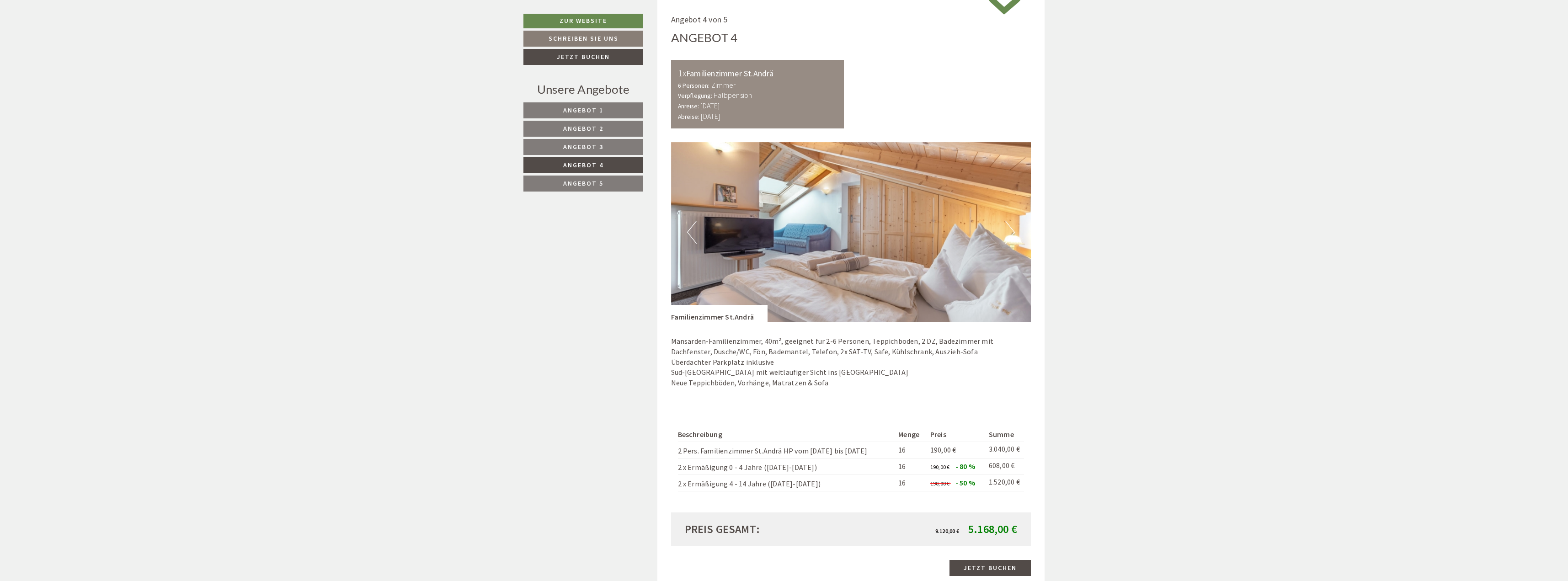
click at [589, 182] on span "Angebot 5" at bounding box center [583, 183] width 40 height 8
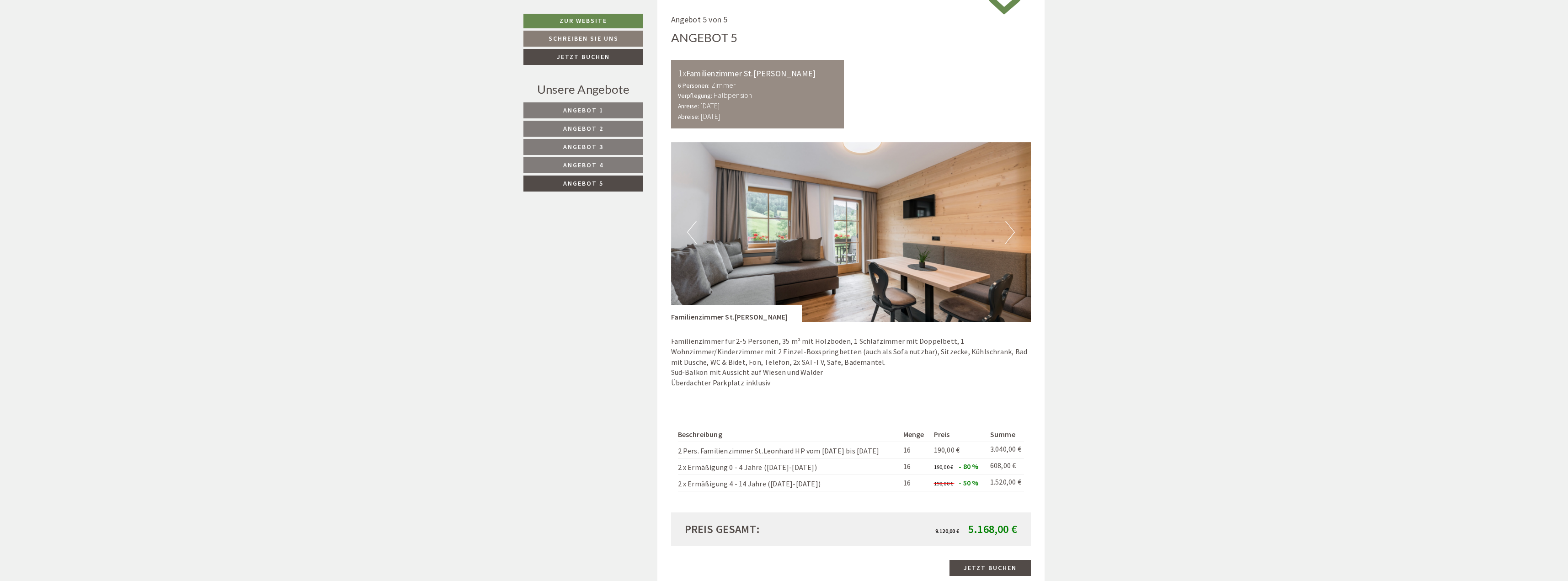
click at [615, 127] on link "Angebot 2" at bounding box center [583, 128] width 119 height 16
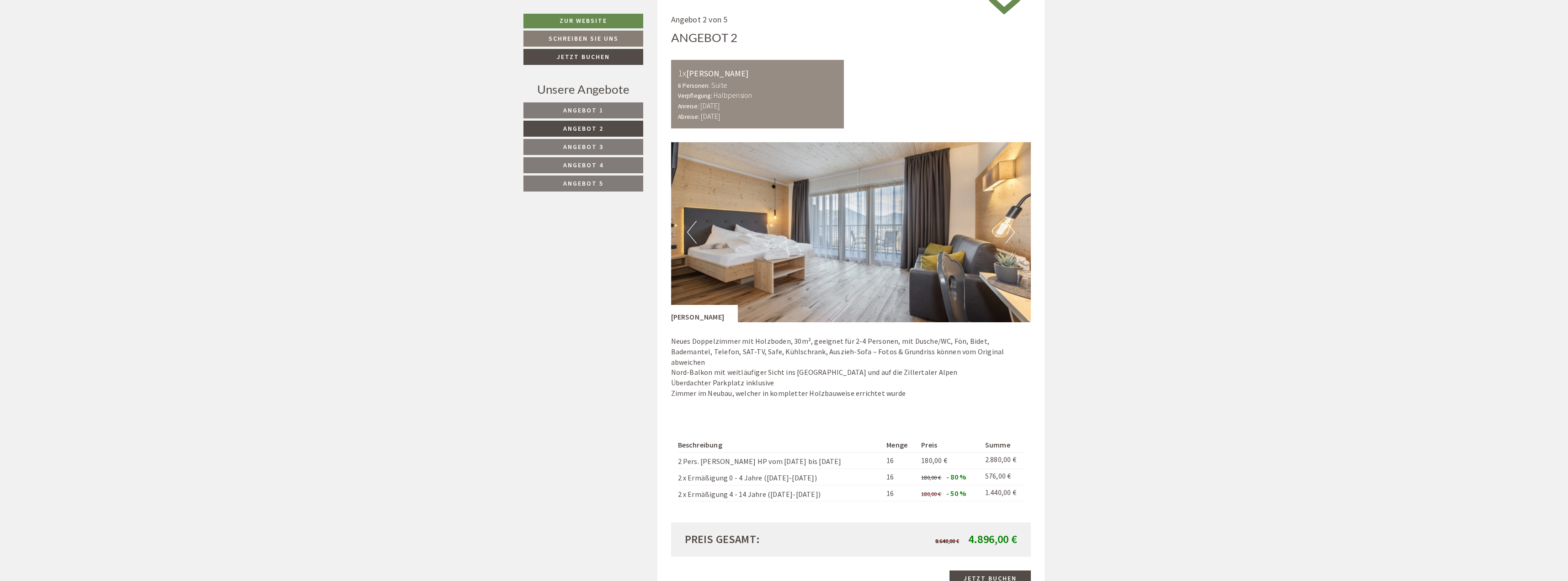
click at [602, 113] on span "Angebot 1" at bounding box center [583, 110] width 40 height 8
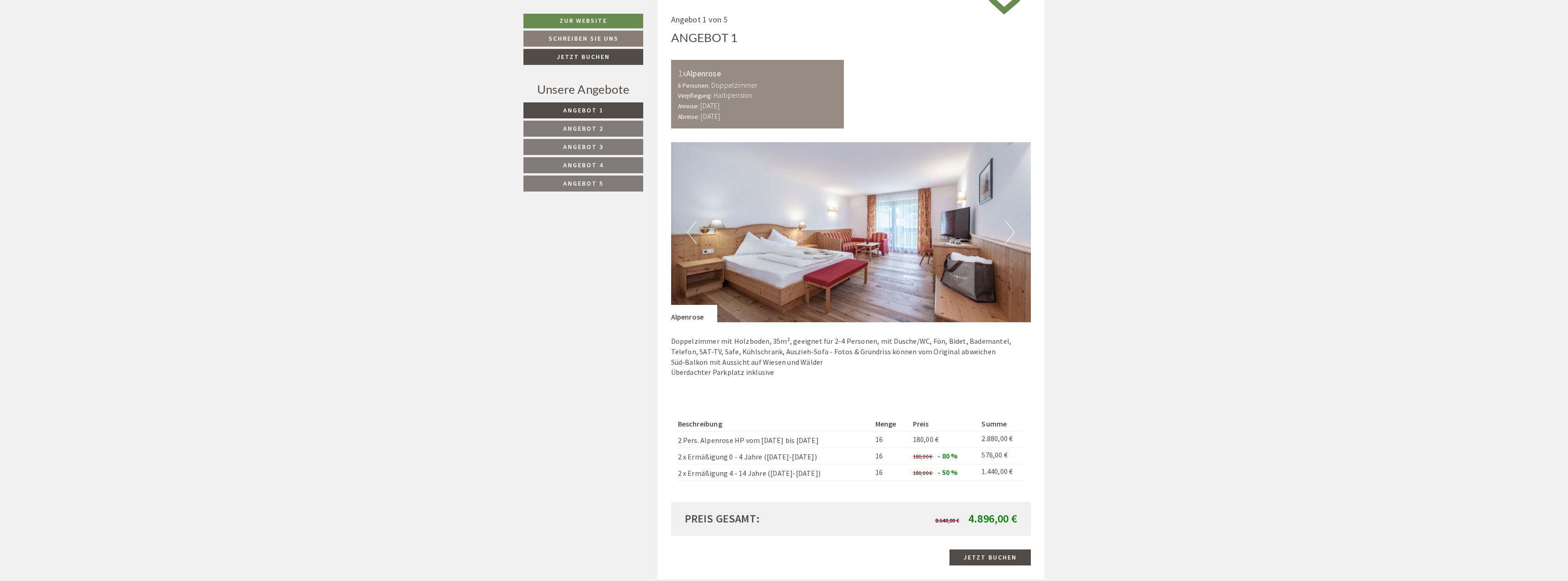
click at [598, 128] on span "Angebot 2" at bounding box center [583, 128] width 40 height 8
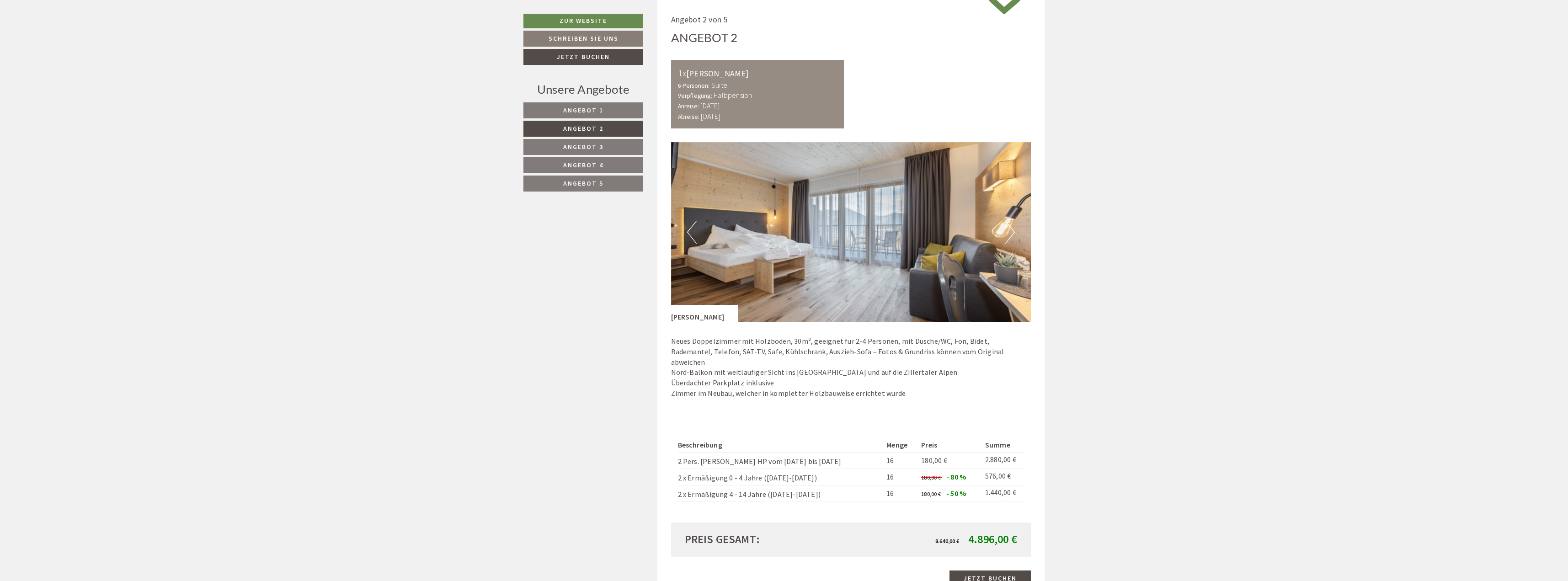
click at [597, 145] on span "Angebot 3" at bounding box center [583, 147] width 40 height 8
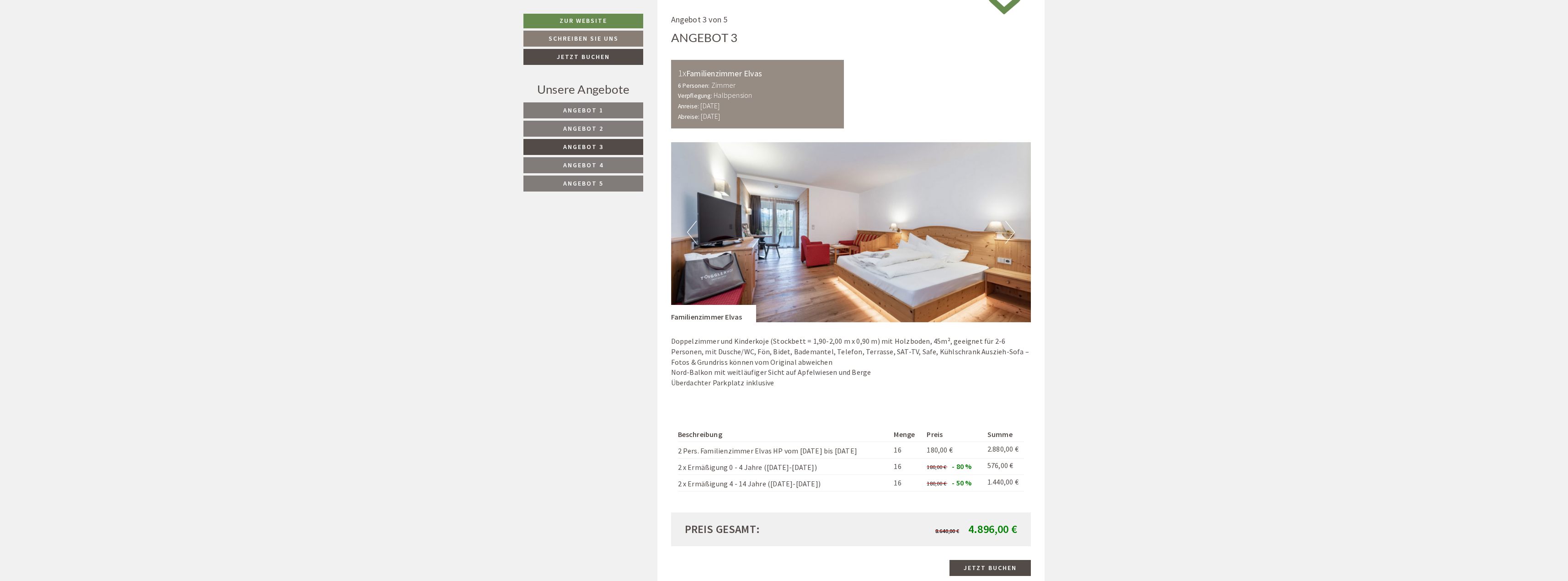
click at [591, 161] on span "Angebot 4" at bounding box center [583, 165] width 40 height 8
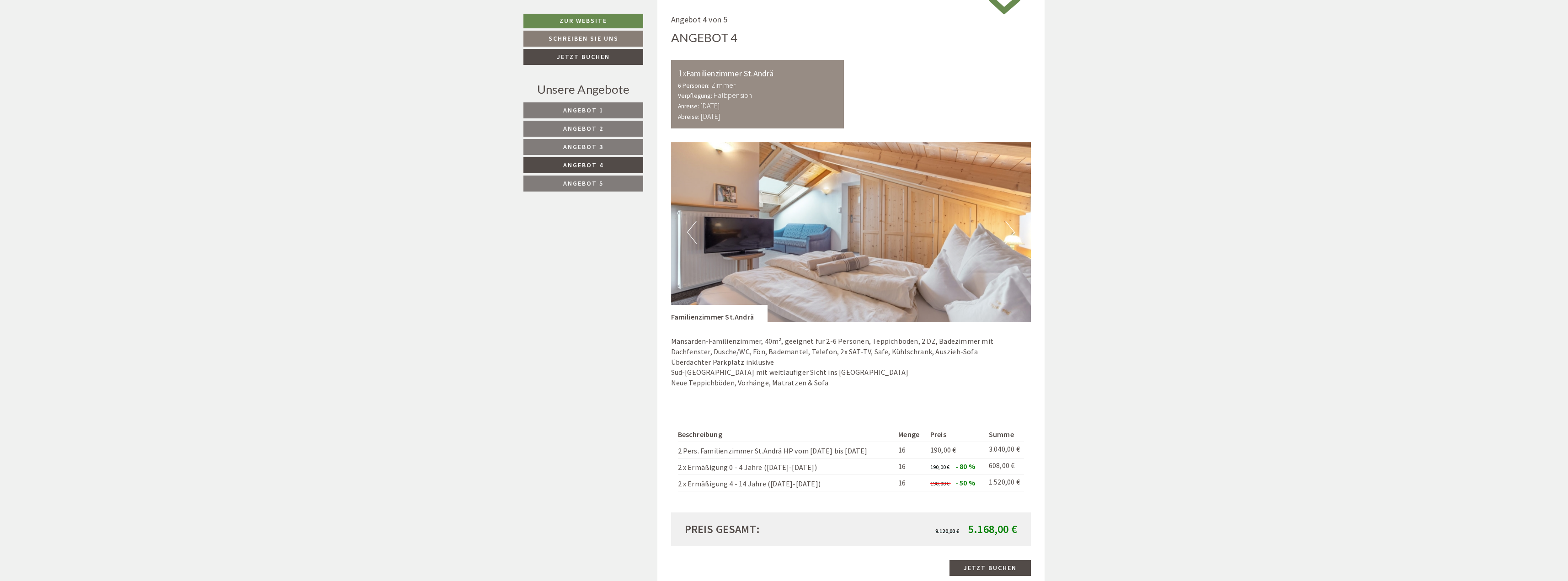
click at [591, 182] on span "Angebot 5" at bounding box center [583, 183] width 40 height 8
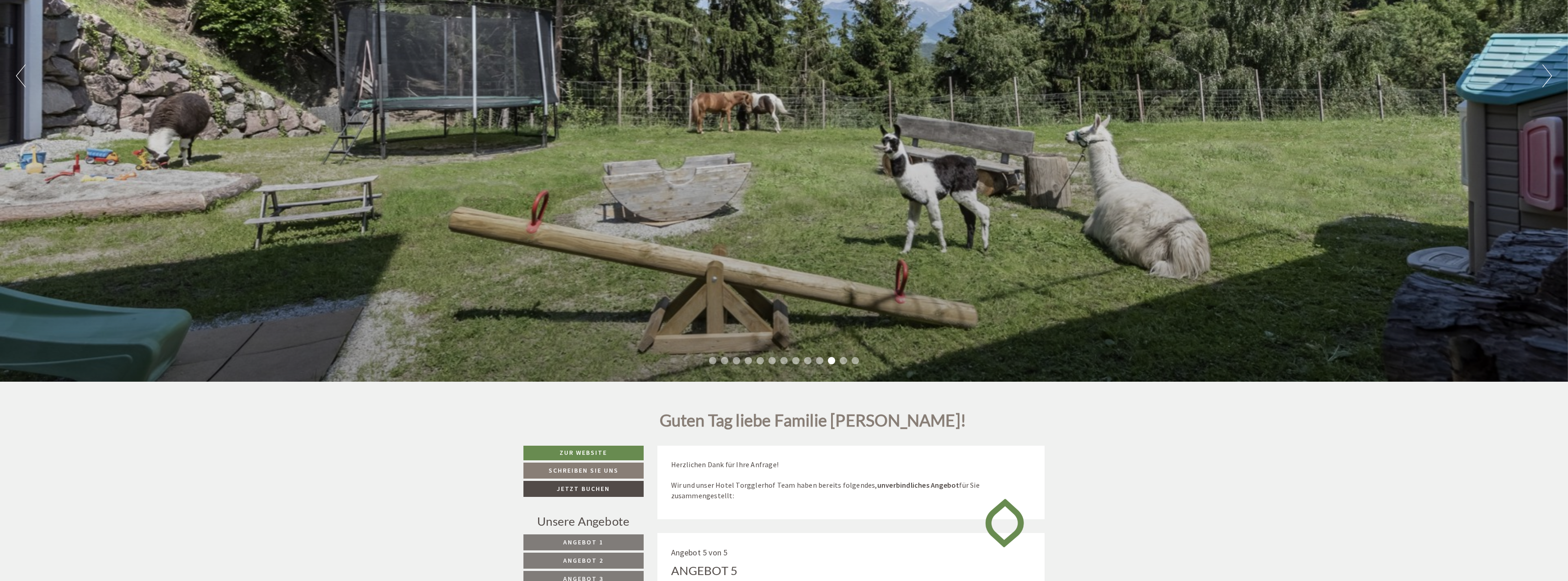
scroll to position [284, 0]
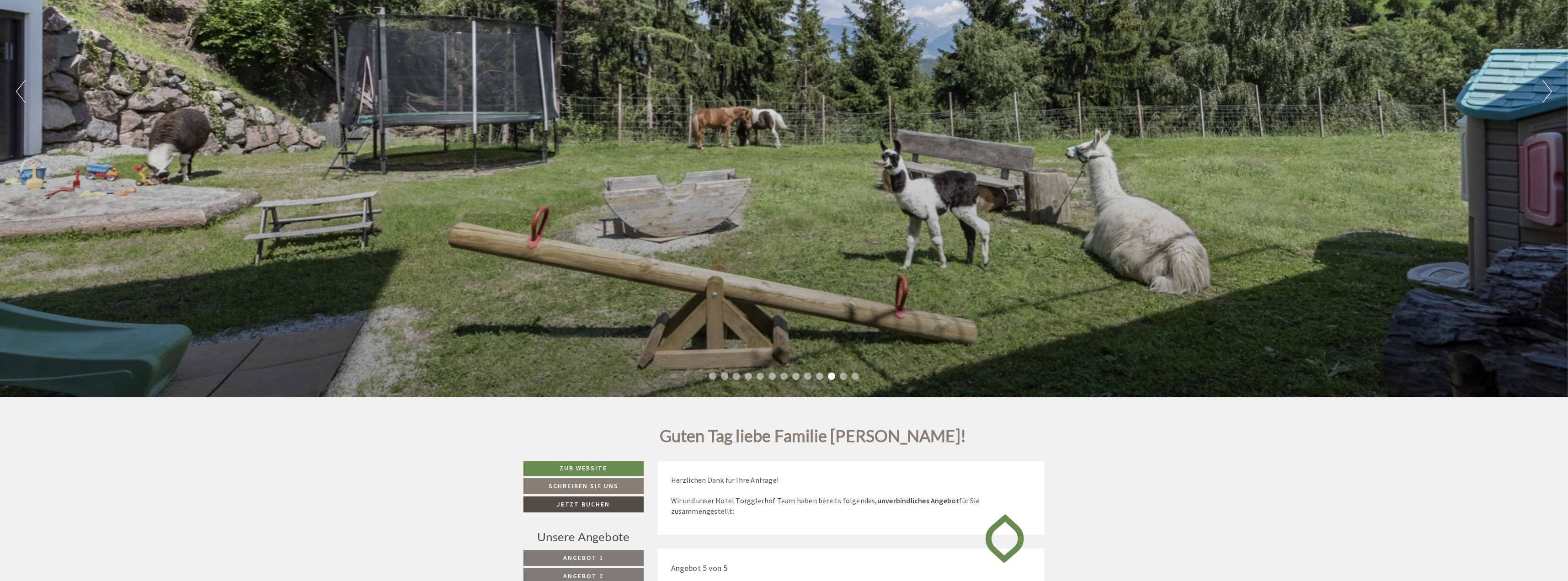
click at [1477, 196] on div "Previous Next 1 2 3 4 5 6 7 8 9 10 11 12 13" at bounding box center [784, 91] width 1568 height 612
click at [894, 241] on div "Previous Next 1 2 3 4 5 6 7 8 9 10 11 12 13" at bounding box center [784, 91] width 1568 height 612
click at [744, 253] on div "Previous Next 1 2 3 4 5 6 7 8 9 10 11 12 13" at bounding box center [784, 91] width 1568 height 612
click at [737, 287] on div "Previous Next 1 2 3 4 5 6 7 8 9 10 11 12 13" at bounding box center [784, 91] width 1568 height 612
click at [809, 375] on li "9" at bounding box center [806, 376] width 7 height 7
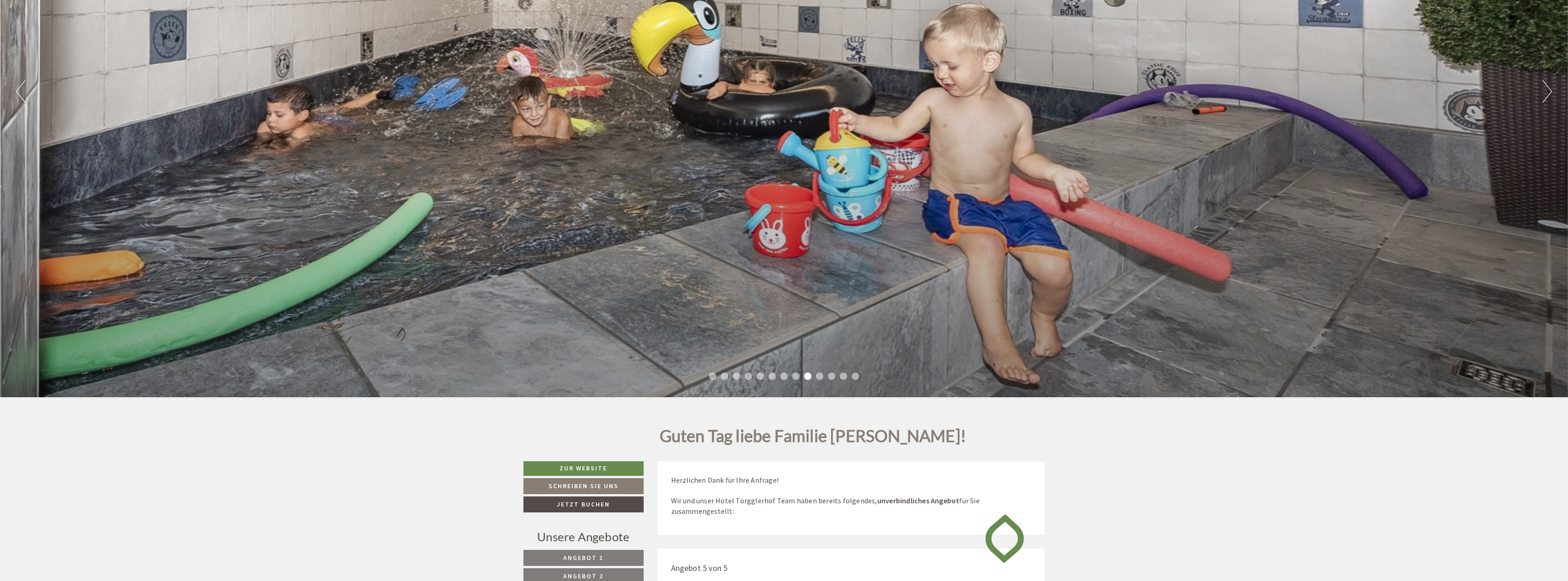
click at [824, 377] on ul "1 2 3 4 5 6 7 8 9 10 11 12 13" at bounding box center [784, 378] width 1568 height 11
click at [713, 374] on li "1" at bounding box center [712, 376] width 7 height 7
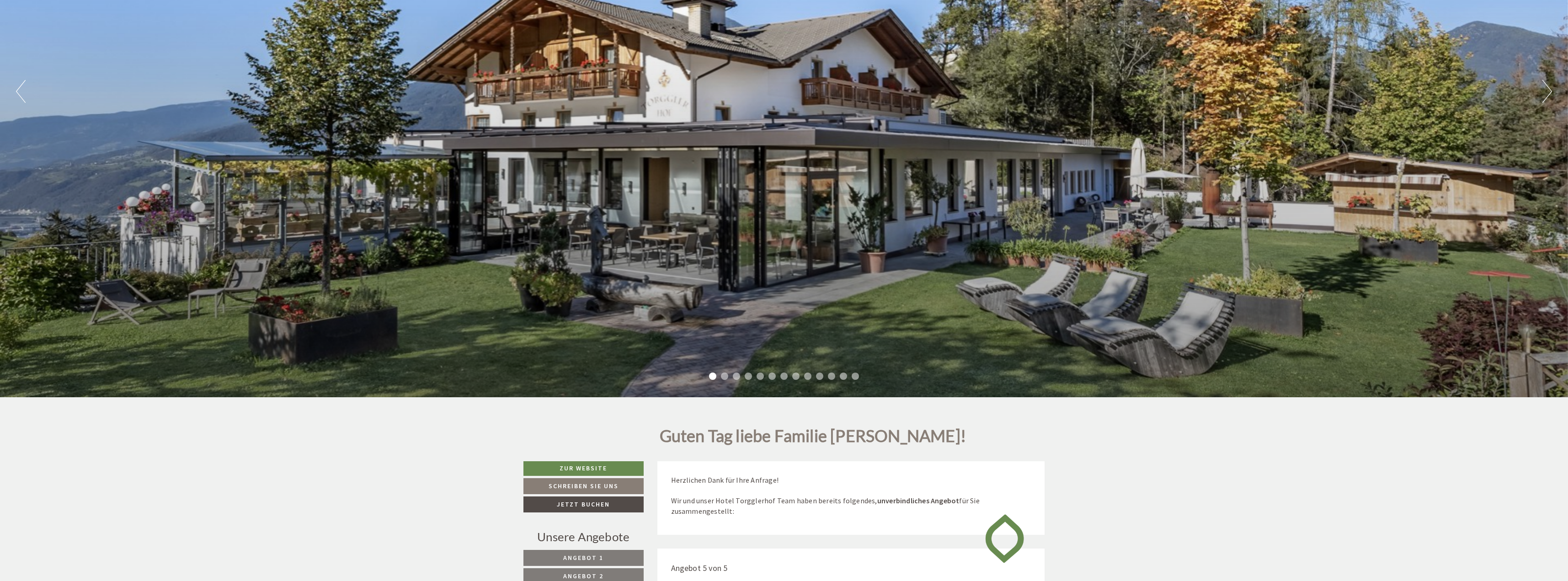
click at [726, 377] on li "2" at bounding box center [723, 376] width 7 height 7
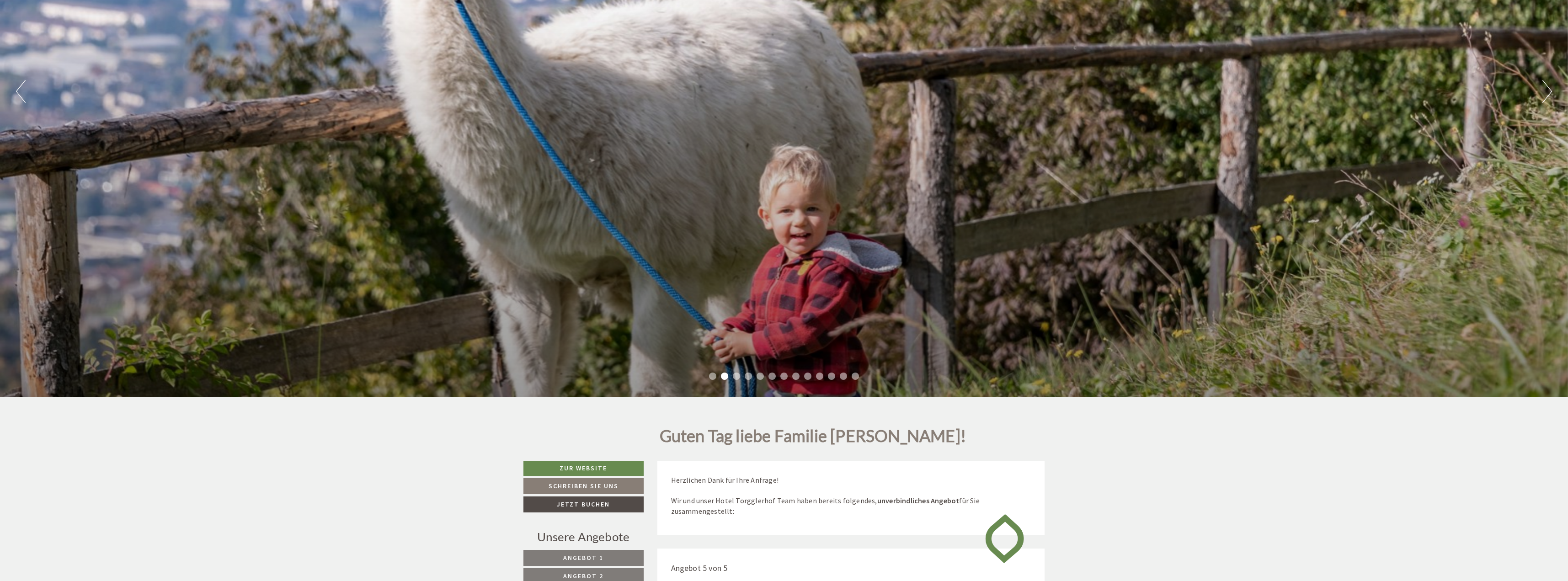
click at [737, 374] on li "3" at bounding box center [735, 376] width 7 height 7
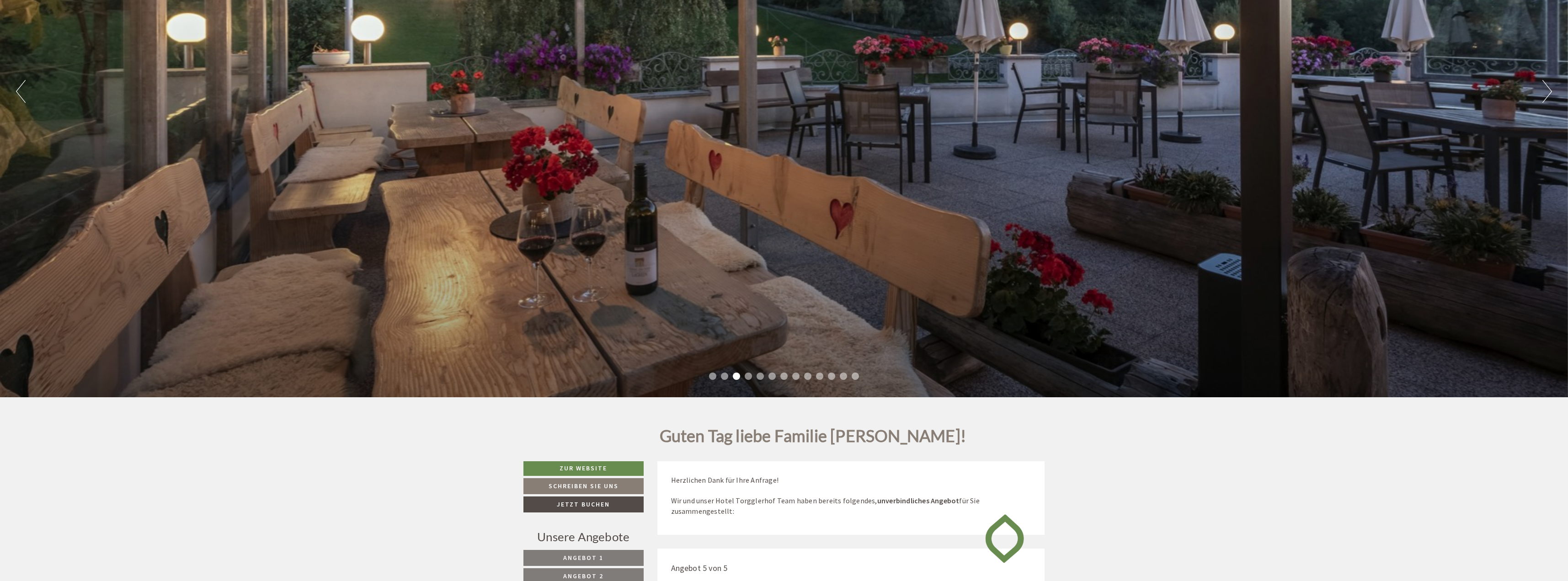
click at [751, 377] on li "4" at bounding box center [748, 376] width 7 height 7
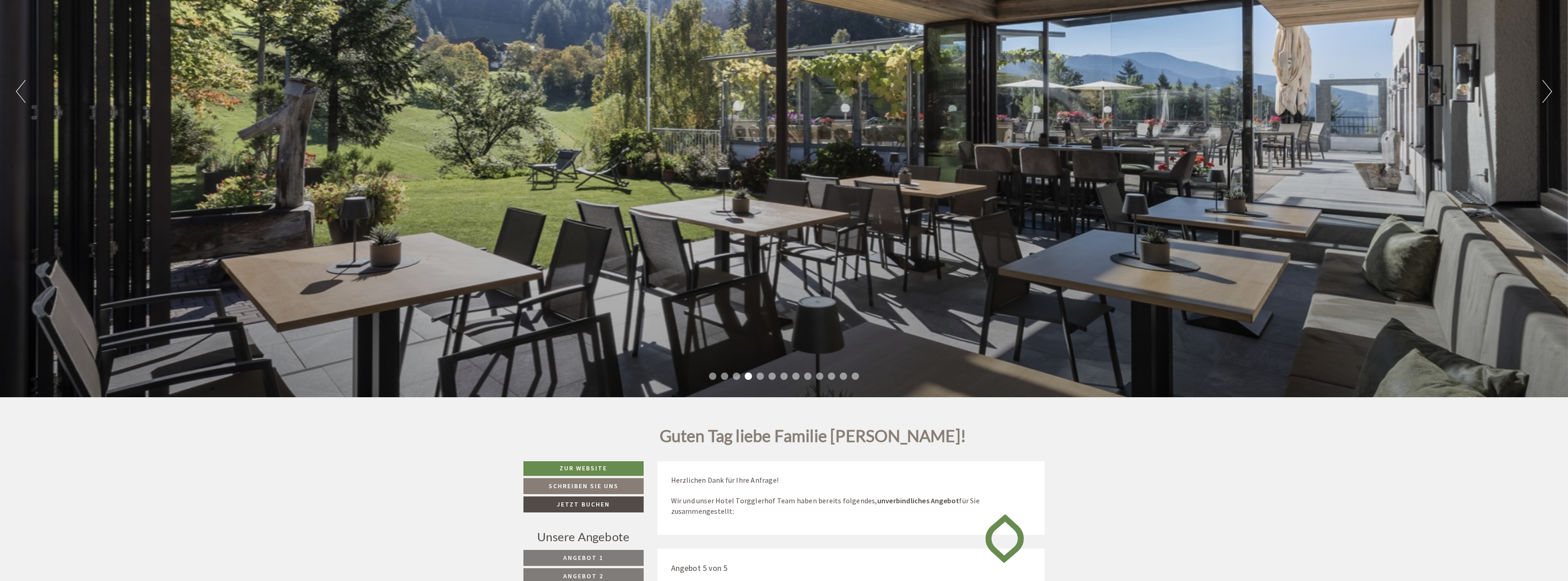
click at [759, 376] on li "5" at bounding box center [760, 376] width 7 height 7
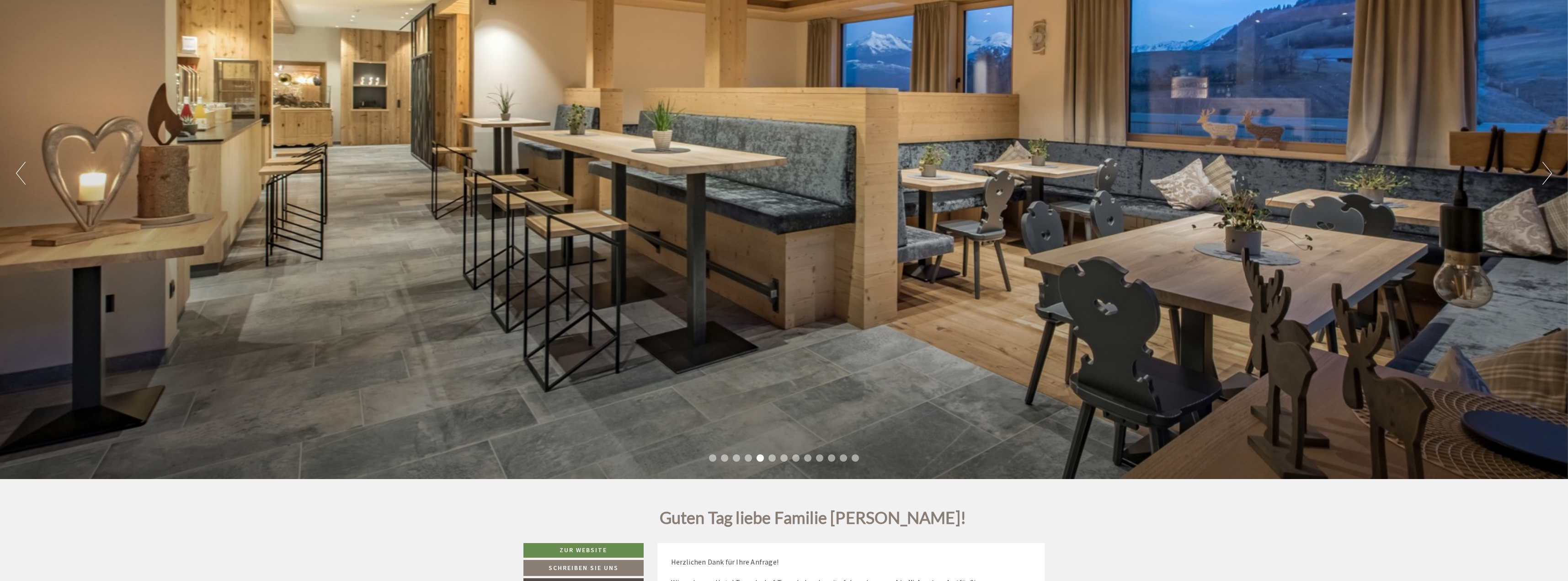
scroll to position [192, 0]
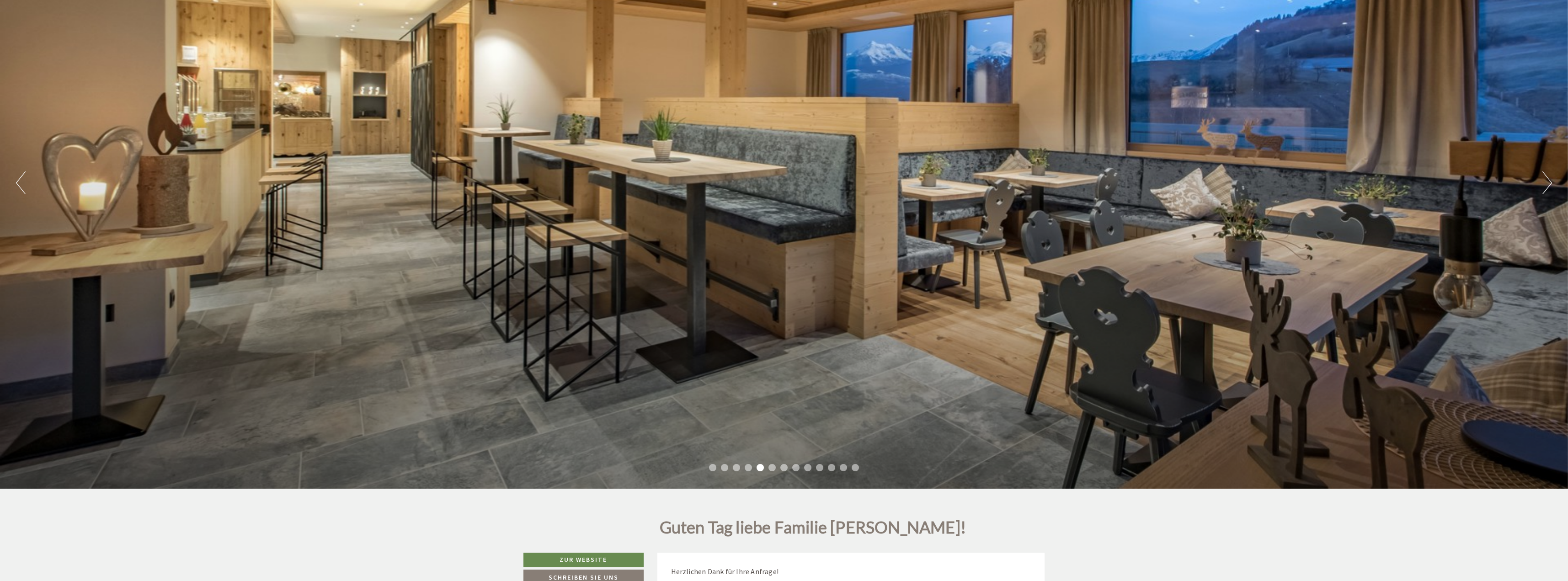
click at [772, 466] on li "6" at bounding box center [771, 468] width 7 height 7
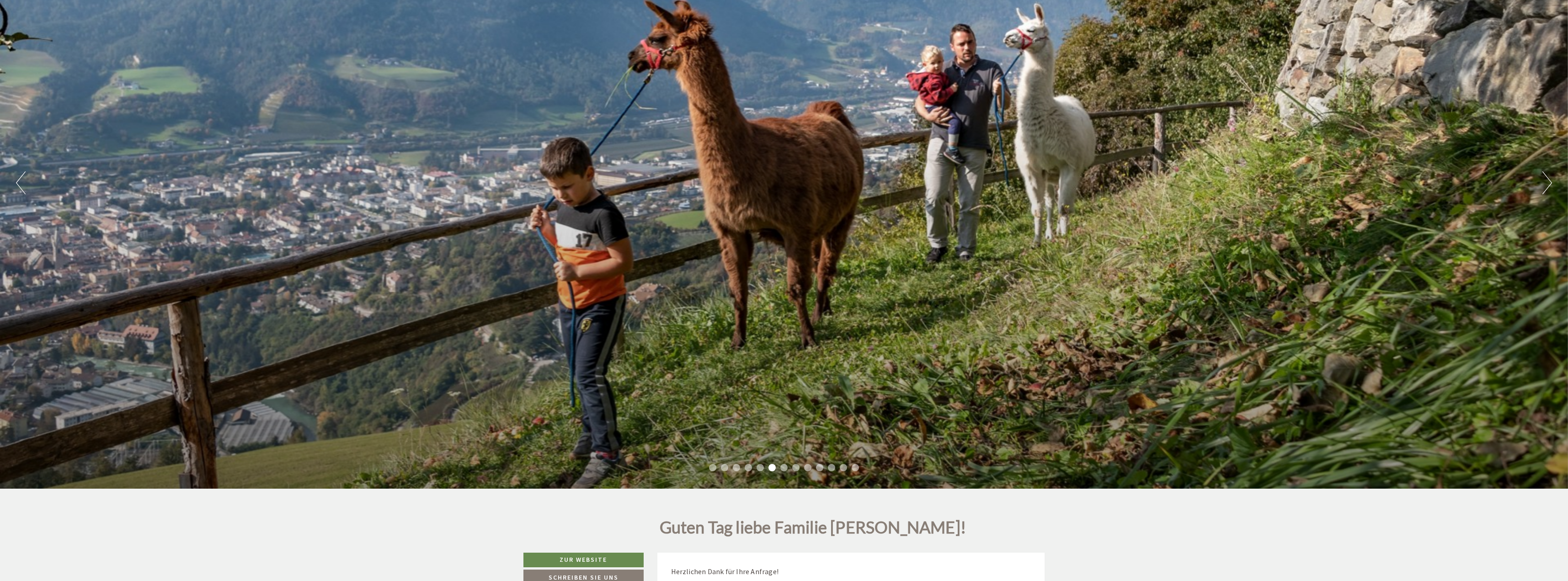
click at [785, 468] on li "7" at bounding box center [783, 468] width 7 height 7
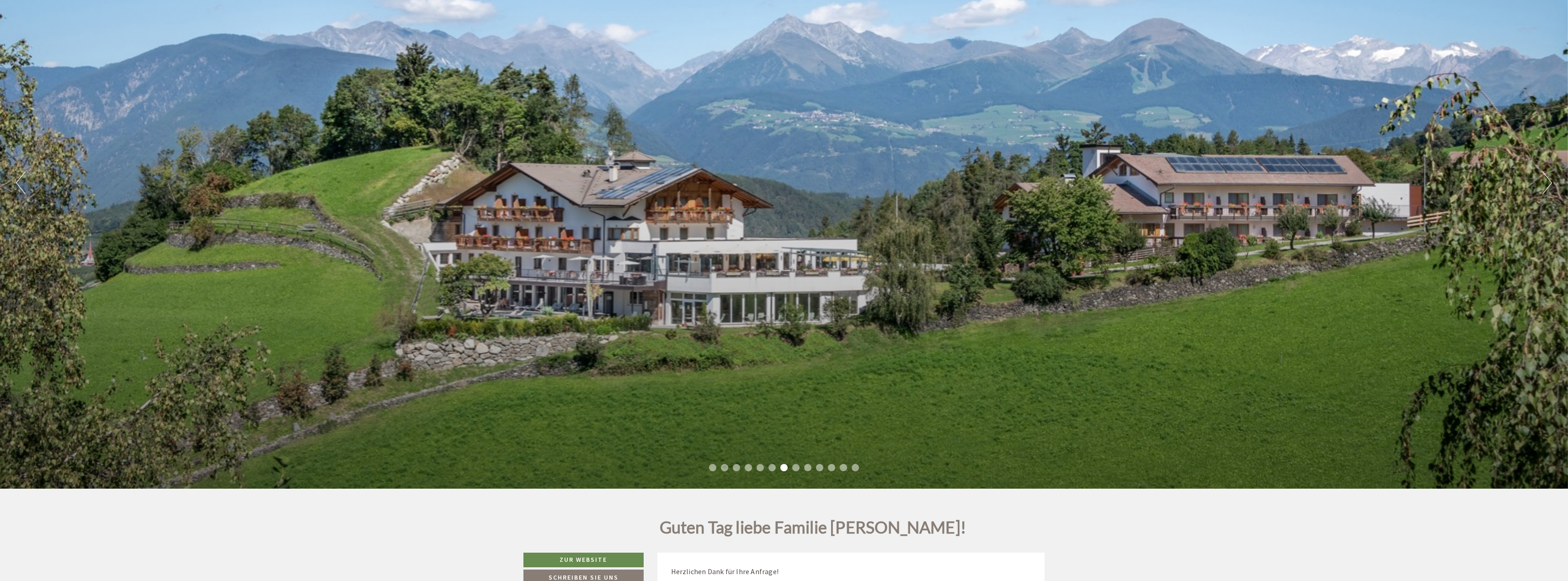
click at [794, 467] on li "8" at bounding box center [795, 468] width 7 height 7
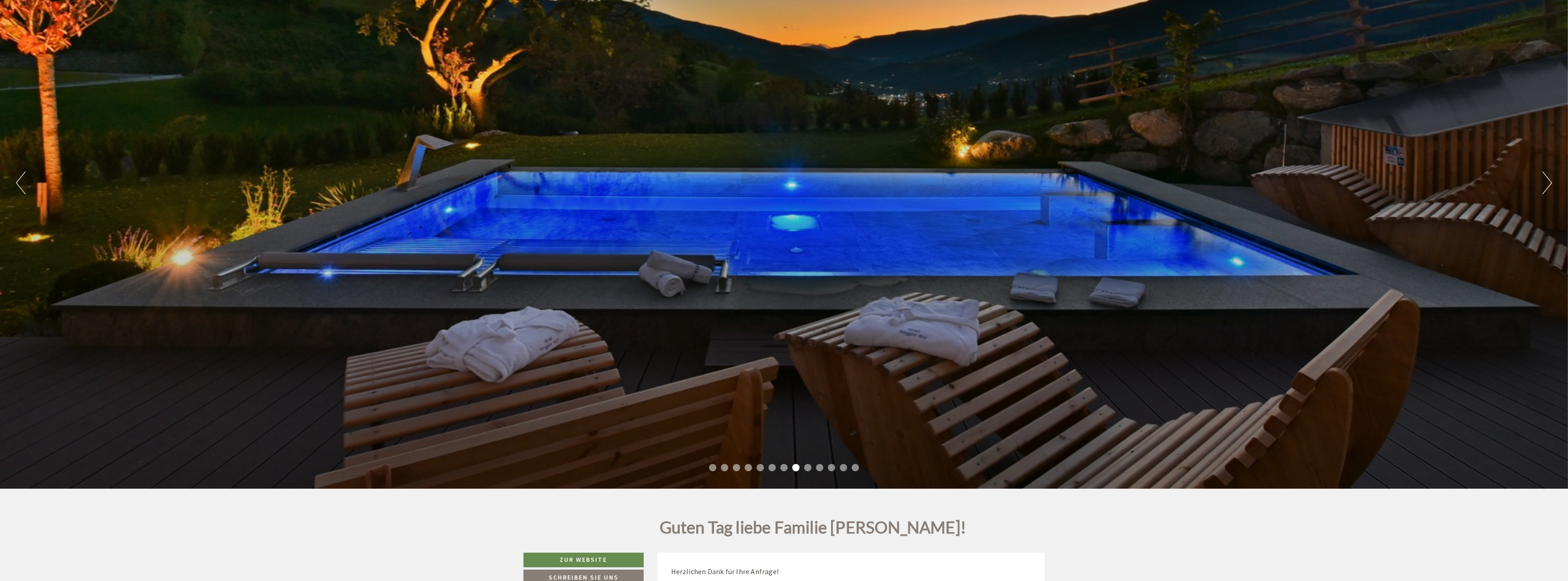
click at [807, 468] on li "9" at bounding box center [806, 468] width 7 height 7
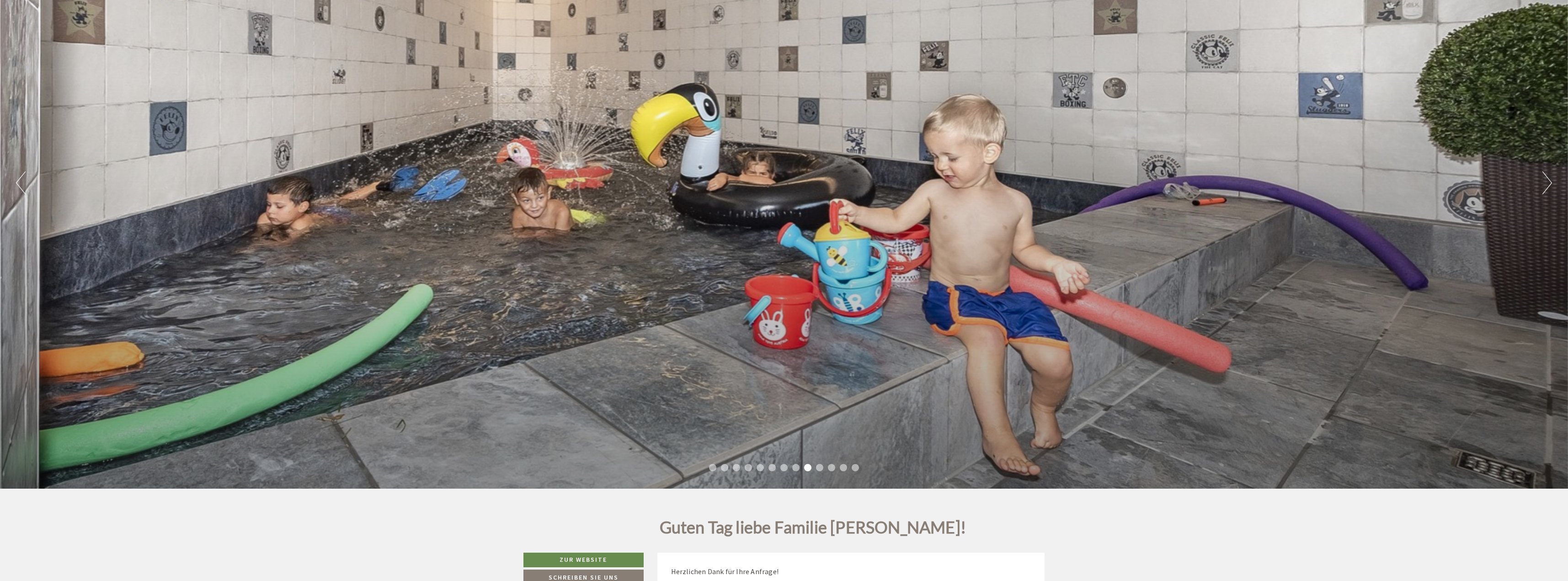
click at [816, 469] on li "10" at bounding box center [819, 468] width 7 height 7
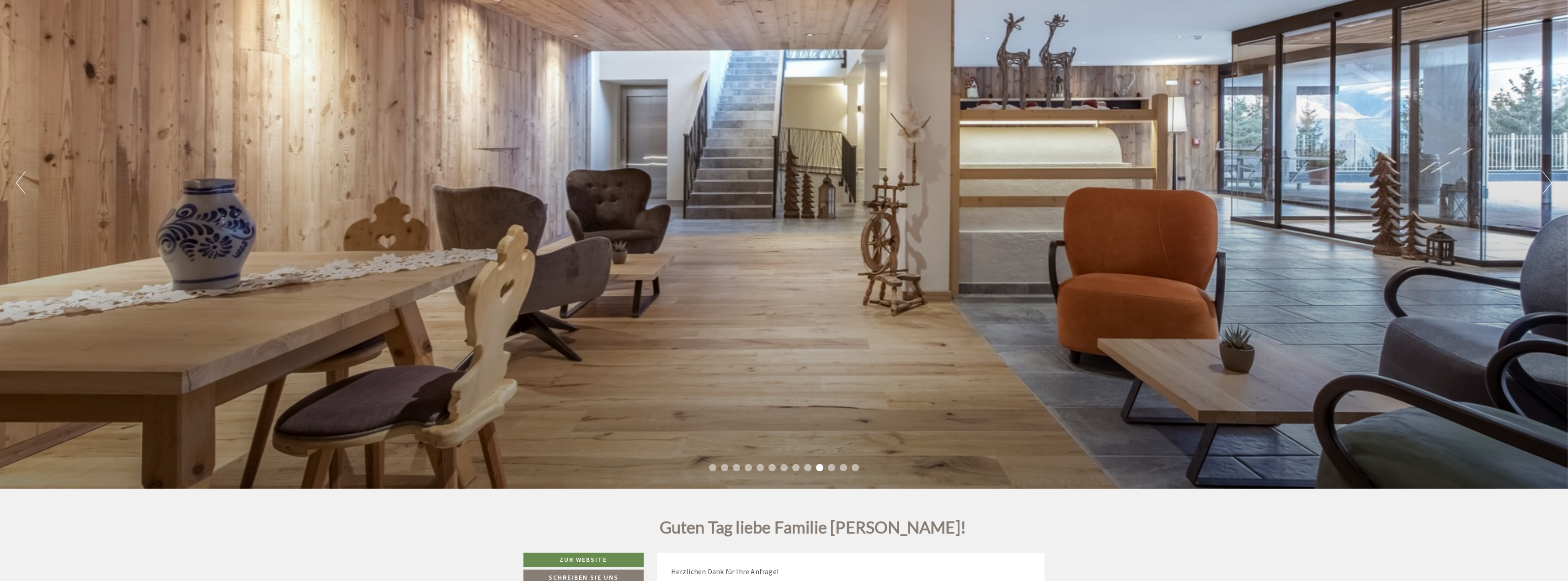
click at [829, 467] on li "11" at bounding box center [831, 468] width 7 height 7
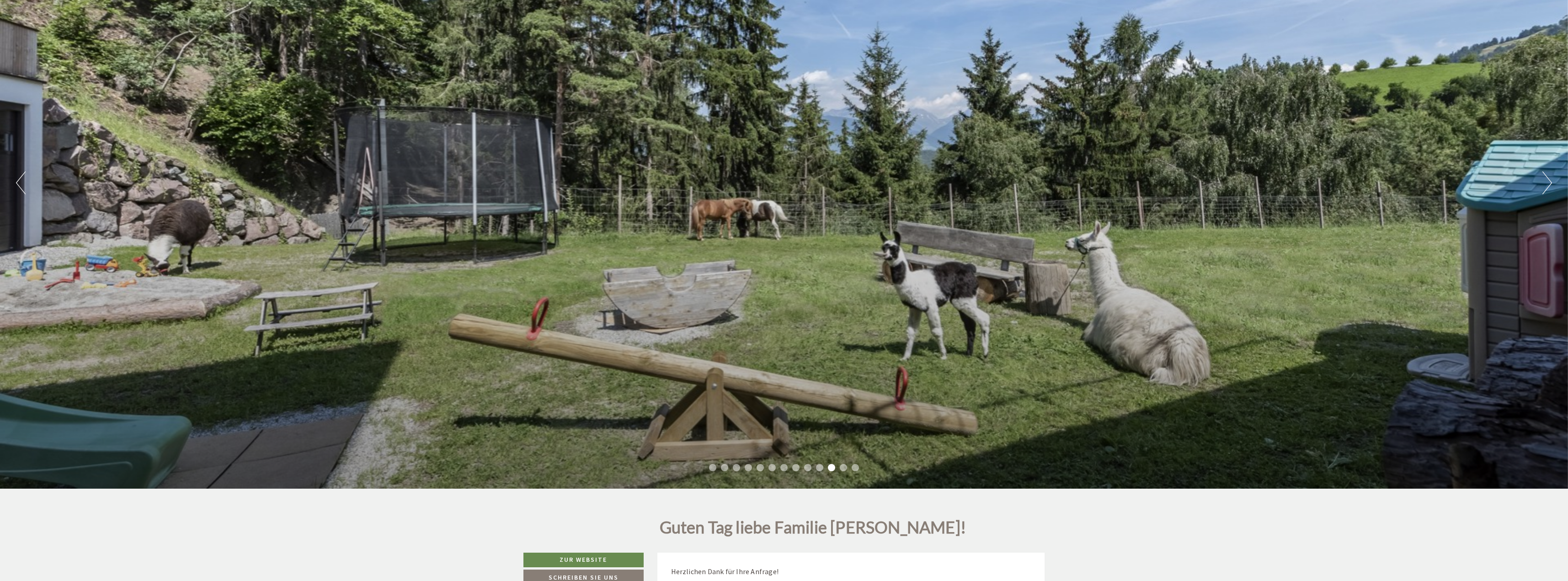
click at [845, 465] on li "12" at bounding box center [843, 468] width 7 height 7
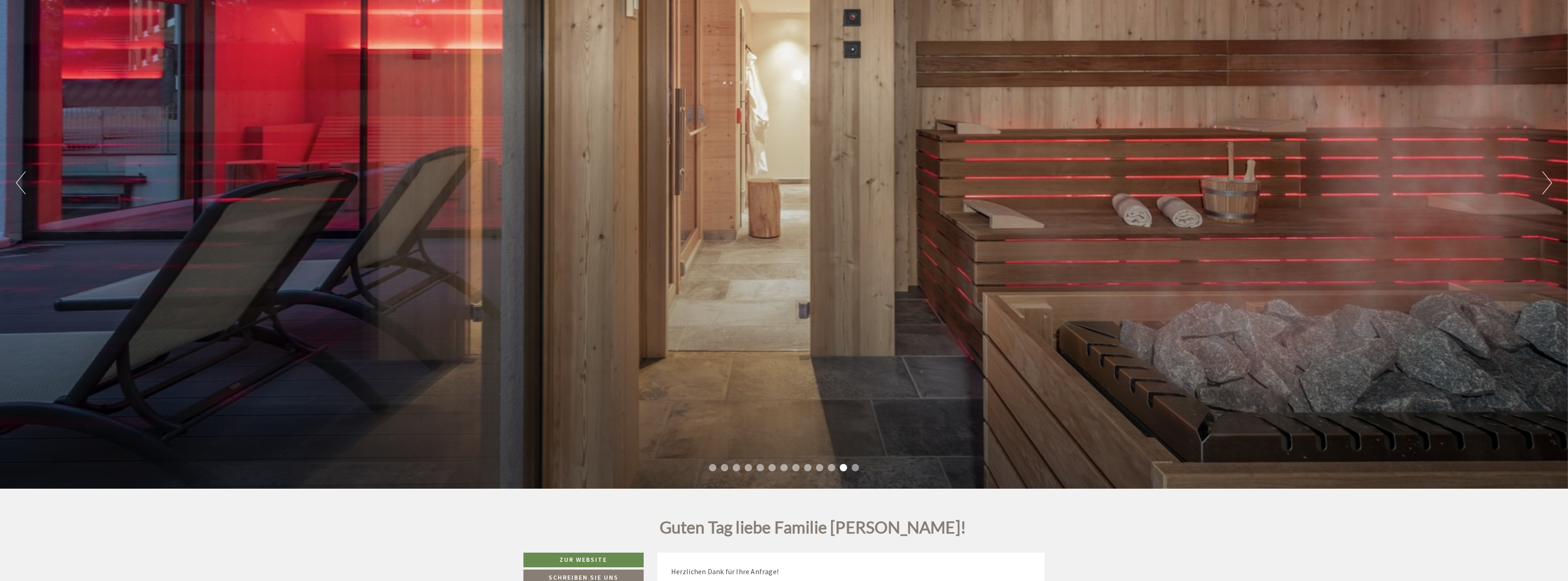
click at [877, 465] on ul "1 2 3 4 5 6 7 8 9 10 11 12 13" at bounding box center [784, 469] width 1568 height 11
click at [855, 467] on li "13" at bounding box center [854, 468] width 7 height 7
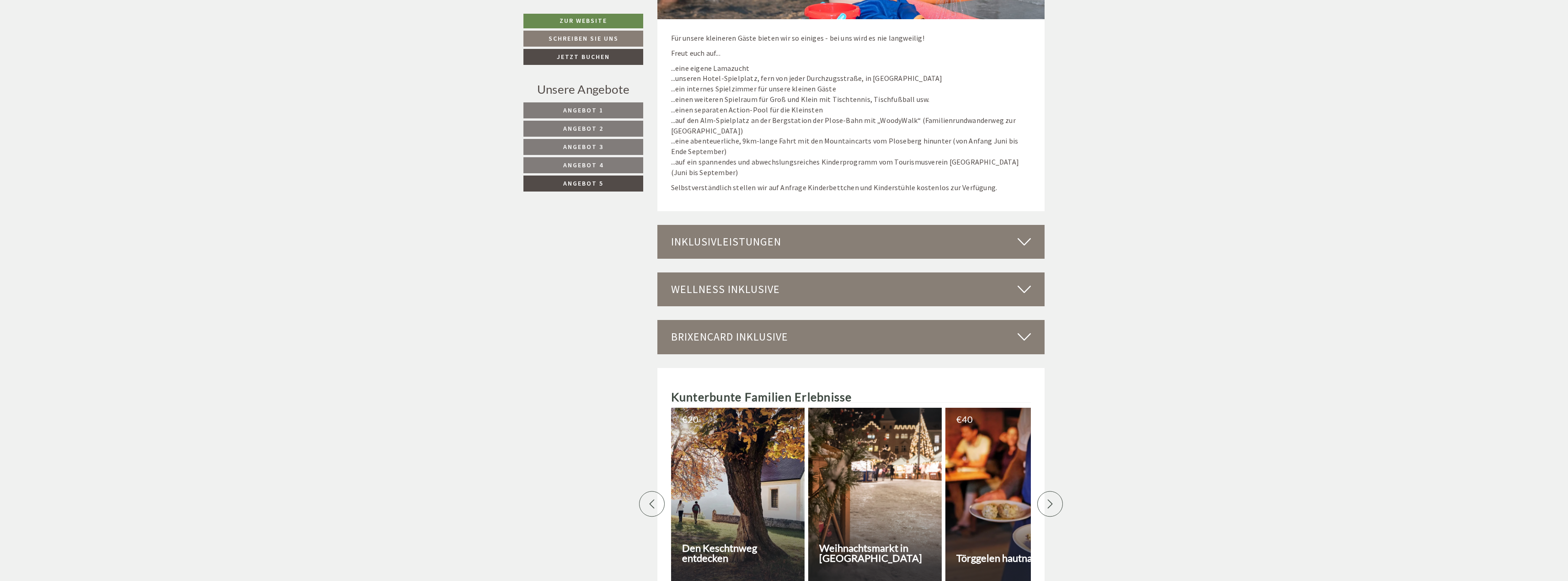
scroll to position [2021, 0]
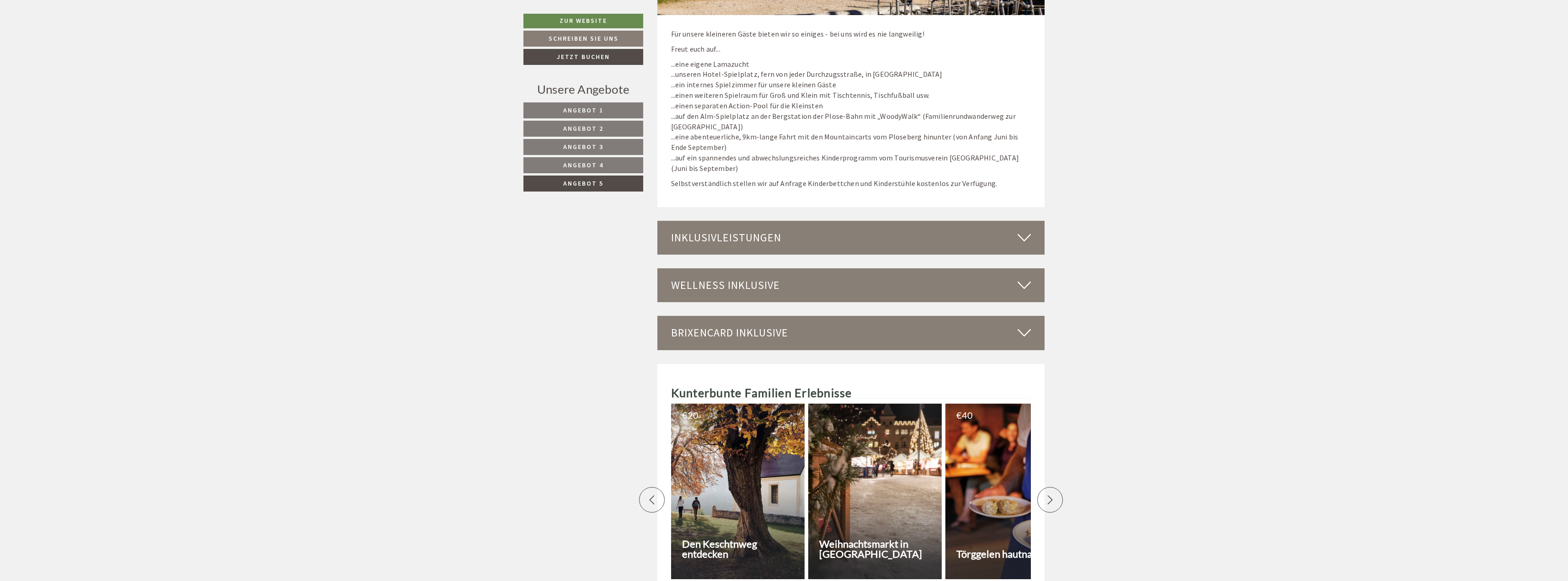
click at [1027, 332] on icon at bounding box center [1024, 333] width 14 height 16
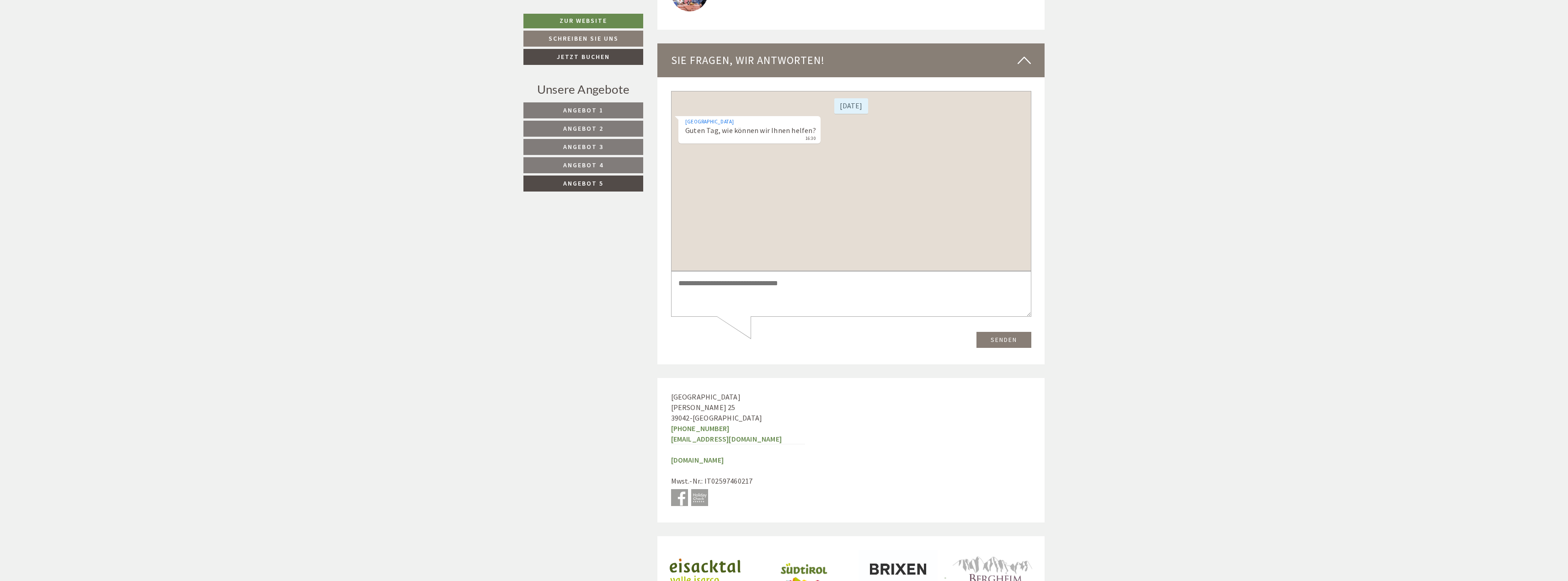
scroll to position [3384, 0]
